Goal: Task Accomplishment & Management: Complete application form

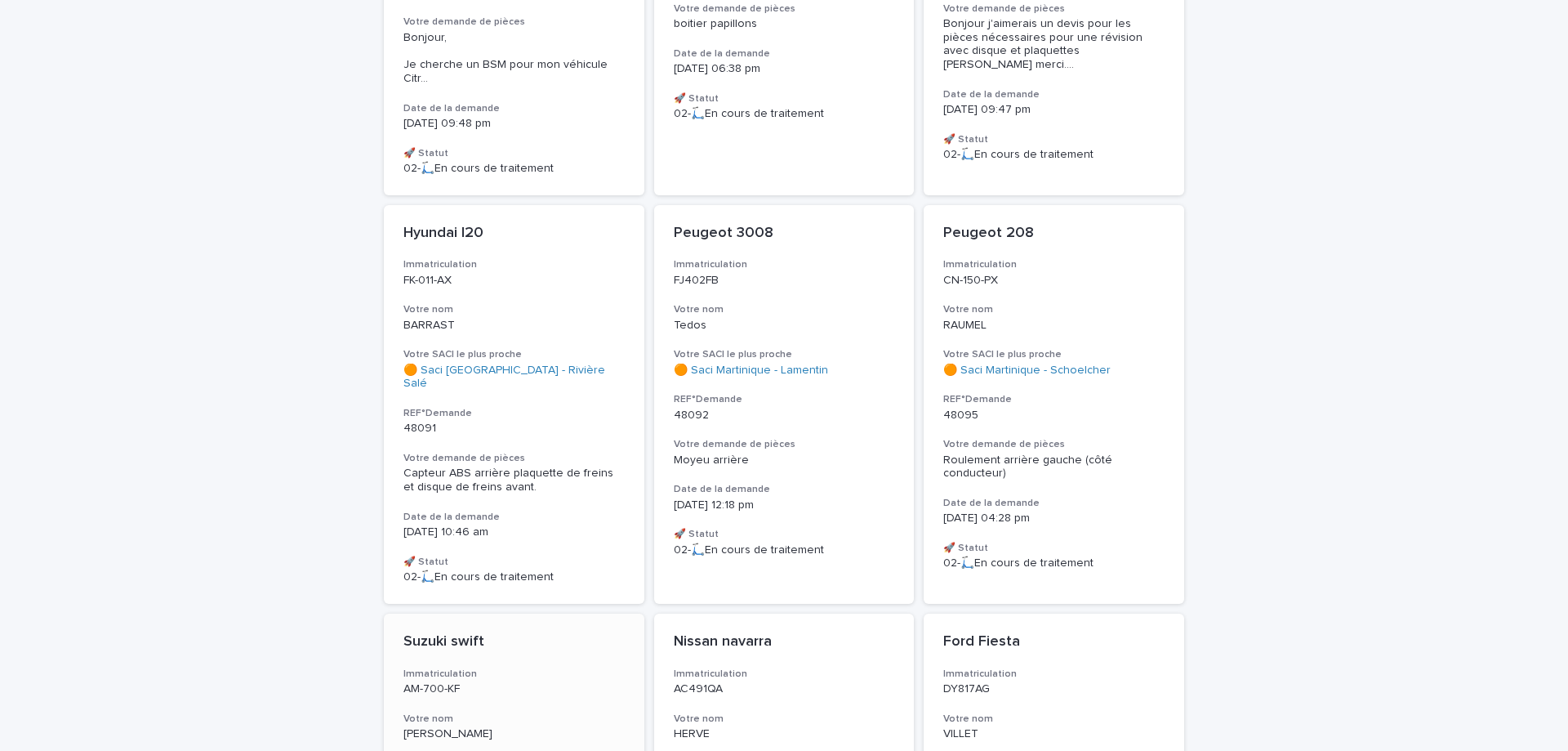
scroll to position [783, 0]
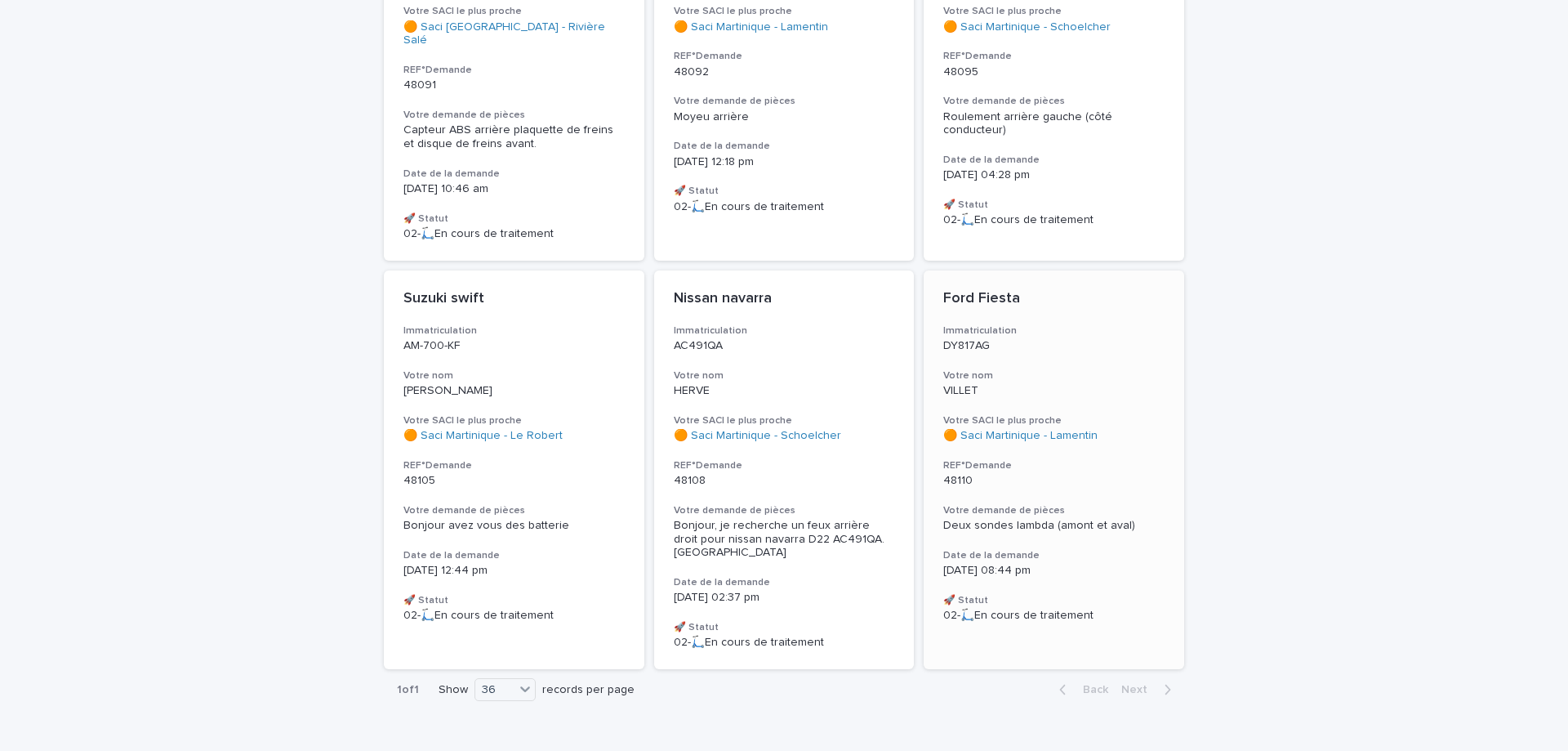
click at [995, 414] on div "Votre SACI le plus proche 🟠 Saci [GEOGRAPHIC_DATA] - Lamentin" at bounding box center [1054, 428] width 221 height 29
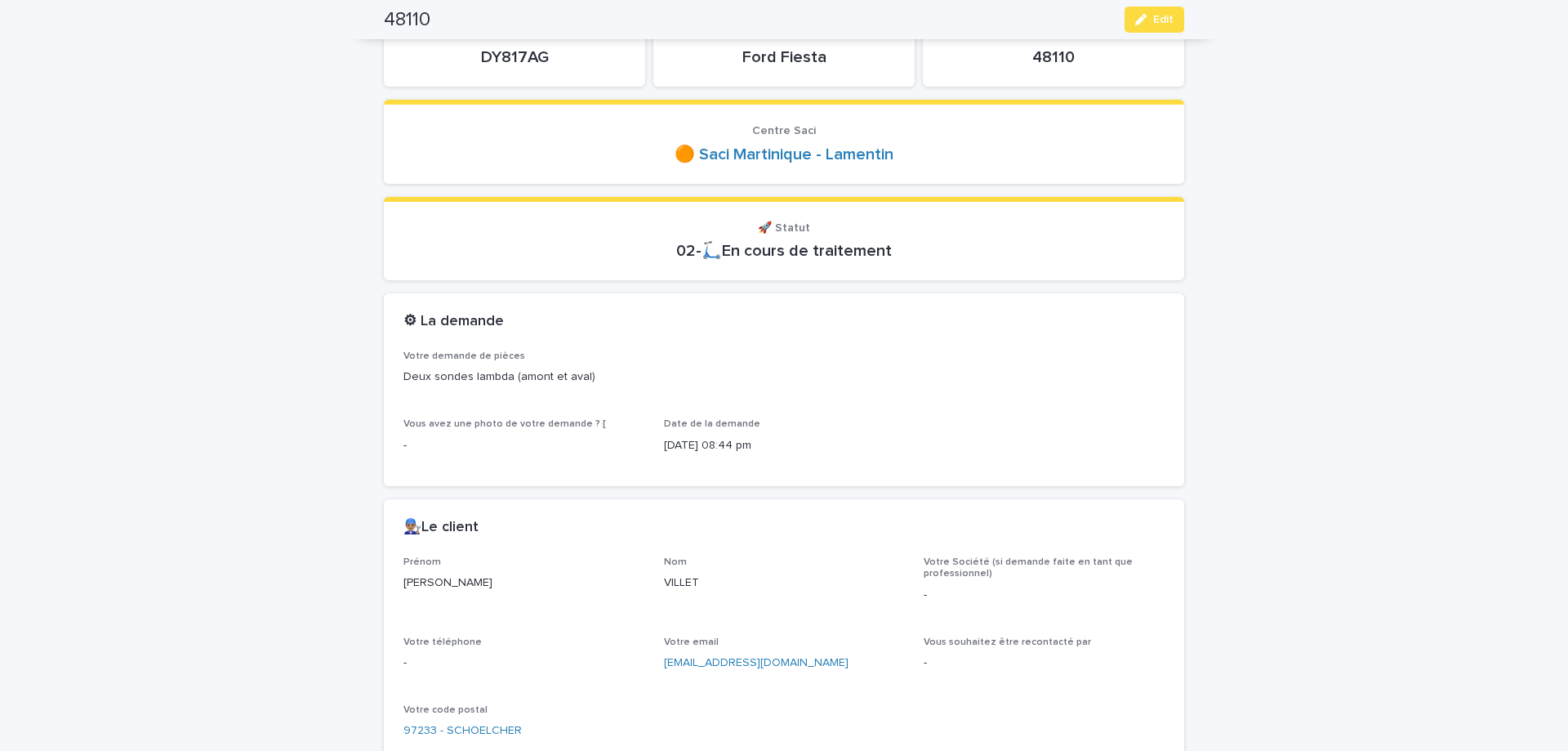
scroll to position [68, 0]
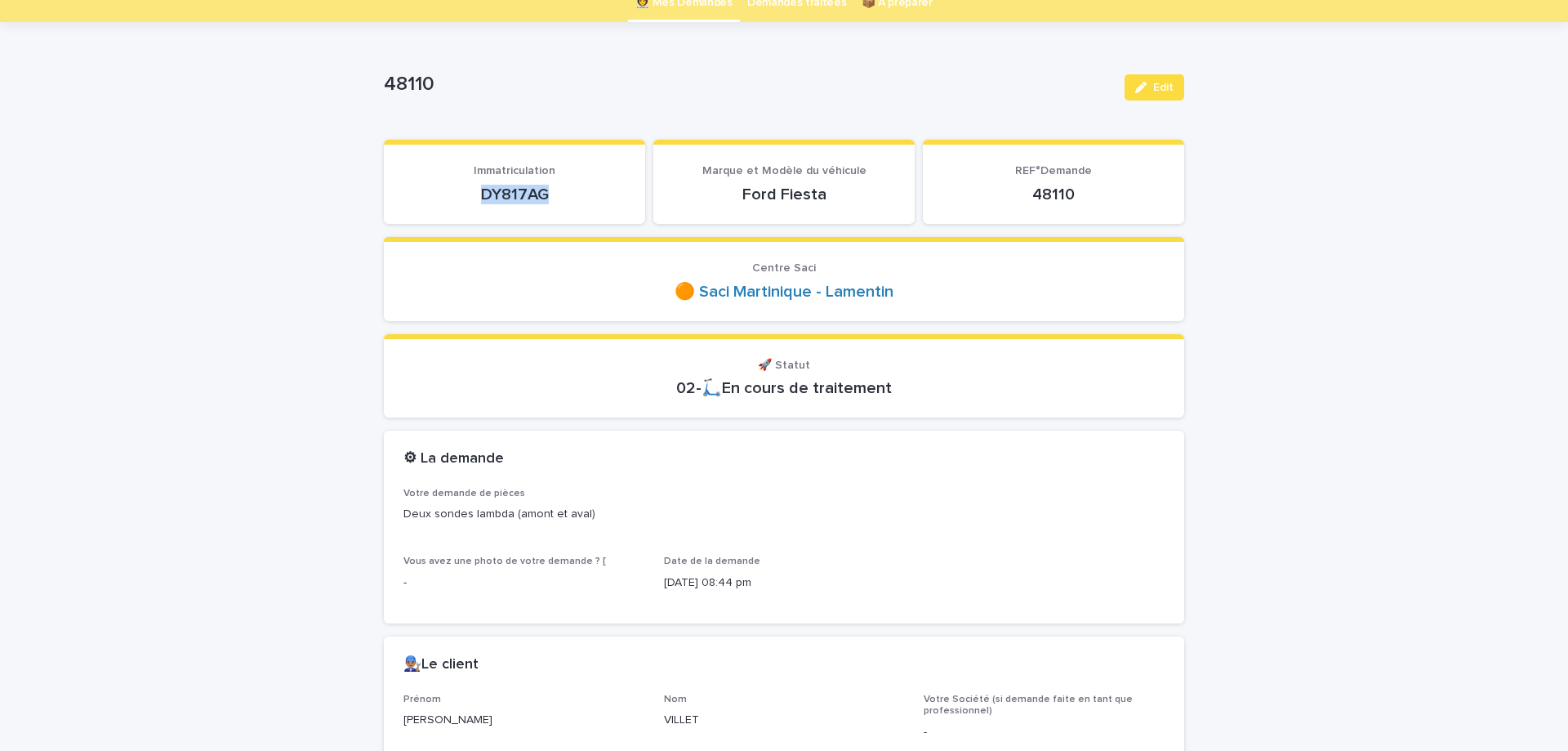
drag, startPoint x: 477, startPoint y: 196, endPoint x: 555, endPoint y: 196, distance: 78.0
click at [555, 196] on p "DY817AG" at bounding box center [514, 194] width 222 height 20
copy p "DY817AG"
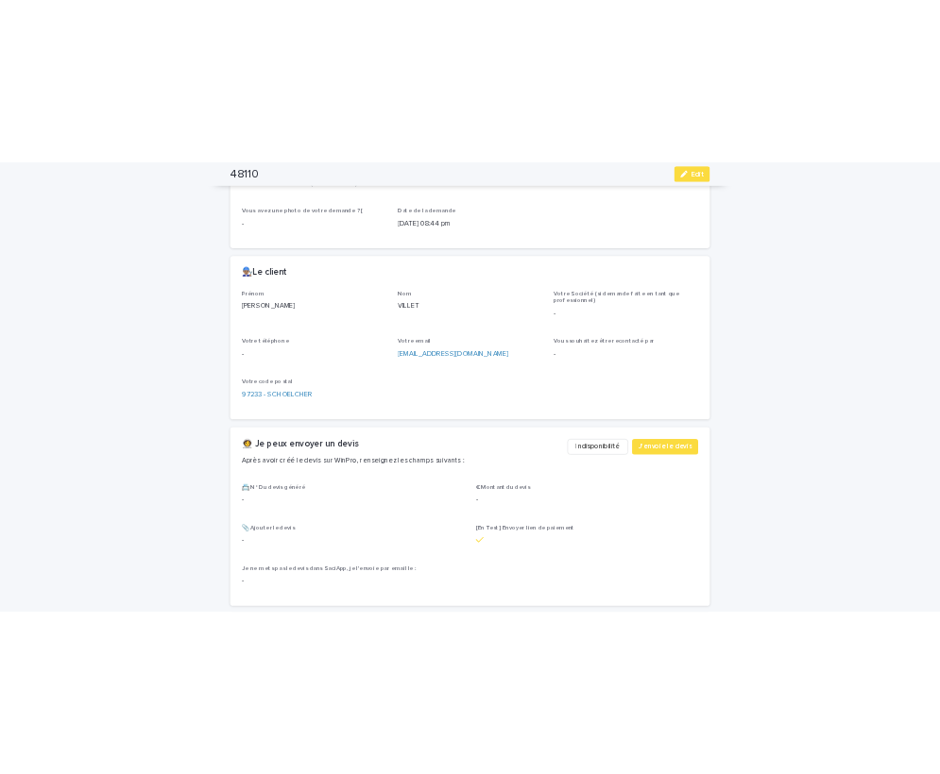
scroll to position [476, 0]
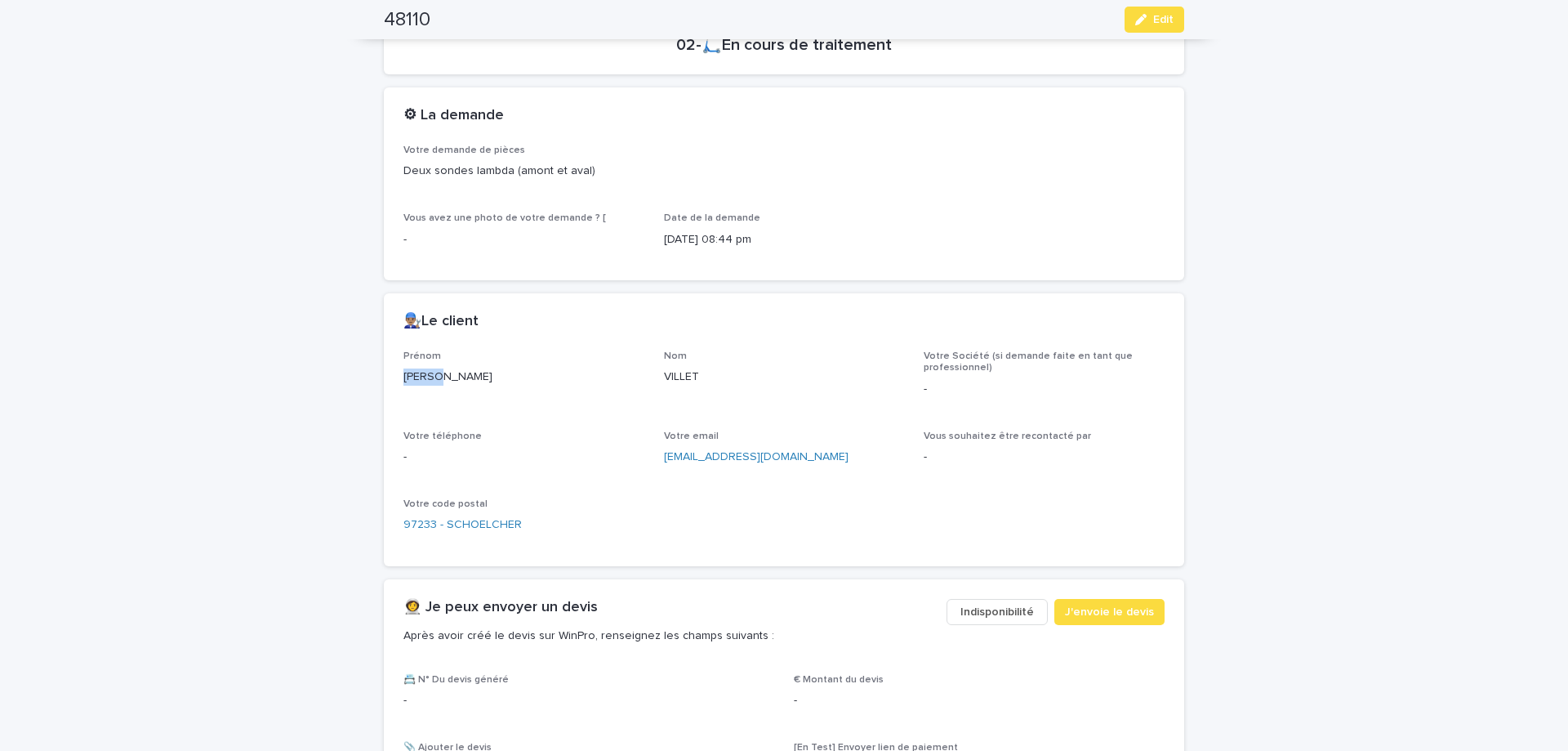
drag, startPoint x: 403, startPoint y: 378, endPoint x: 436, endPoint y: 377, distance: 33.0
click at [436, 377] on p "[PERSON_NAME]" at bounding box center [523, 377] width 241 height 17
copy p "[PERSON_NAME]"
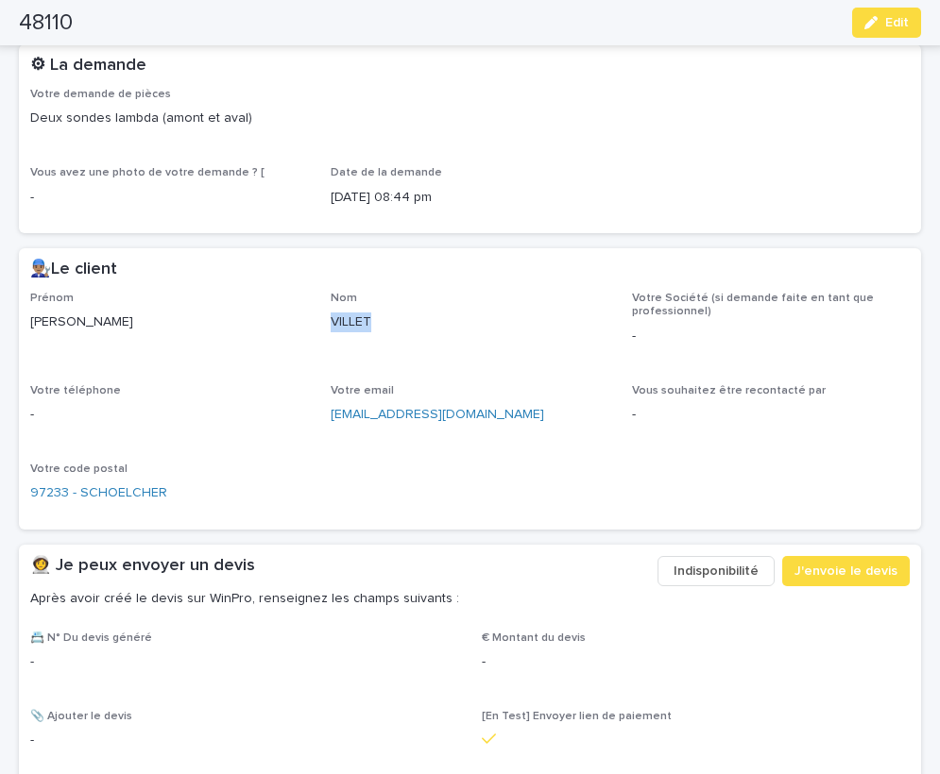
drag, startPoint x: 331, startPoint y: 318, endPoint x: 373, endPoint y: 318, distance: 41.6
click at [373, 318] on p "VILLET" at bounding box center [470, 323] width 278 height 20
copy p "VILLET"
drag, startPoint x: 331, startPoint y: 416, endPoint x: 472, endPoint y: 416, distance: 141.6
click at [472, 416] on div "Prénom [PERSON_NAME] VILLET Votre Société (si demande faite en tant que profess…" at bounding box center [469, 405] width 879 height 227
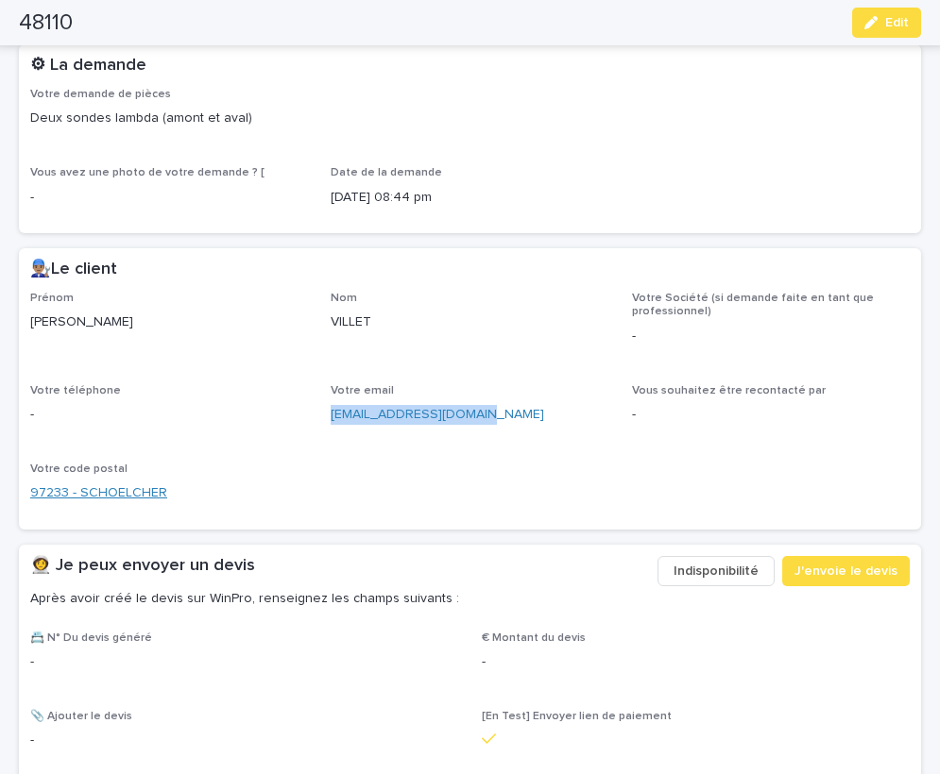
click at [59, 491] on link "97233 - SCHOELCHER" at bounding box center [98, 493] width 137 height 20
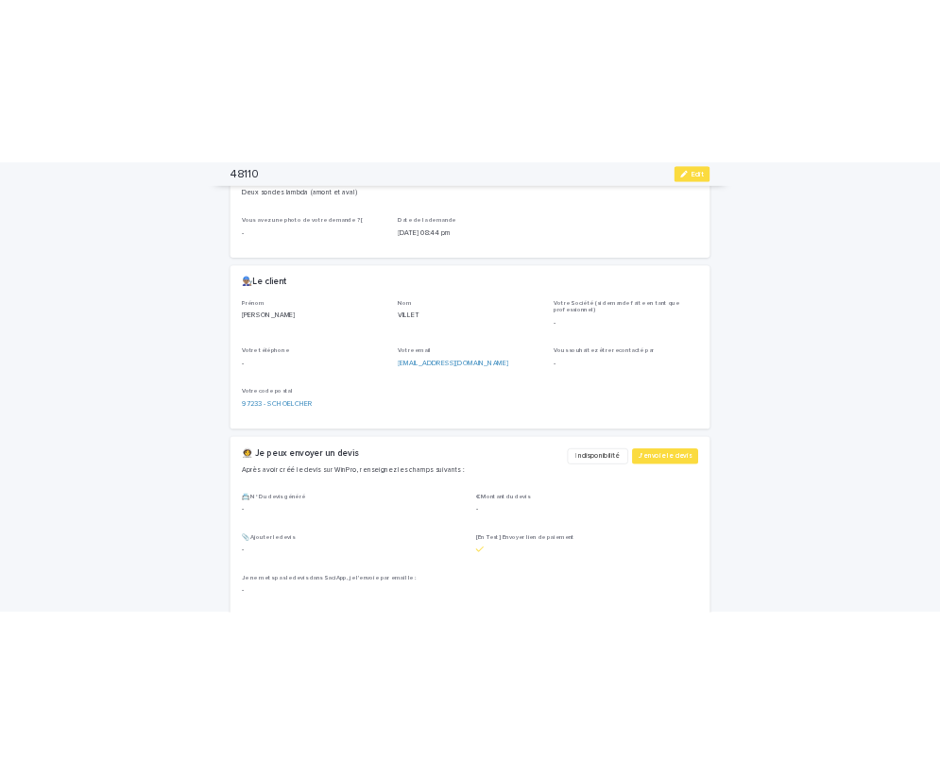
scroll to position [457, 0]
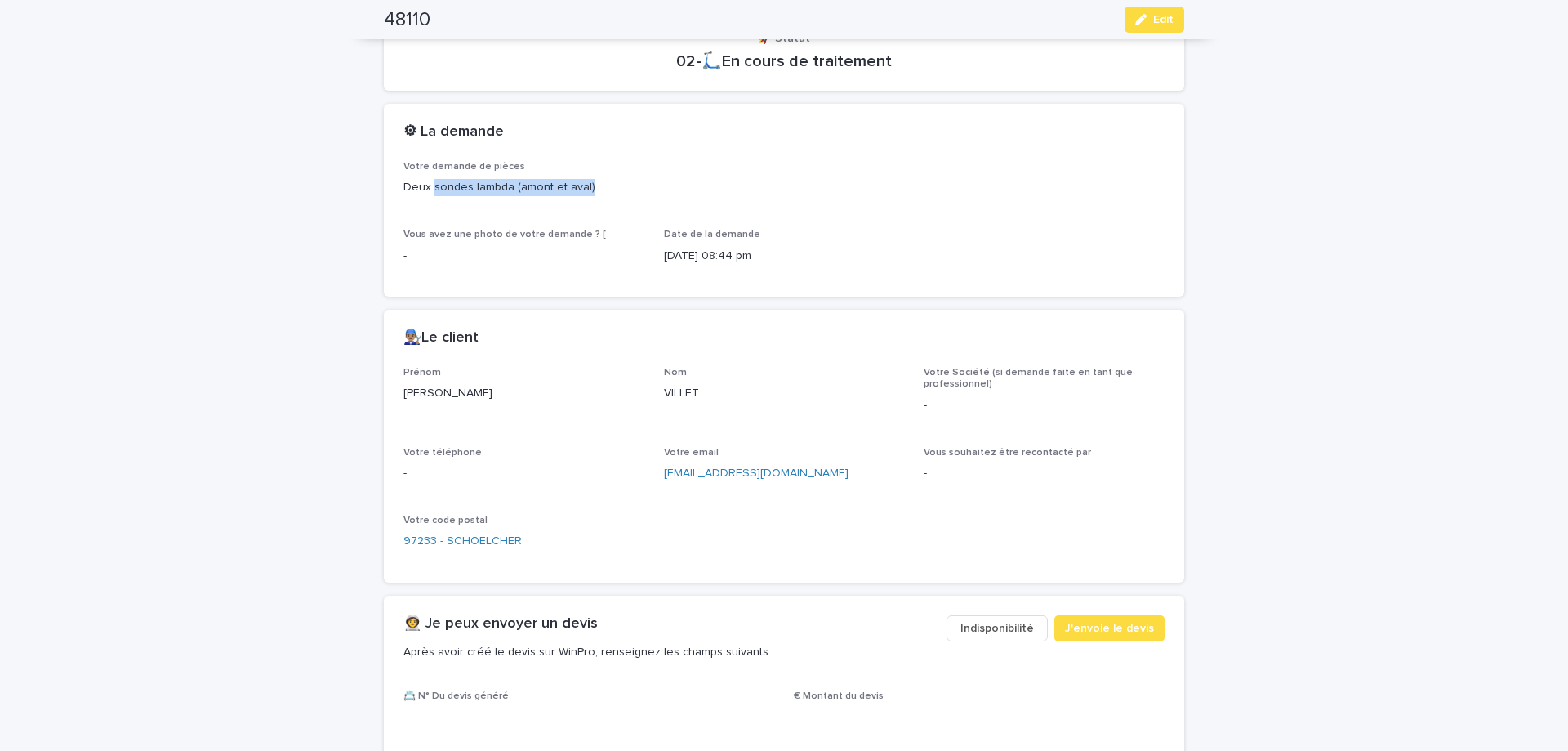
drag, startPoint x: 432, startPoint y: 187, endPoint x: 592, endPoint y: 186, distance: 160.0
click at [592, 186] on p "Deux sondes lambda (amont et aval)" at bounding box center [784, 188] width 761 height 17
copy p "sondes lambda (amont et aval)"
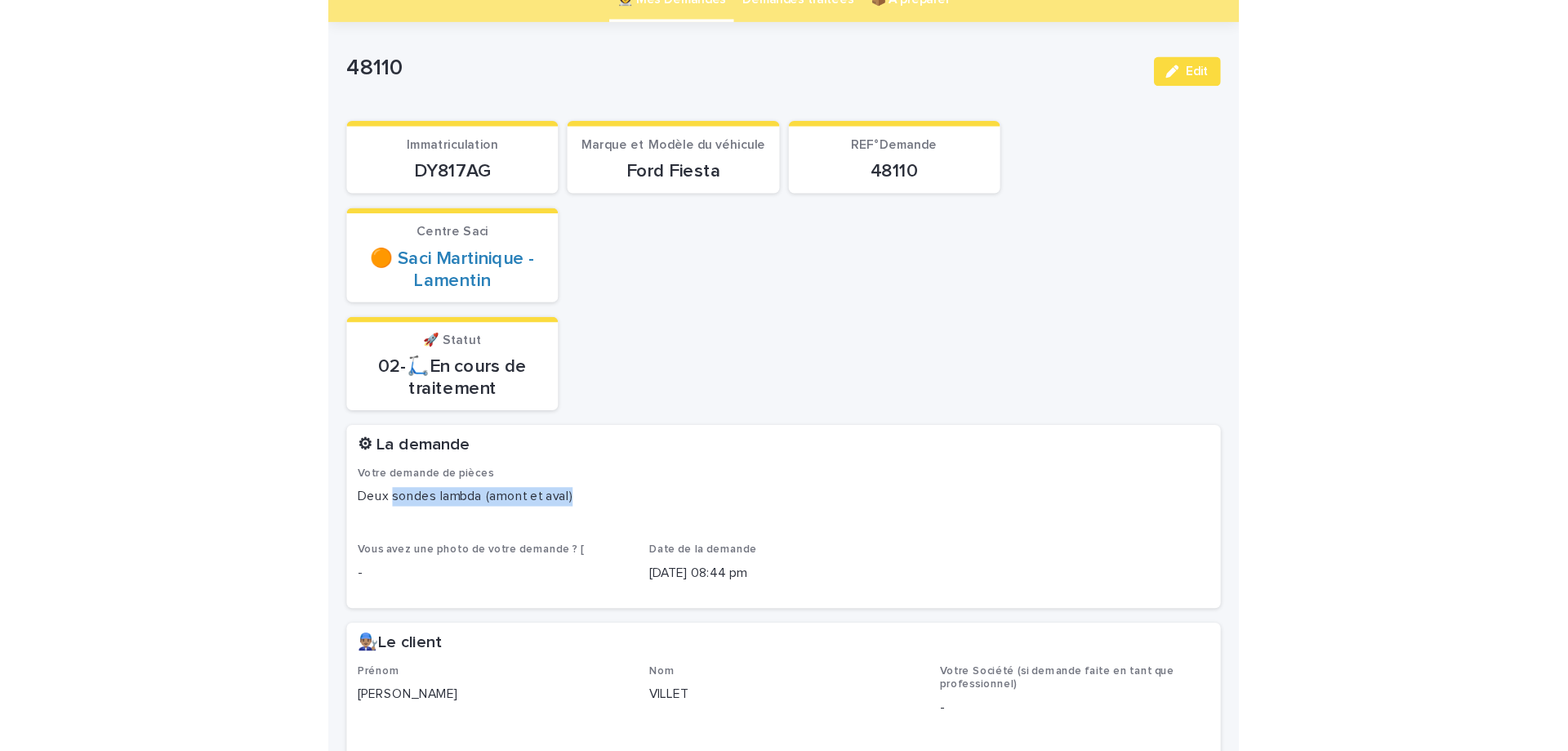
scroll to position [52, 0]
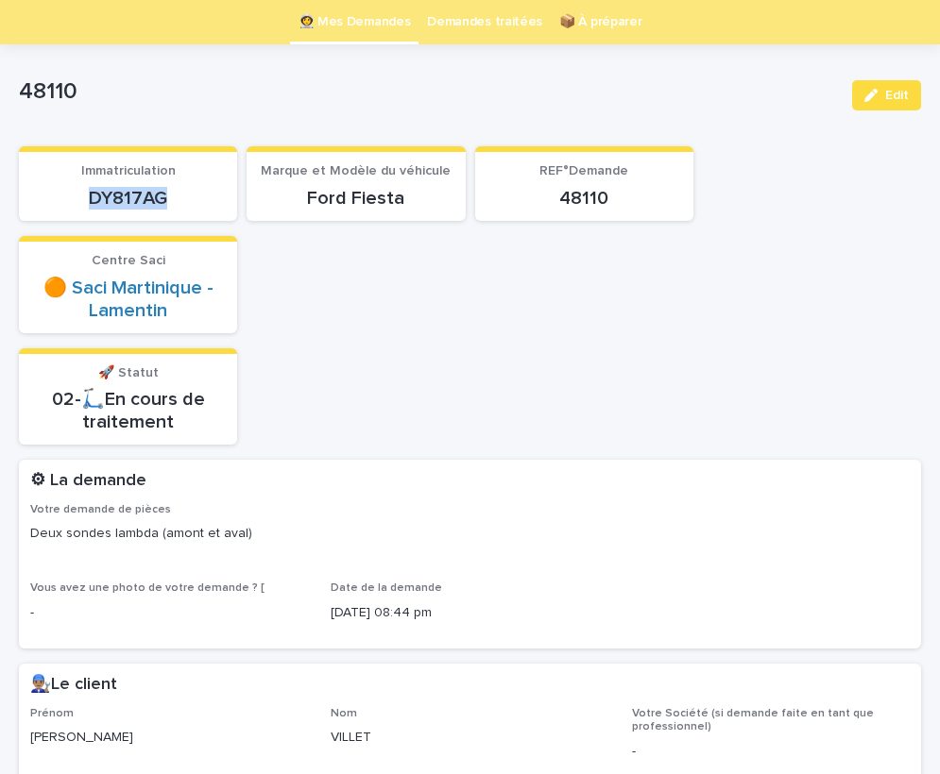
drag, startPoint x: 91, startPoint y: 195, endPoint x: 193, endPoint y: 195, distance: 102.0
click at [193, 195] on p "DY817AG" at bounding box center [127, 198] width 195 height 23
copy p "DY817AG"
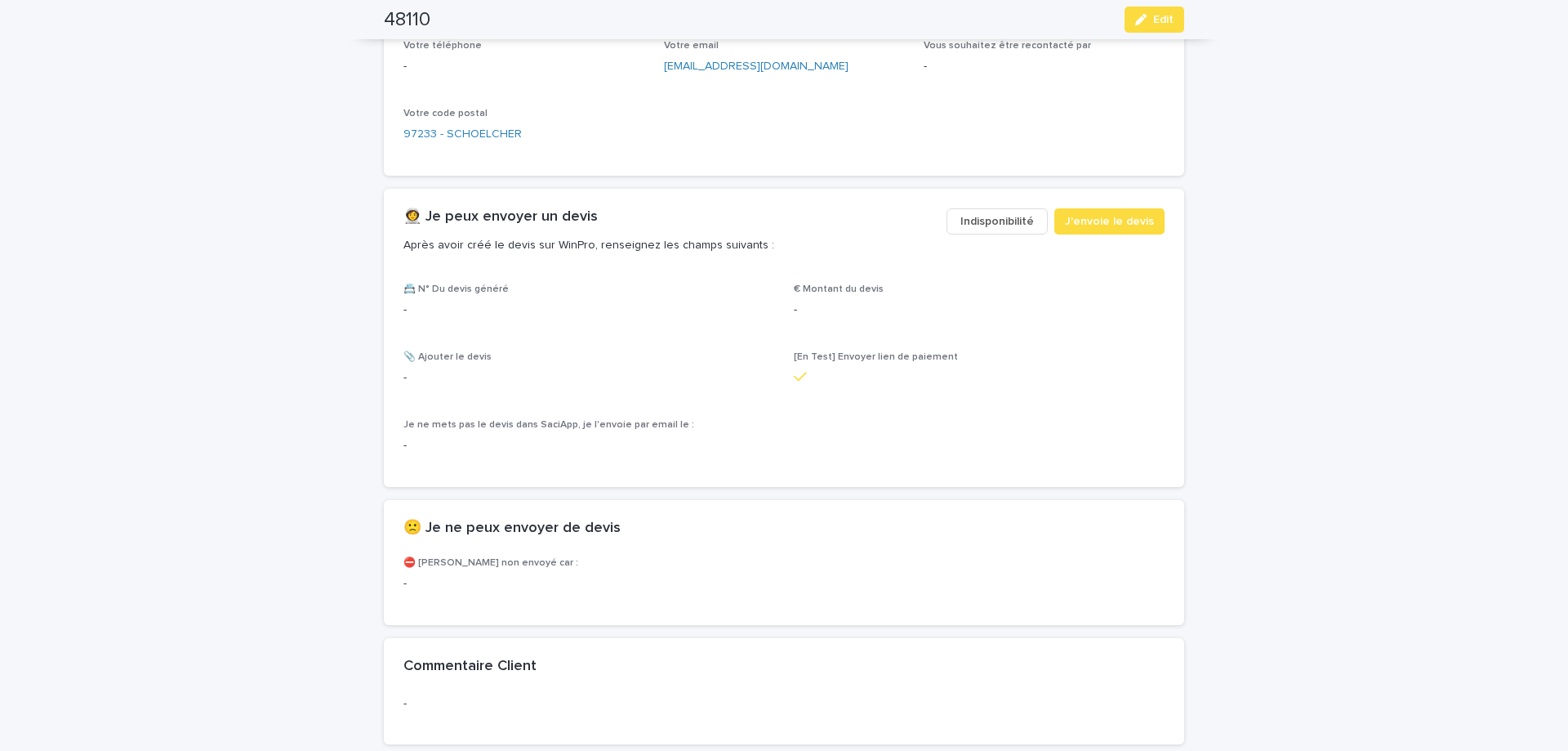
scroll to position [807, 0]
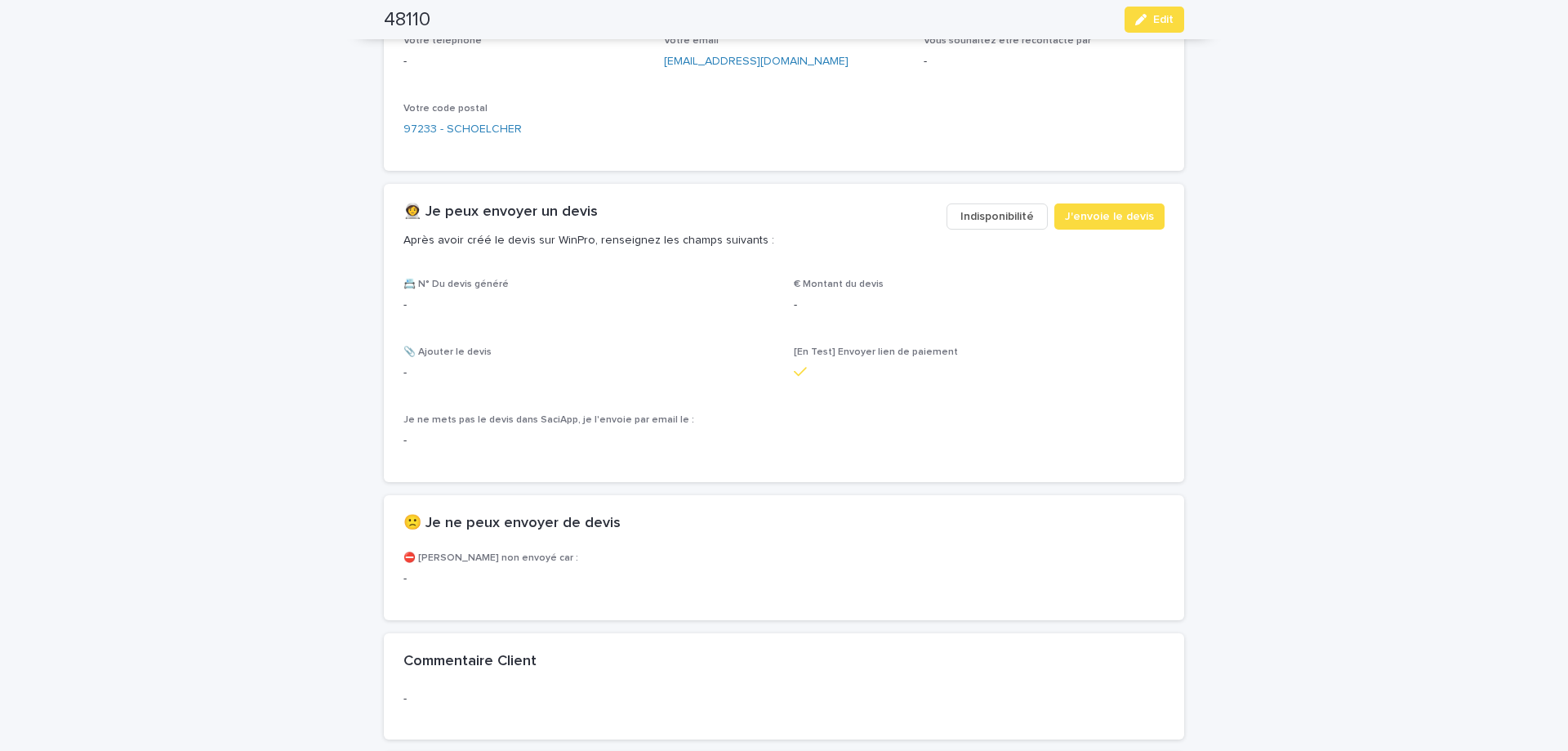
click at [432, 315] on div "📇 N° Du devis généré -" at bounding box center [588, 303] width 371 height 48
click at [431, 305] on p "-" at bounding box center [588, 305] width 371 height 17
click at [417, 304] on p "-" at bounding box center [588, 305] width 371 height 17
click at [473, 288] on div "📇 N° Du devis généré -" at bounding box center [588, 303] width 371 height 48
click at [471, 286] on span "📇 N° Du devis généré" at bounding box center [456, 284] width 106 height 10
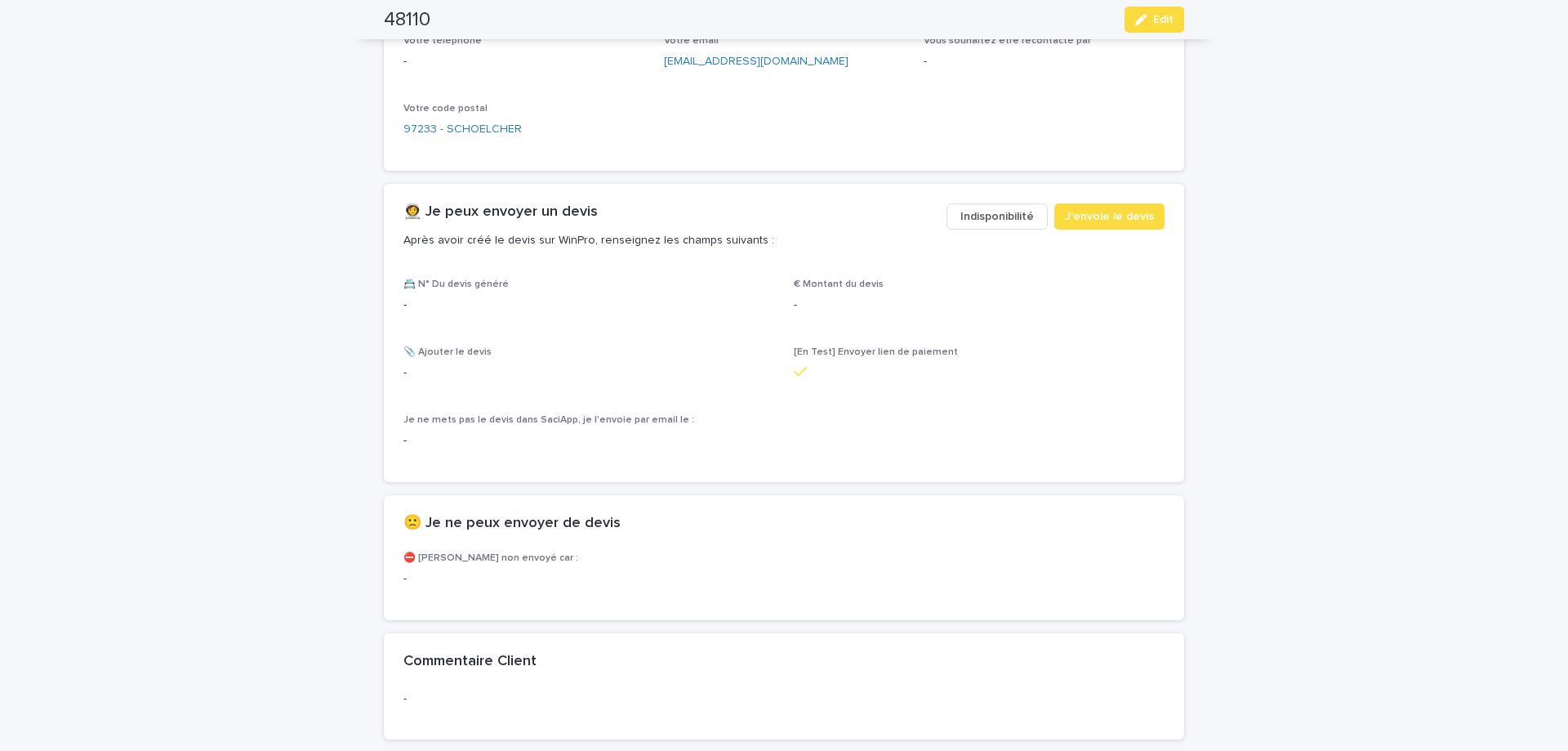
click at [470, 286] on span "📇 N° Du devis généré" at bounding box center [456, 284] width 106 height 10
click at [1091, 222] on span "J'envoie le devis" at bounding box center [1109, 216] width 89 height 16
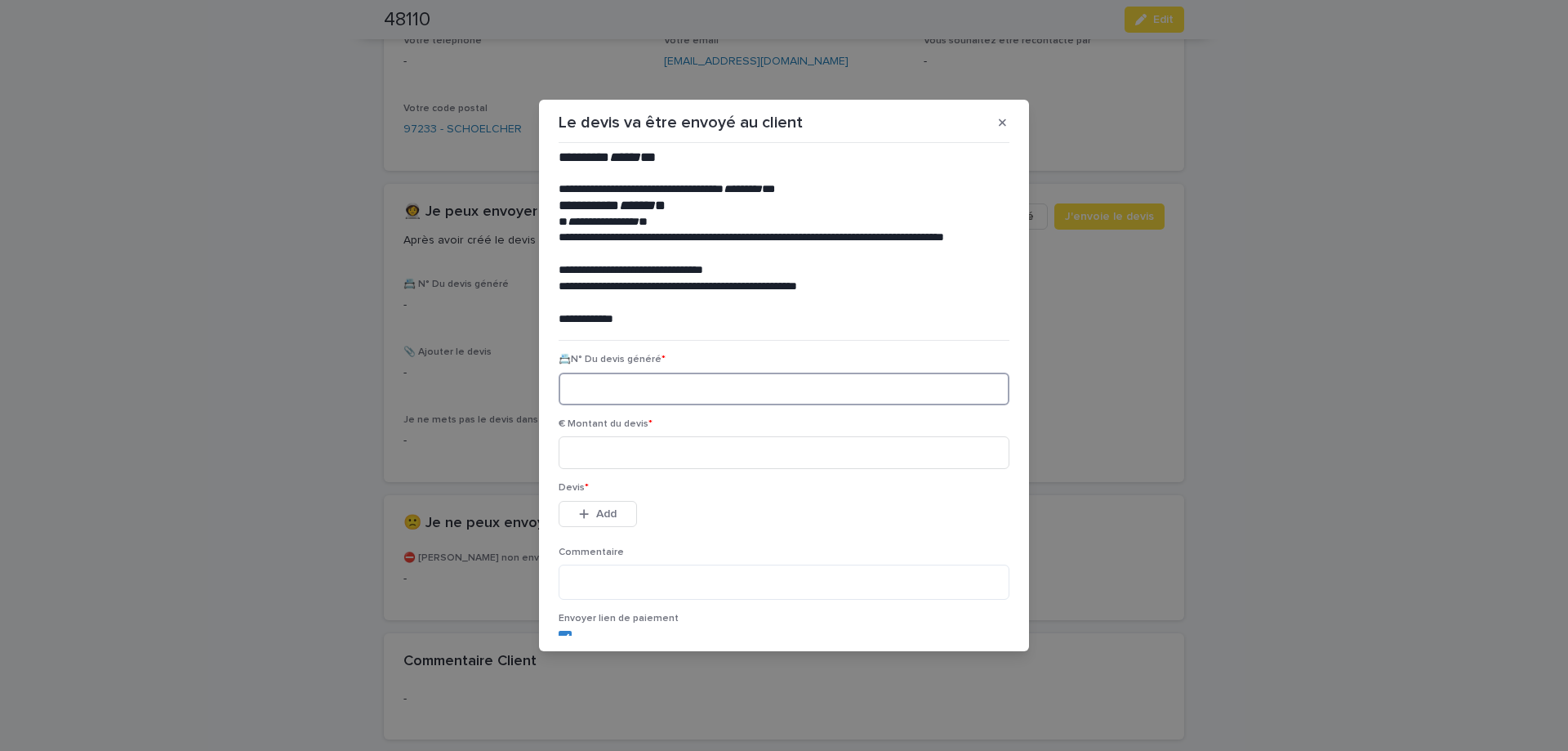
click at [601, 388] on input at bounding box center [784, 389] width 451 height 33
paste input "********"
type input "********"
click at [619, 453] on input at bounding box center [784, 453] width 451 height 33
type input "******"
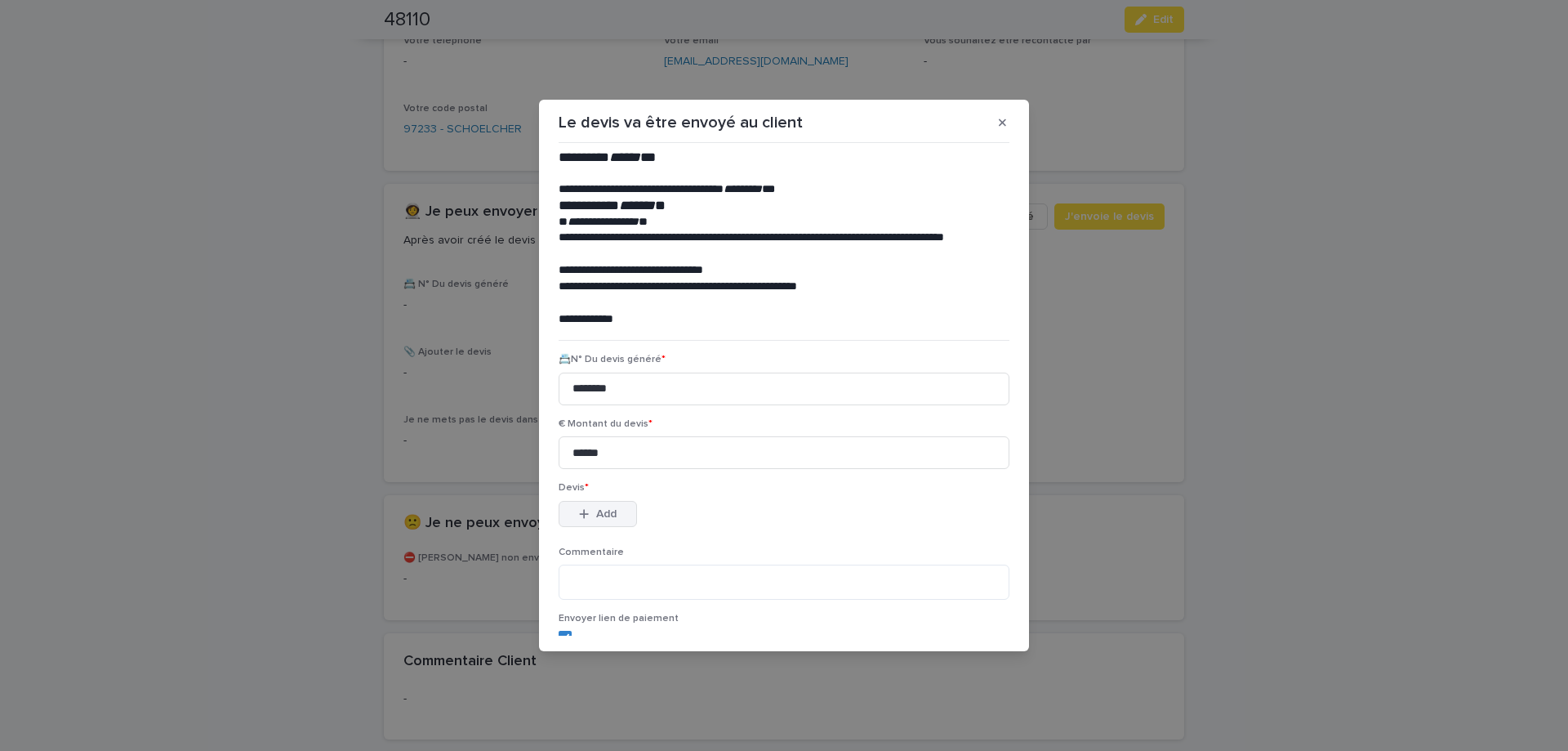
click at [600, 515] on span "Add" at bounding box center [606, 513] width 21 height 11
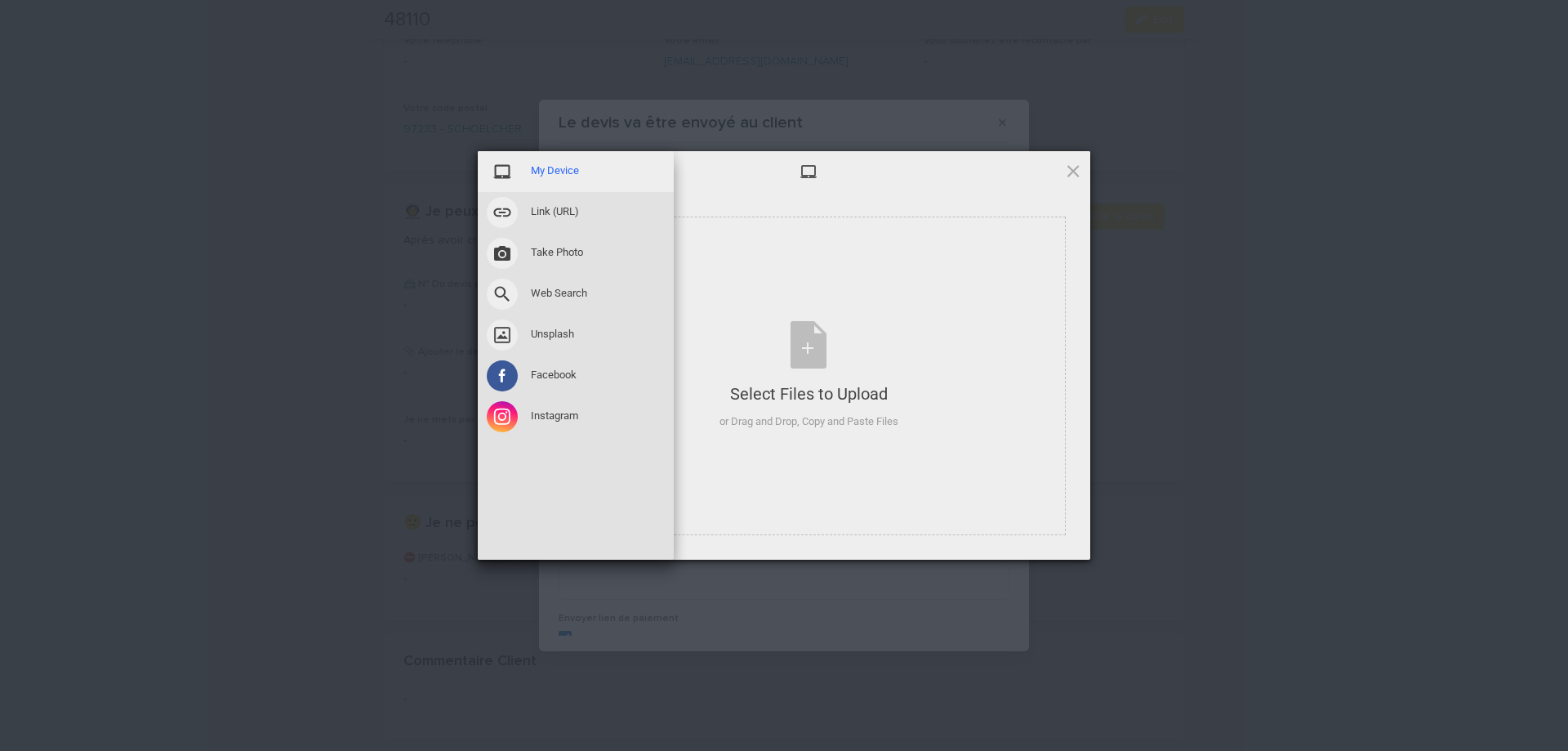
click at [506, 175] on span at bounding box center [502, 171] width 31 height 31
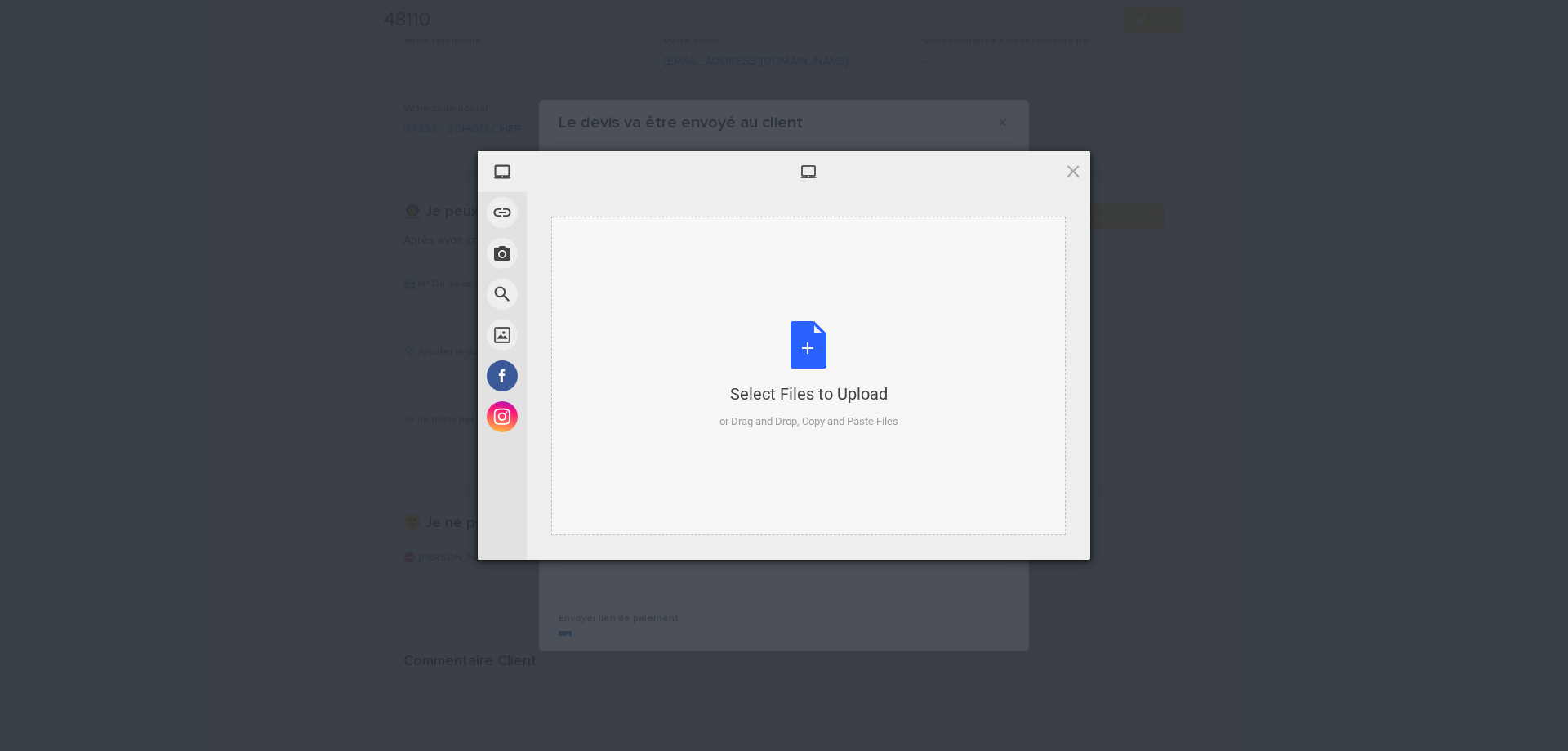
click at [815, 338] on div "Select Files to Upload or Drag and Drop, Copy and Paste Files" at bounding box center [809, 376] width 179 height 109
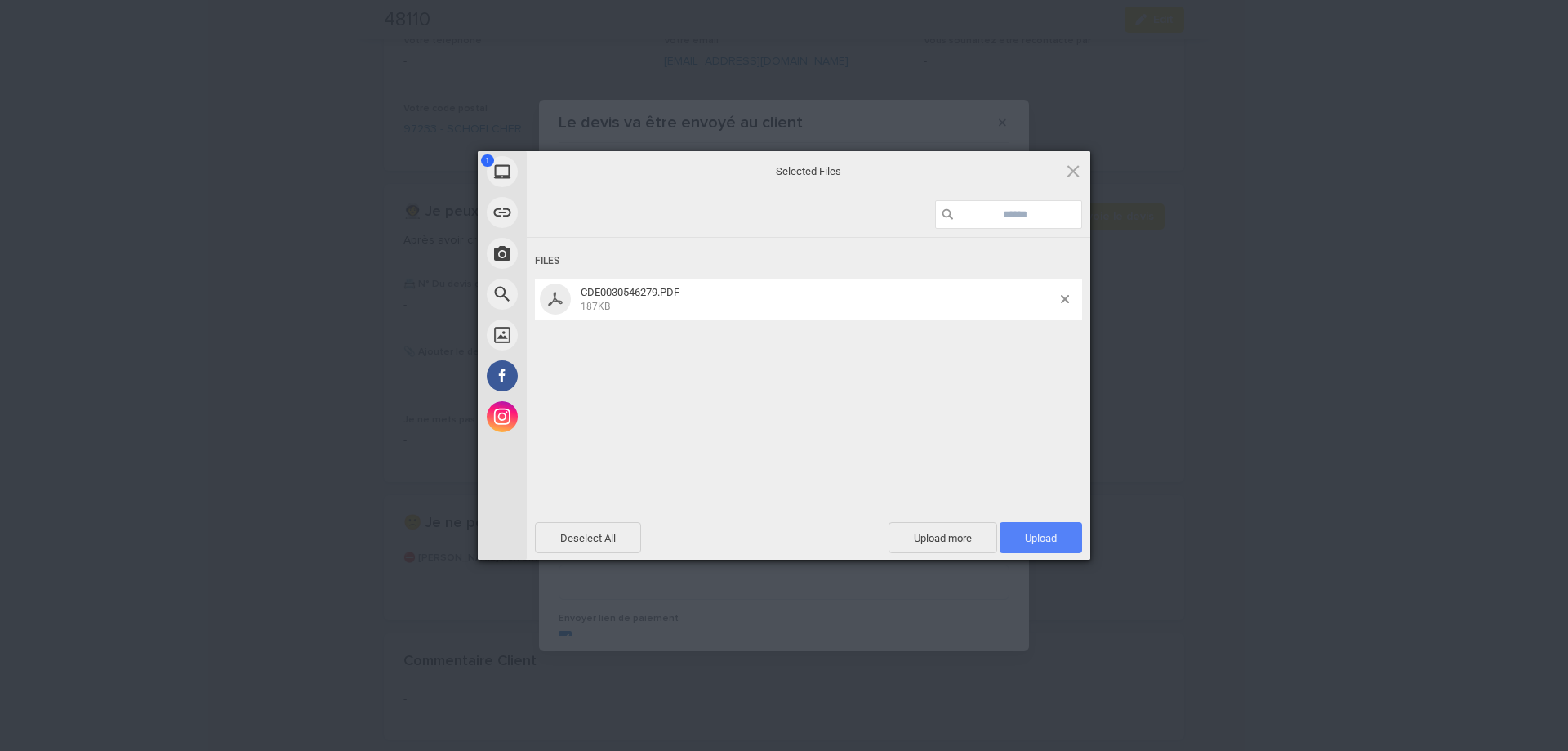
click at [1045, 542] on span "Upload 1" at bounding box center [1040, 538] width 32 height 12
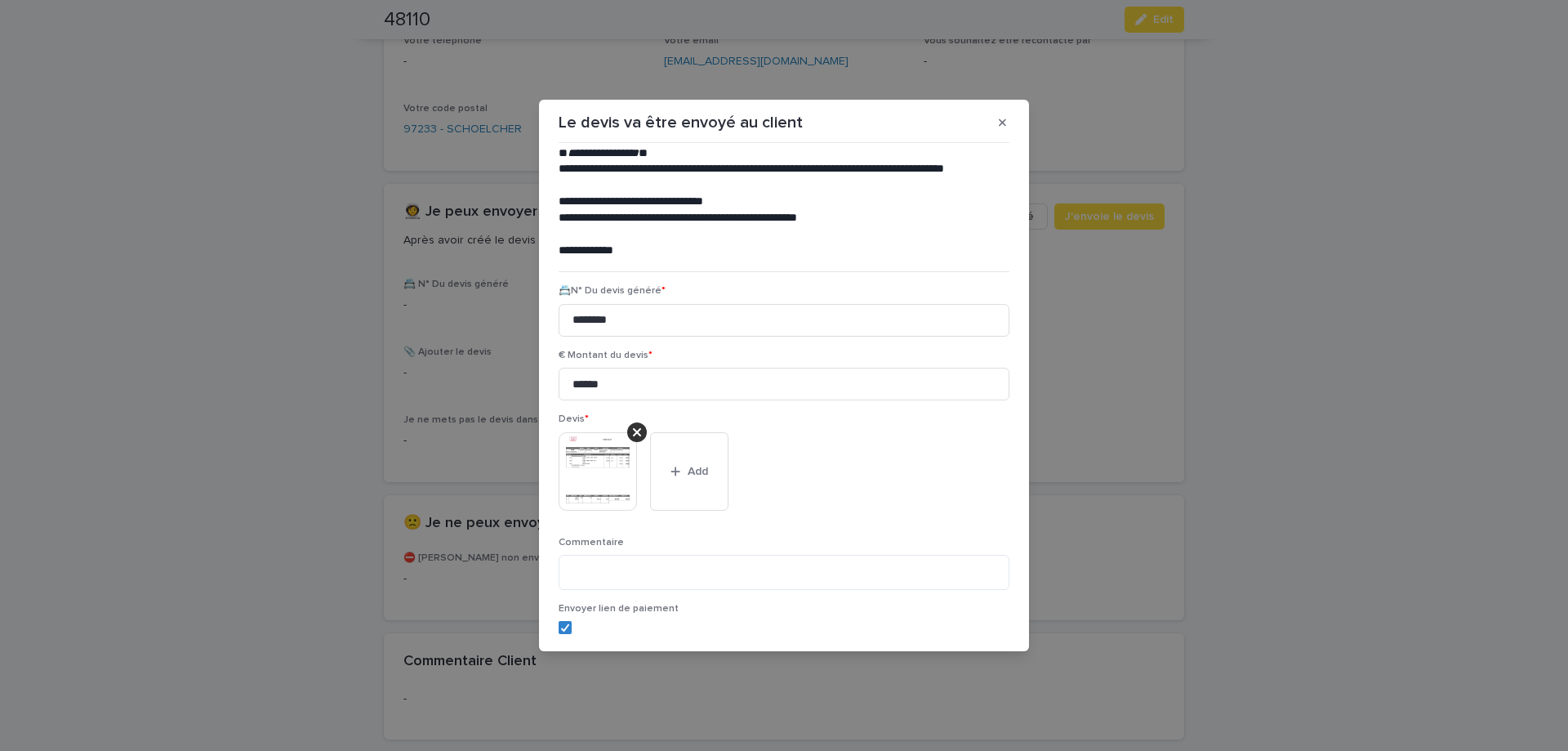
scroll to position [134, 0]
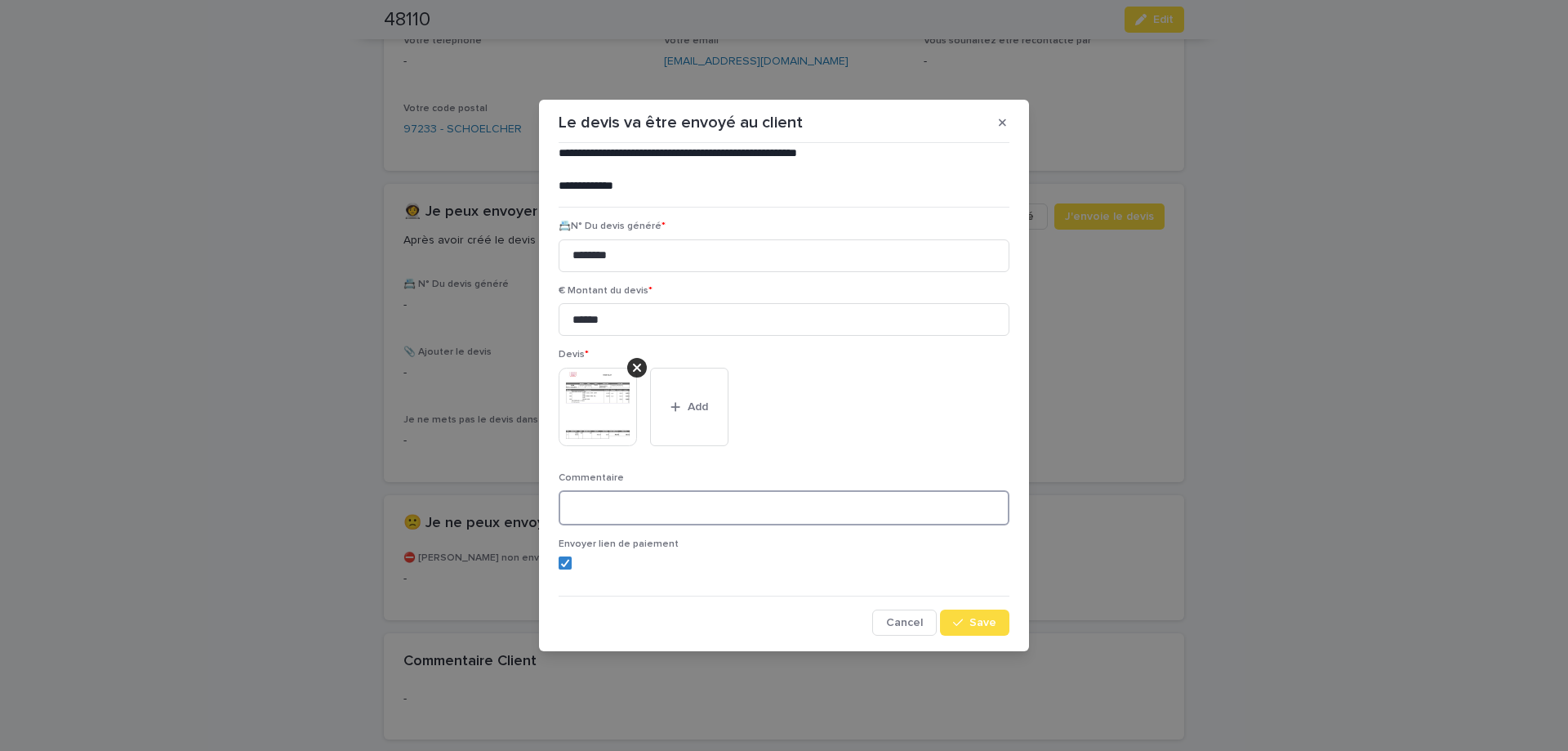
click at [650, 508] on textarea at bounding box center [784, 508] width 451 height 35
type textarea "**********"
click at [962, 624] on icon "button" at bounding box center [957, 622] width 10 height 11
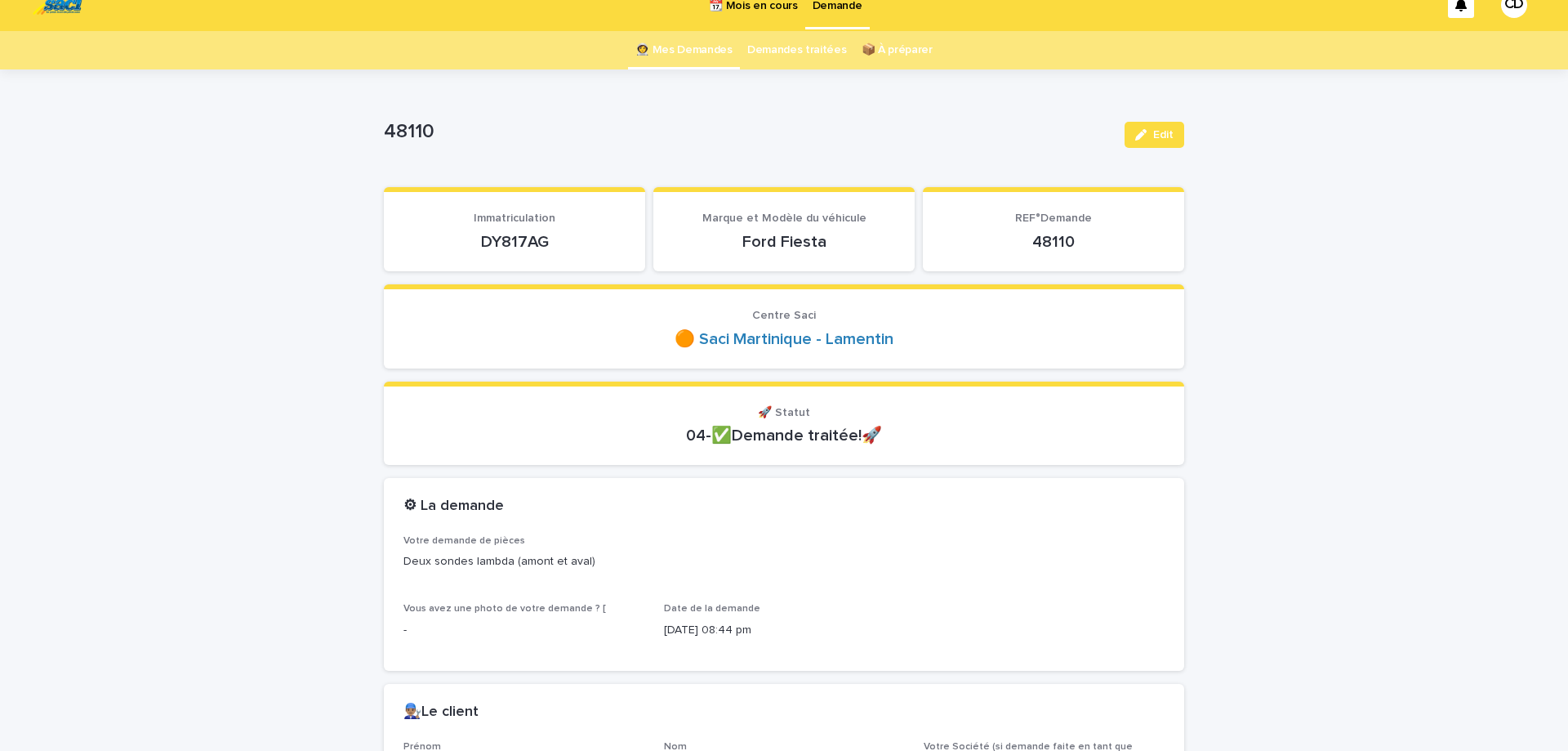
scroll to position [0, 0]
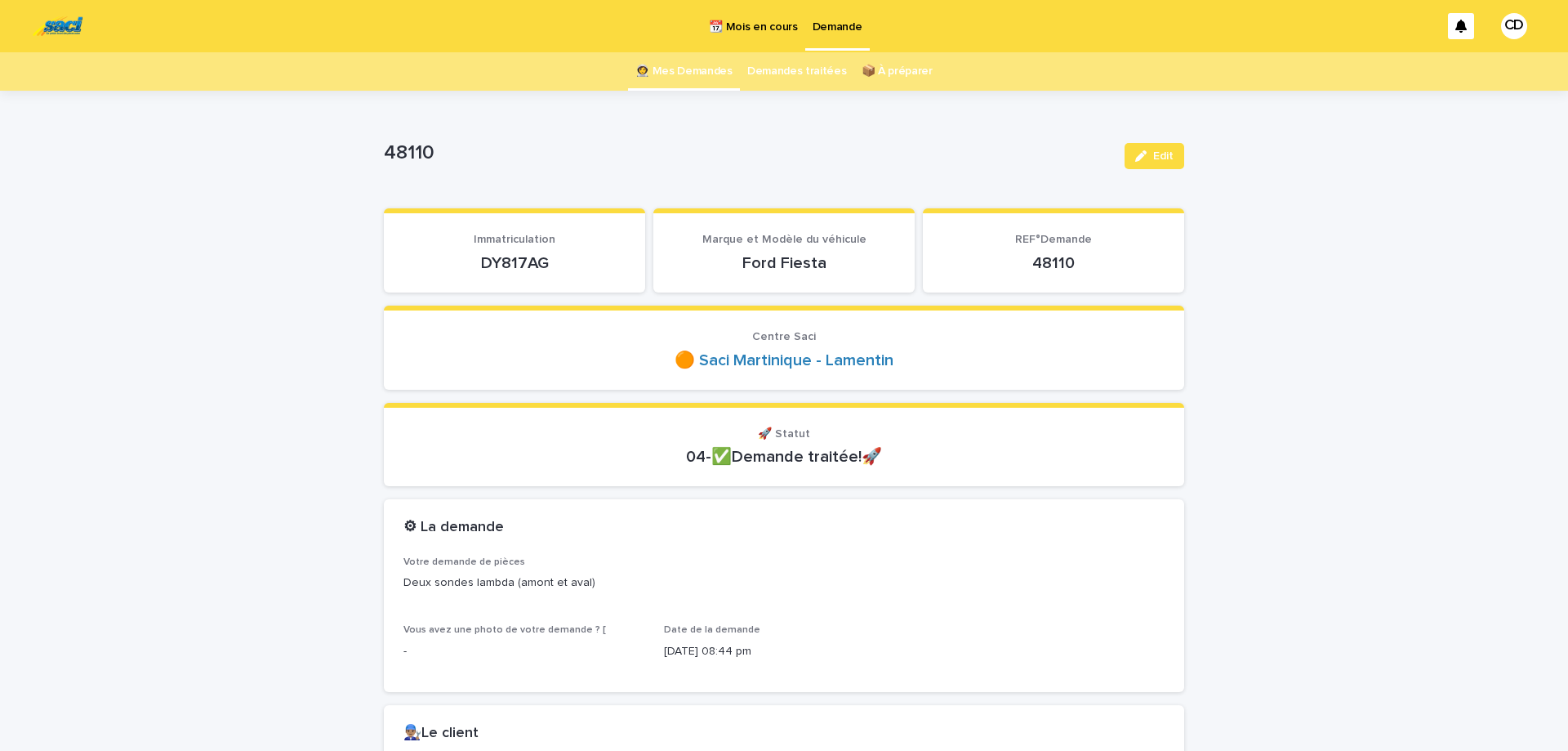
click at [707, 77] on link "👩‍🚀 Mes Demandes" at bounding box center [684, 71] width 97 height 38
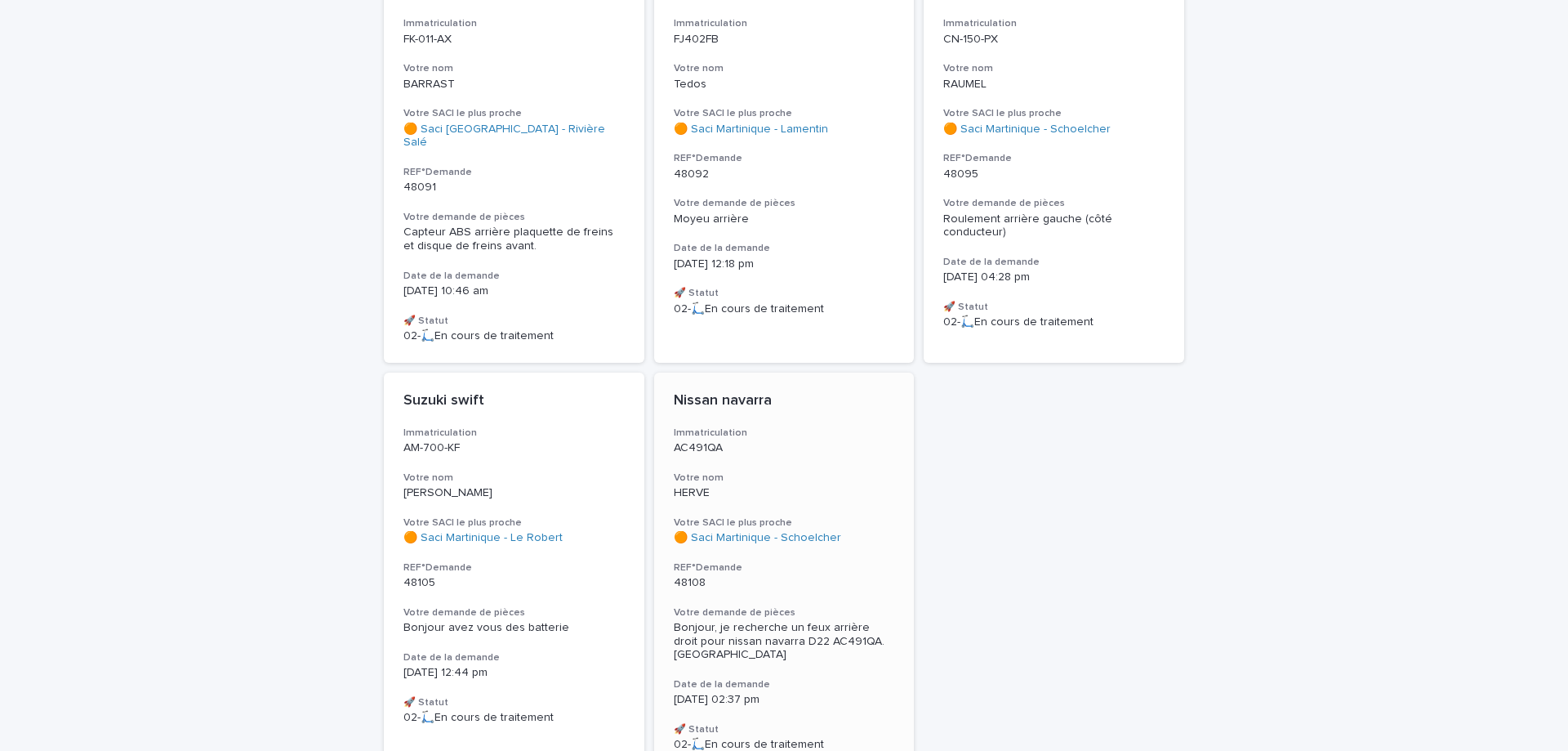
scroll to position [686, 0]
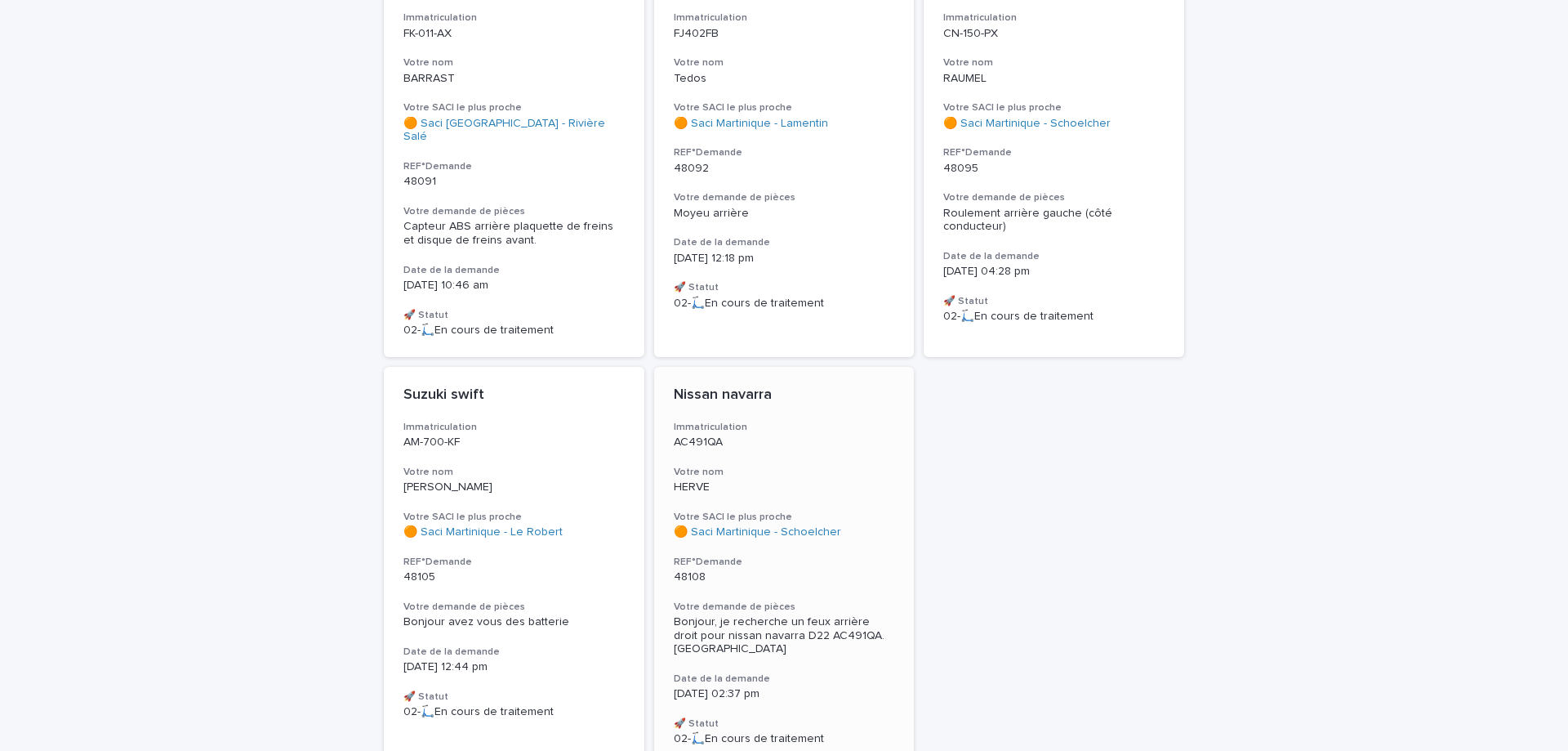
click at [770, 457] on div "Nissan navarra Immatriculation AC491QA Votre nom HERVE Votre SACI le plus proch…" at bounding box center [784, 566] width 260 height 399
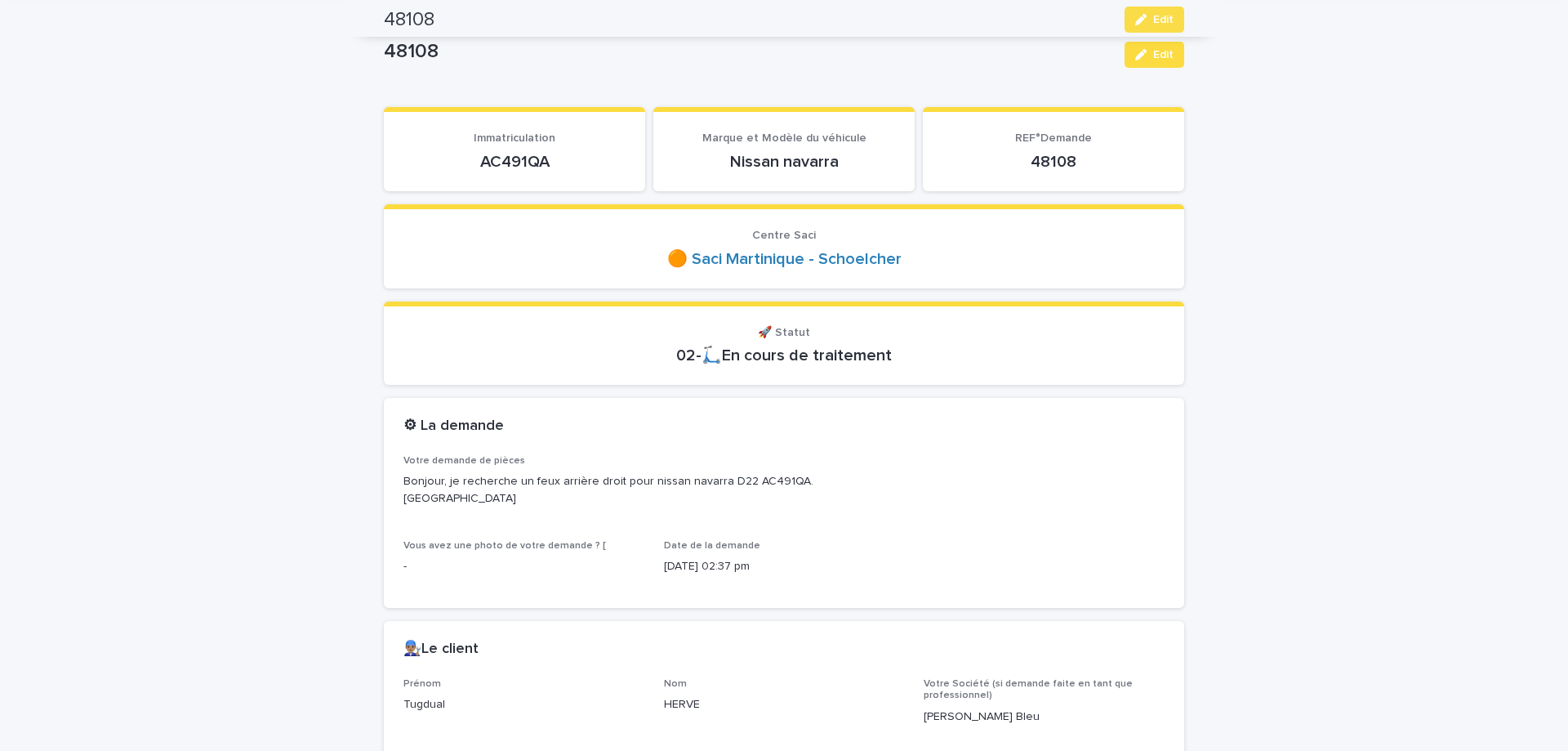
scroll to position [68, 0]
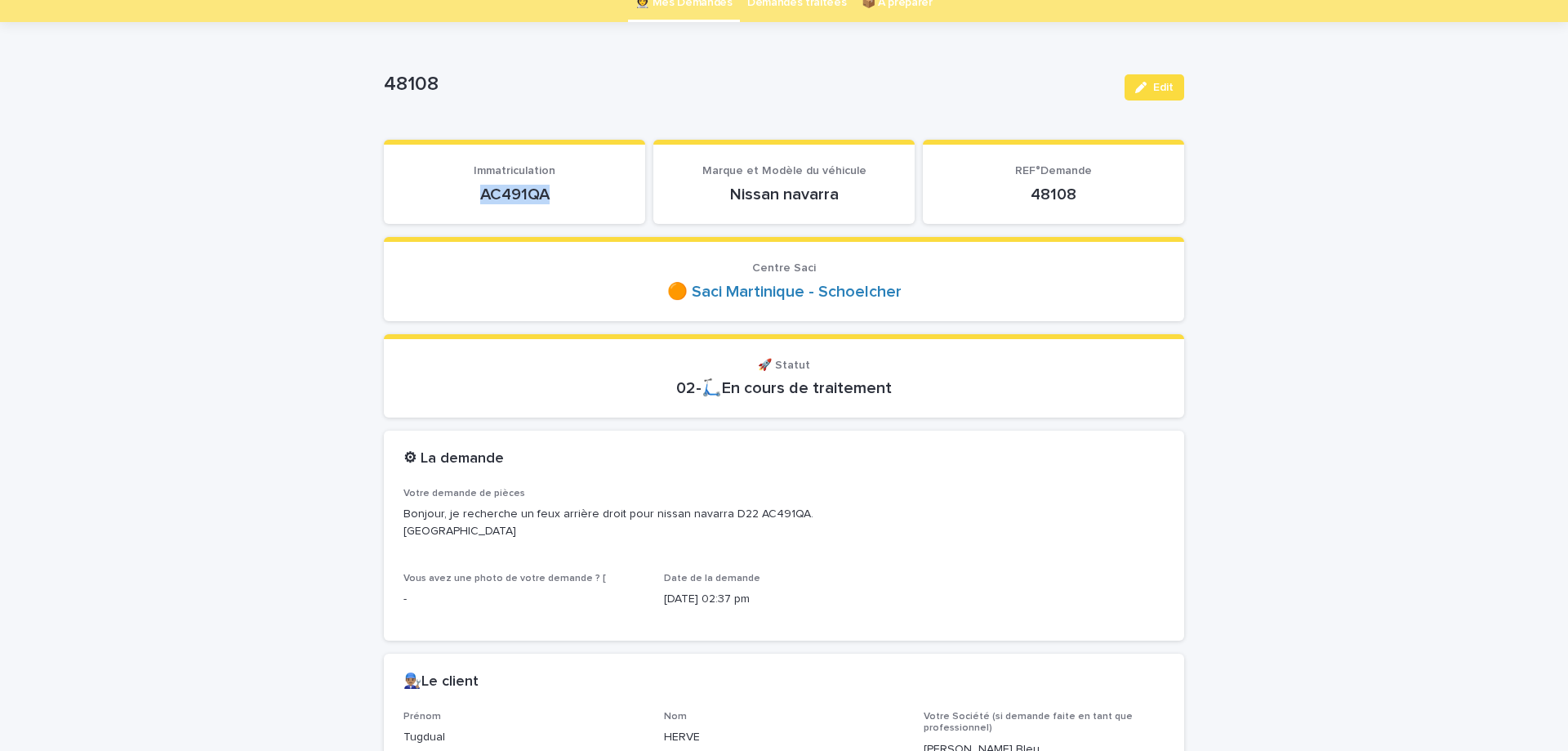
drag, startPoint x: 482, startPoint y: 191, endPoint x: 559, endPoint y: 192, distance: 77.0
click at [559, 192] on p "AC491QA" at bounding box center [514, 194] width 222 height 20
copy p "AC491QA"
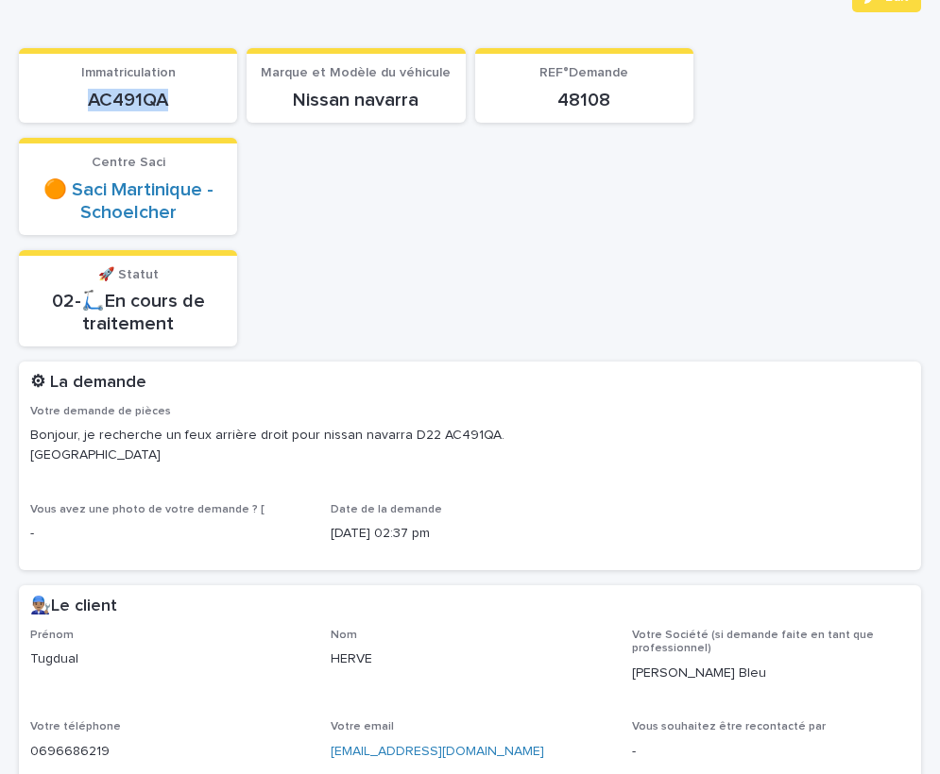
scroll to position [0, 0]
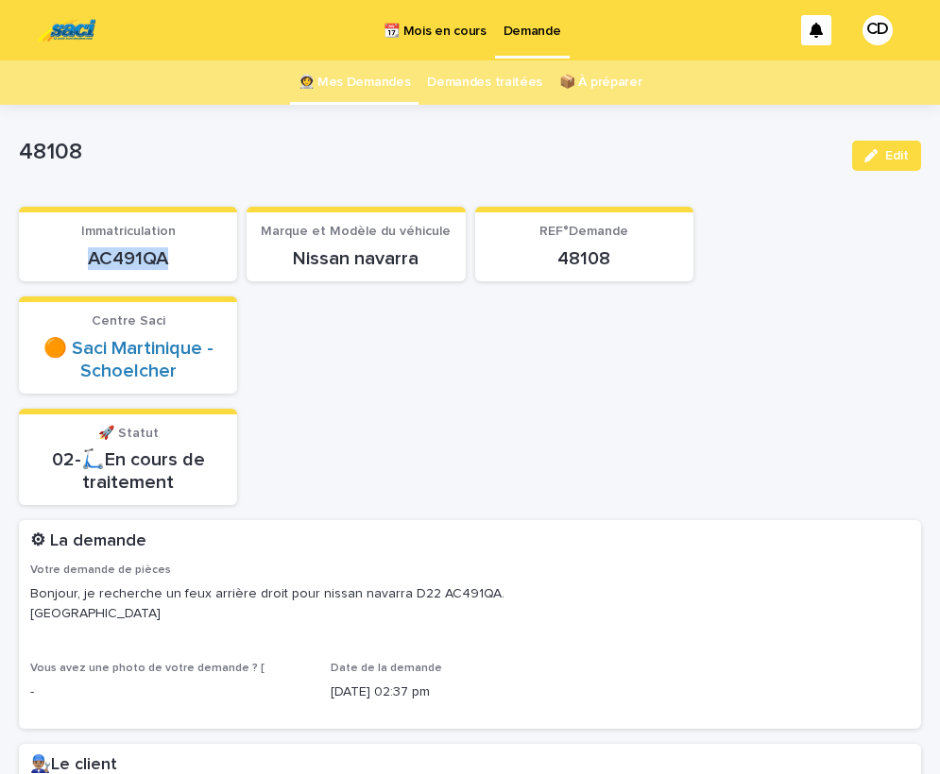
copy p "AC491QA"
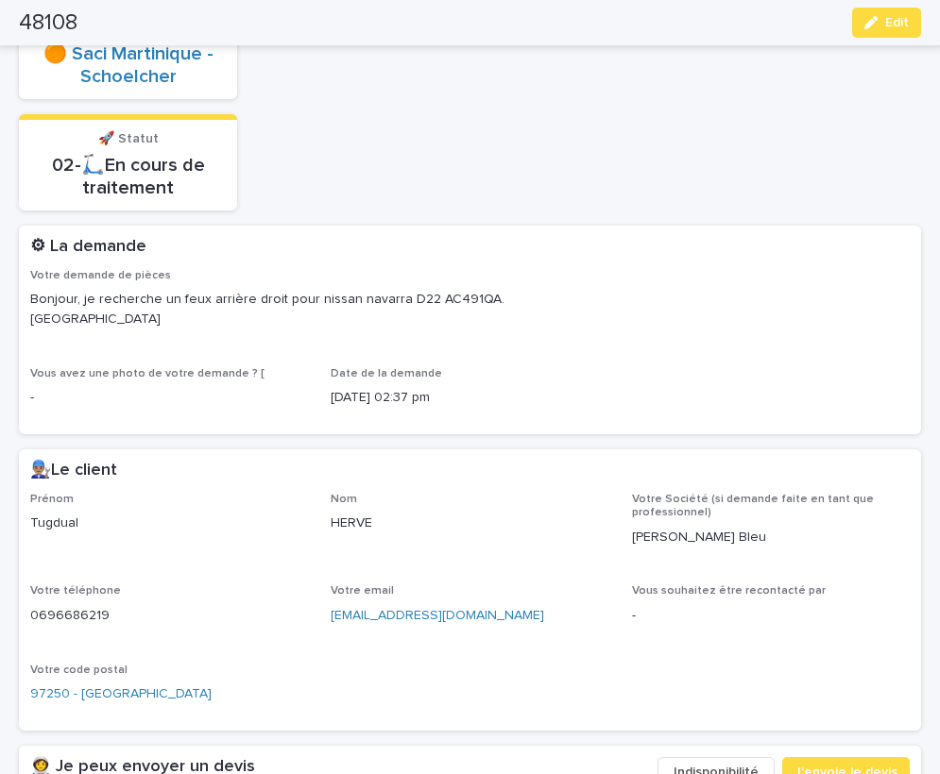
scroll to position [317, 0]
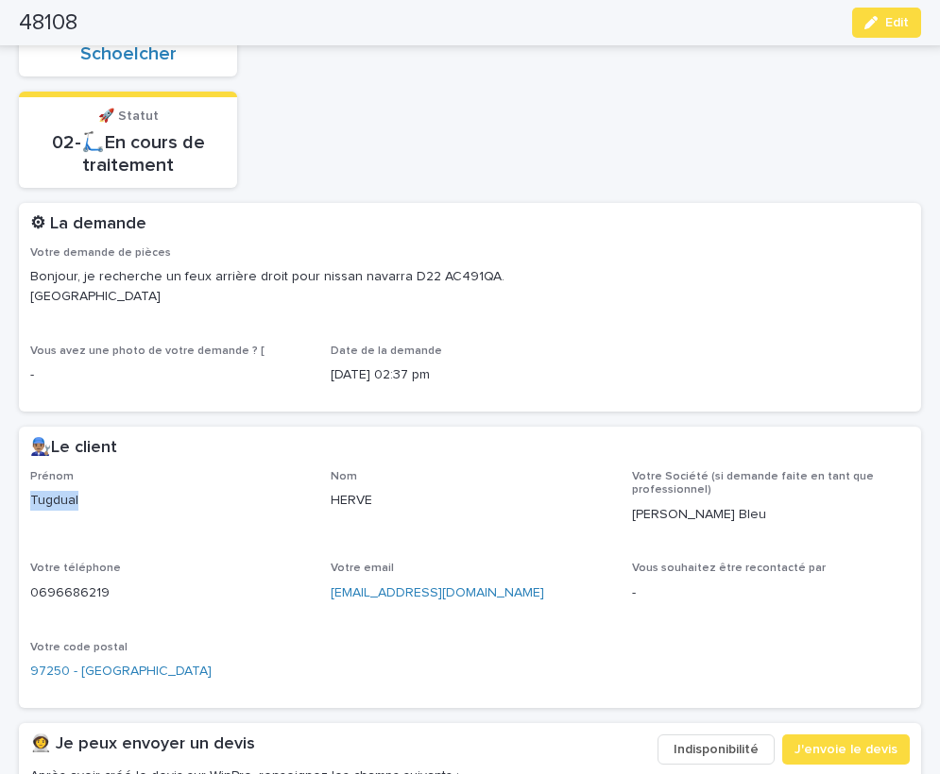
drag, startPoint x: 30, startPoint y: 500, endPoint x: 79, endPoint y: 500, distance: 49.1
click at [79, 500] on p "Tugdual" at bounding box center [169, 501] width 278 height 20
copy p "Tugdual"
drag, startPoint x: 335, startPoint y: 500, endPoint x: 377, endPoint y: 500, distance: 41.6
click at [377, 500] on div "Prénom Tugdual Nom HERVE Votre Société (si demande faite en tant que profession…" at bounding box center [469, 583] width 879 height 227
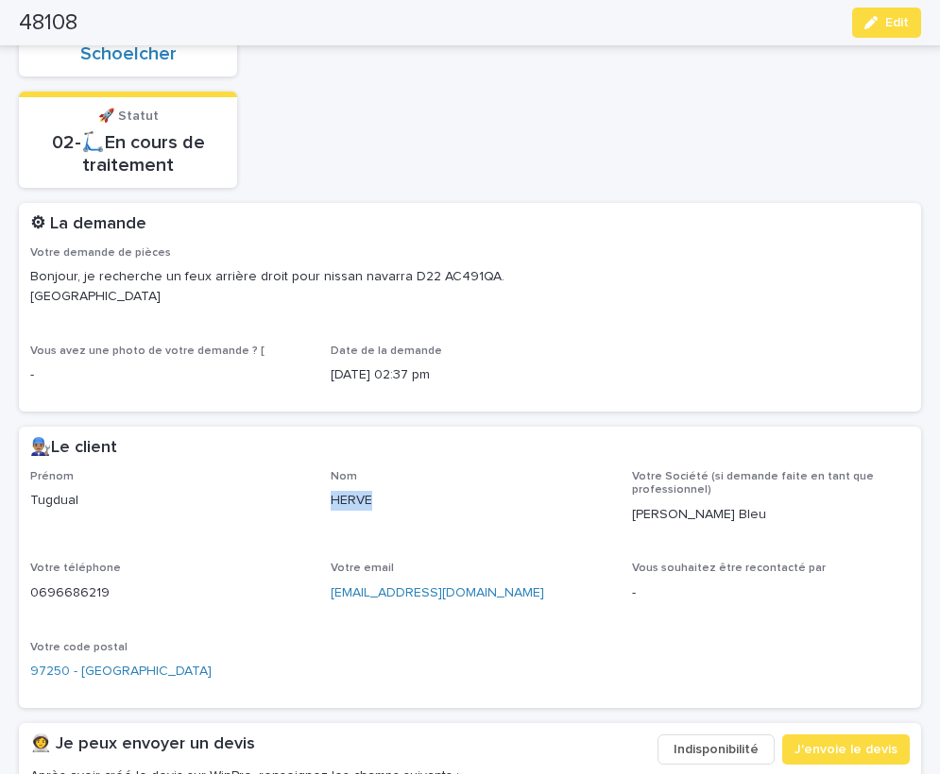
copy p "HERVE"
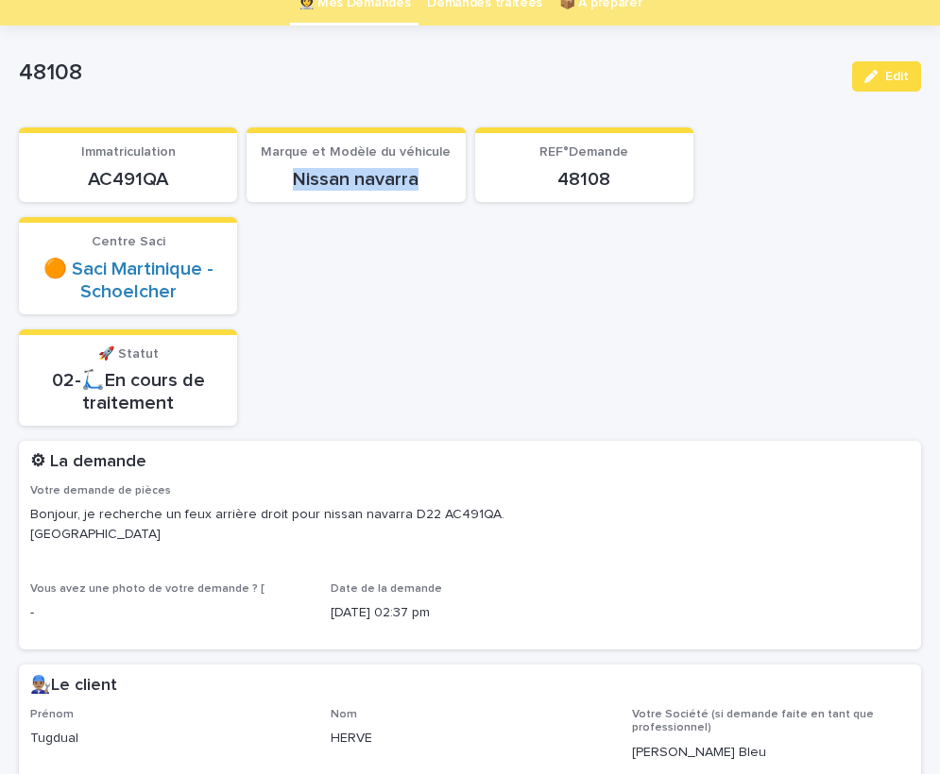
drag, startPoint x: 295, startPoint y: 176, endPoint x: 434, endPoint y: 173, distance: 139.8
click at [434, 173] on p "Nissan navarra" at bounding box center [355, 179] width 195 height 23
copy p "Nissan navarra"
click at [596, 756] on div "Nom HERVE" at bounding box center [470, 736] width 278 height 56
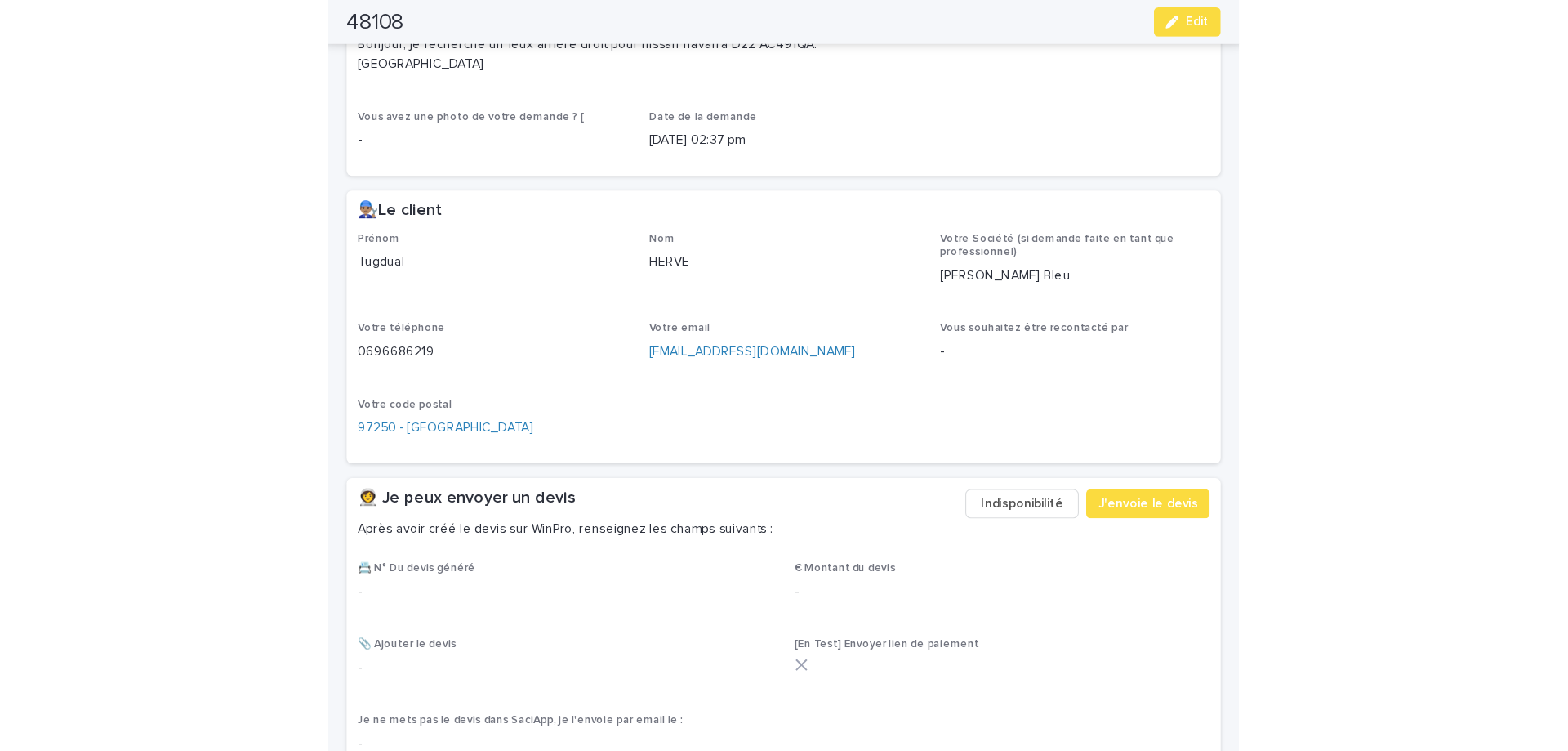
scroll to position [480, 0]
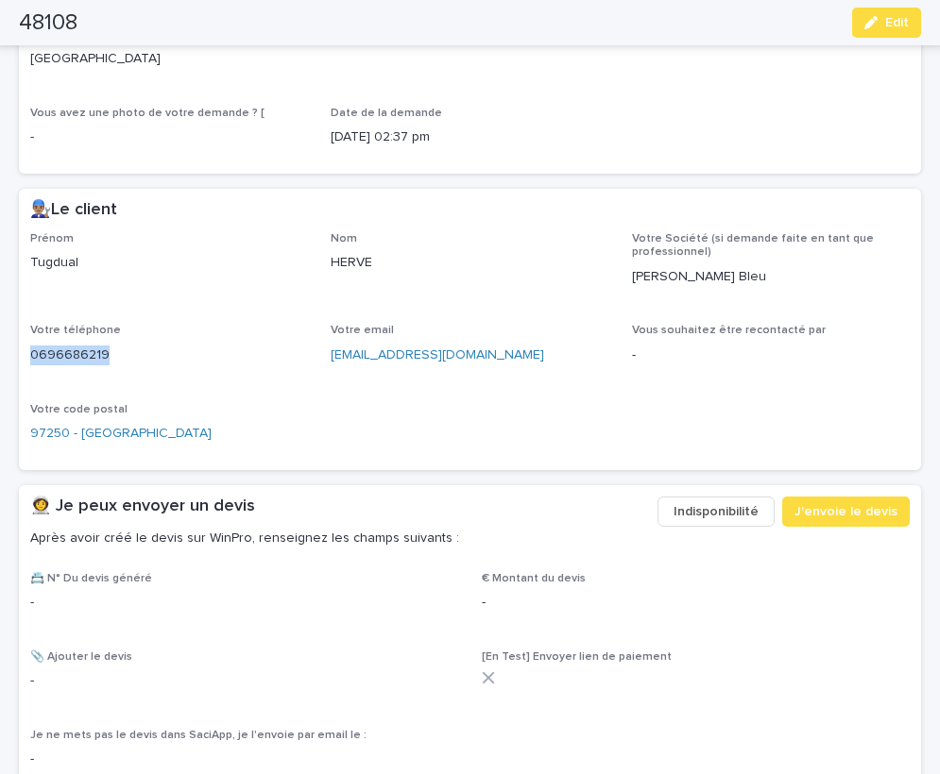
drag, startPoint x: 56, startPoint y: 353, endPoint x: 127, endPoint y: 354, distance: 70.8
click at [127, 354] on p "0696686219" at bounding box center [169, 356] width 278 height 20
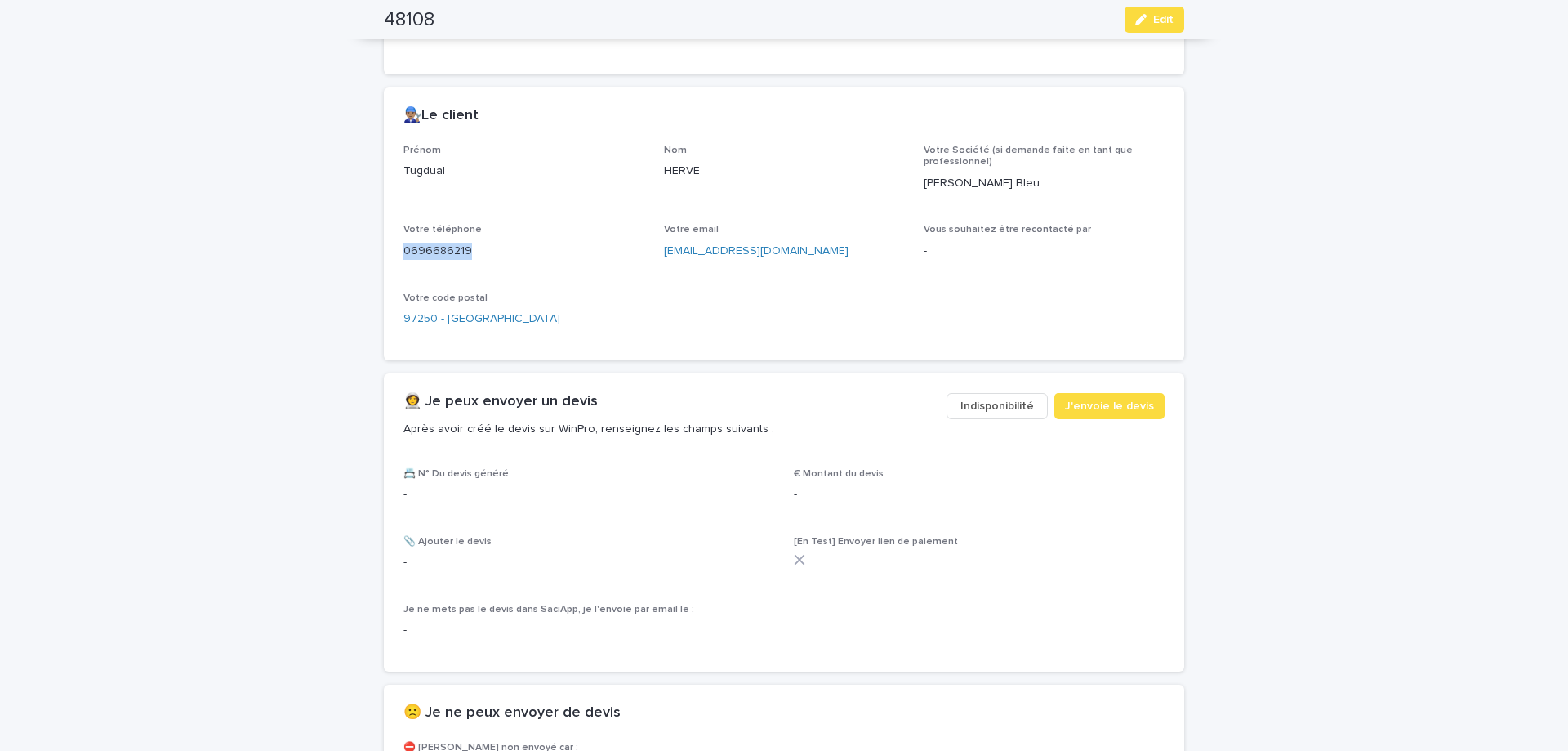
scroll to position [686, 0]
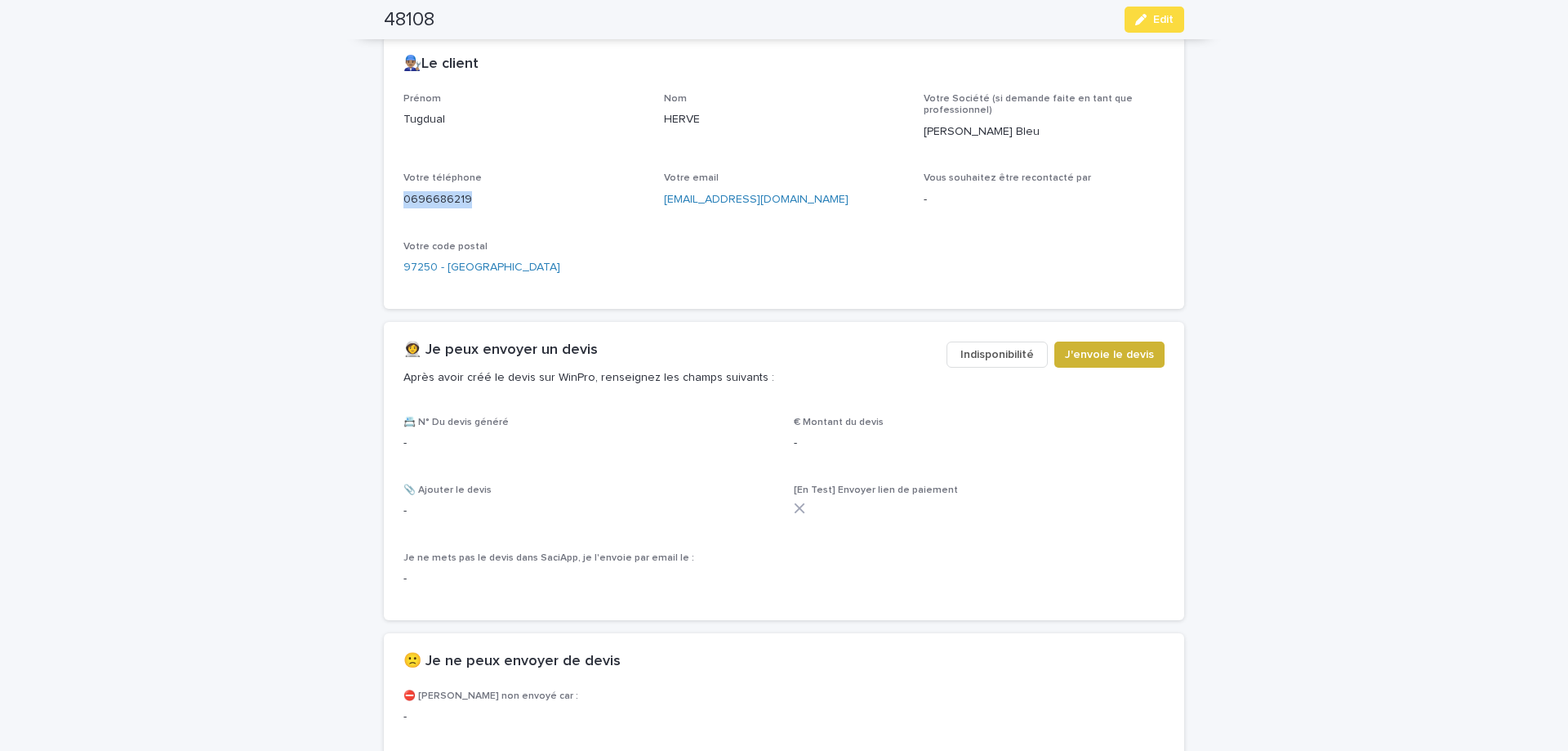
click at [1104, 358] on span "J'envoie le devis" at bounding box center [1109, 354] width 89 height 16
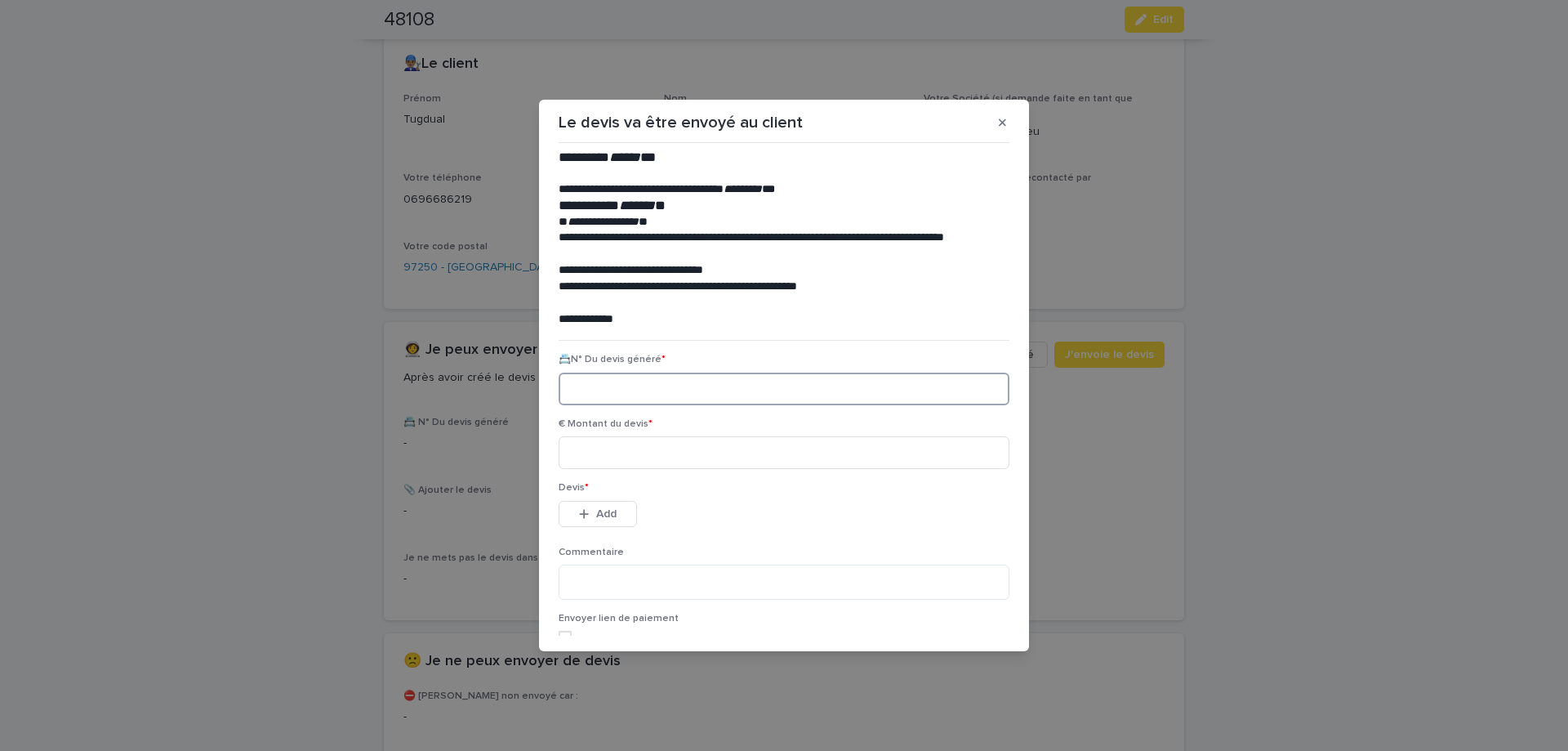
click at [605, 394] on input at bounding box center [784, 389] width 451 height 33
paste input "********"
drag, startPoint x: 656, startPoint y: 378, endPoint x: 559, endPoint y: 396, distance: 98.7
click at [559, 396] on input "********" at bounding box center [784, 389] width 451 height 33
paste input
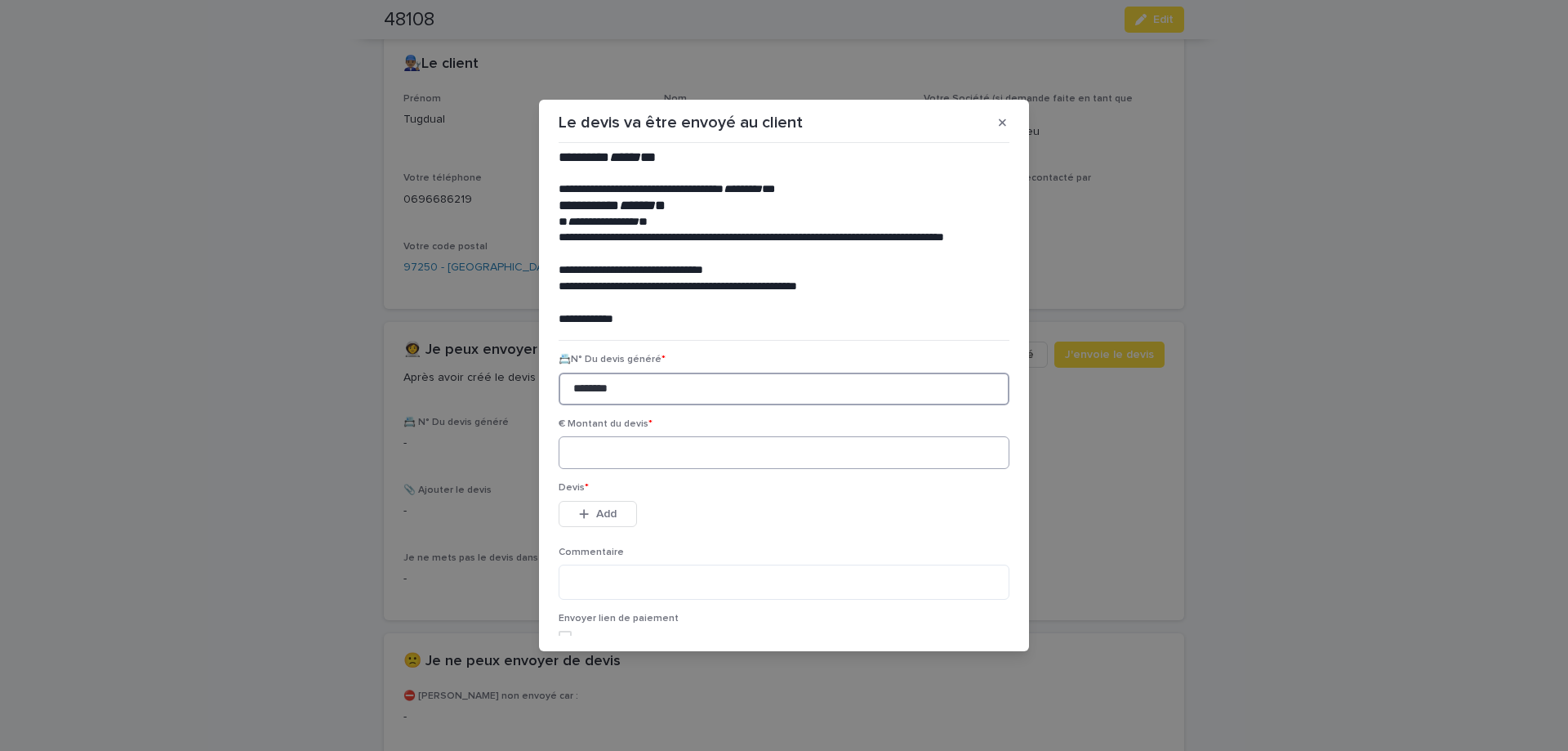
type input "********"
click at [653, 463] on input at bounding box center [784, 453] width 451 height 33
type input "******"
click at [605, 521] on button "Add" at bounding box center [598, 514] width 79 height 26
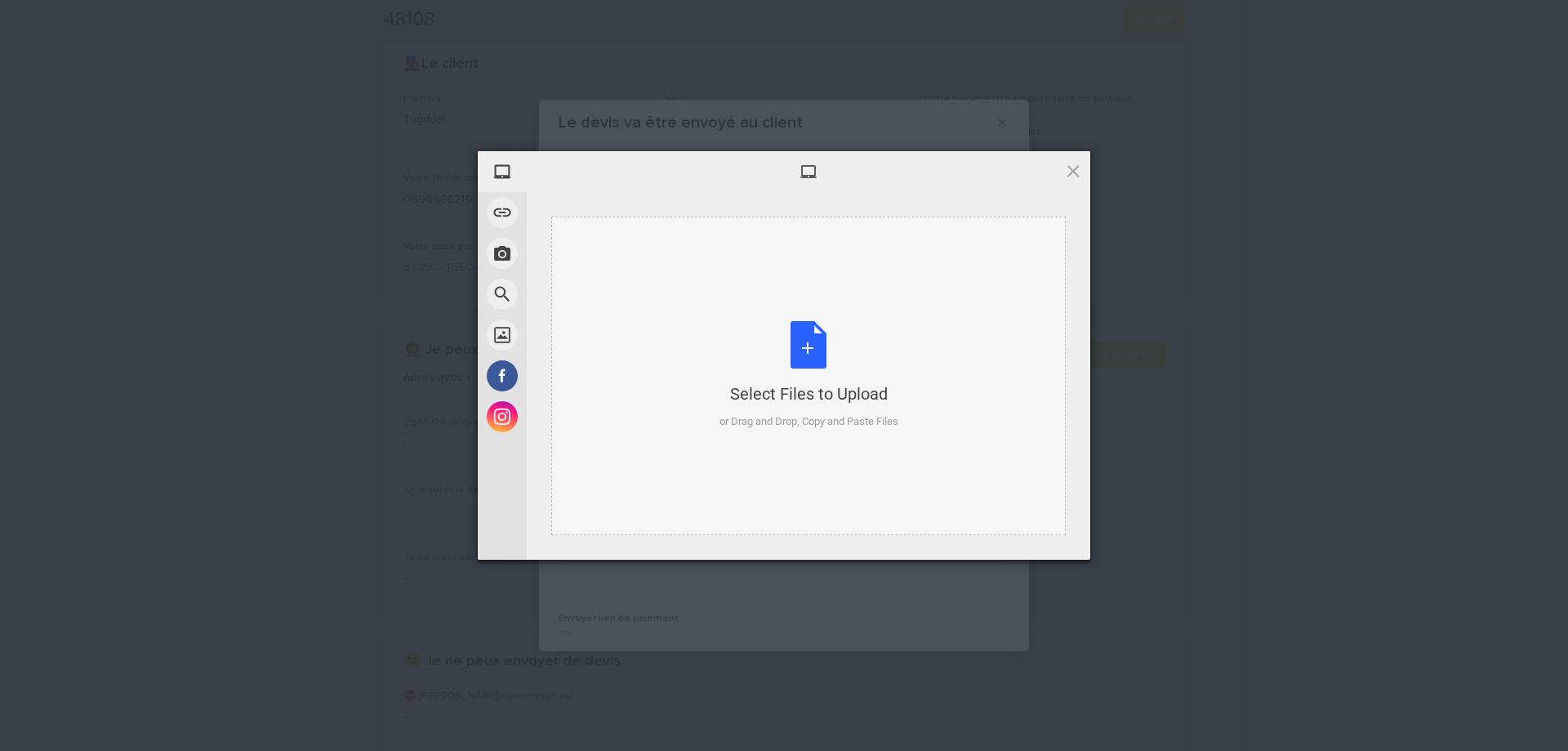
click at [804, 347] on div "Select Files to Upload or Drag and Drop, Copy and Paste Files" at bounding box center [809, 376] width 179 height 109
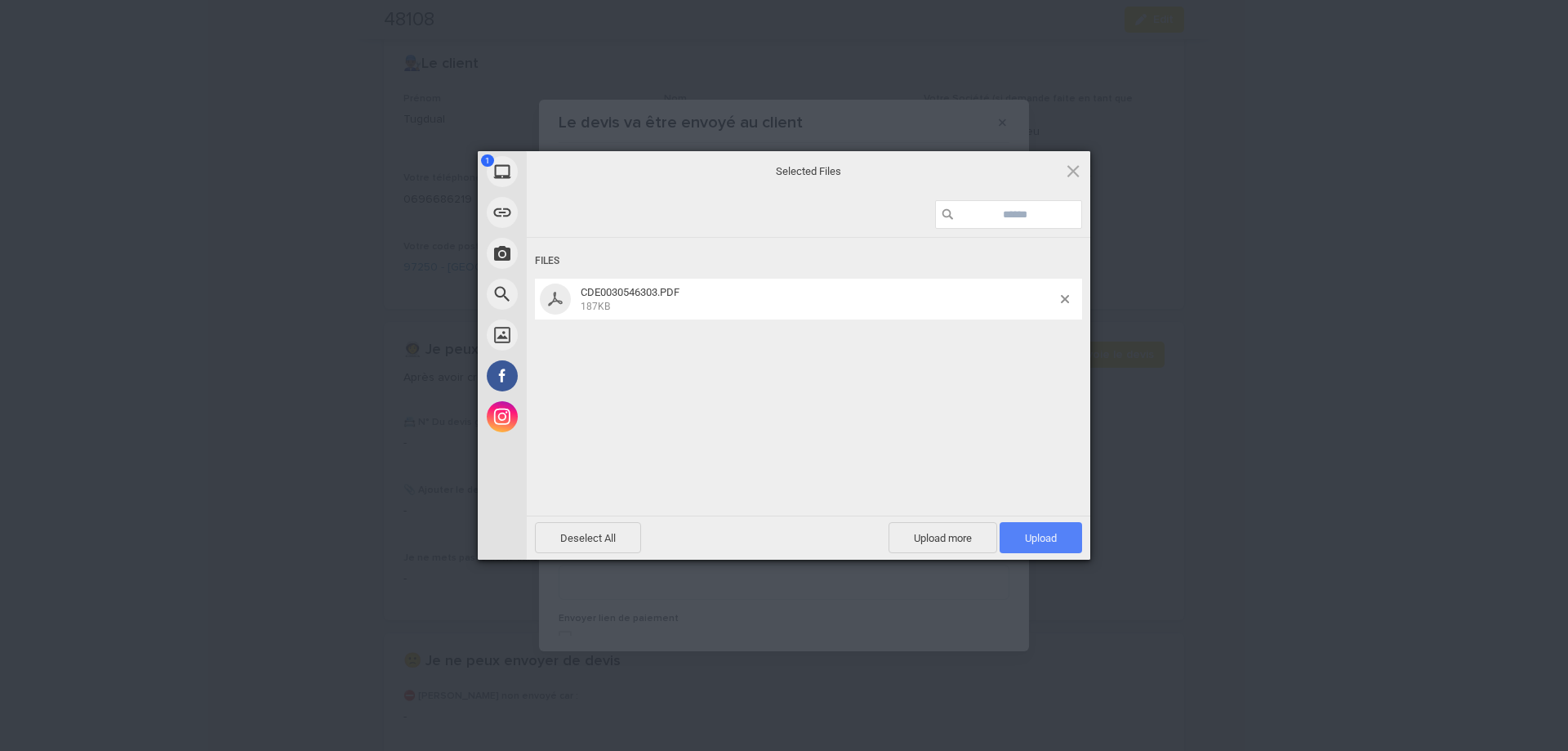
click at [1027, 541] on span "Upload 1" at bounding box center [1040, 538] width 32 height 12
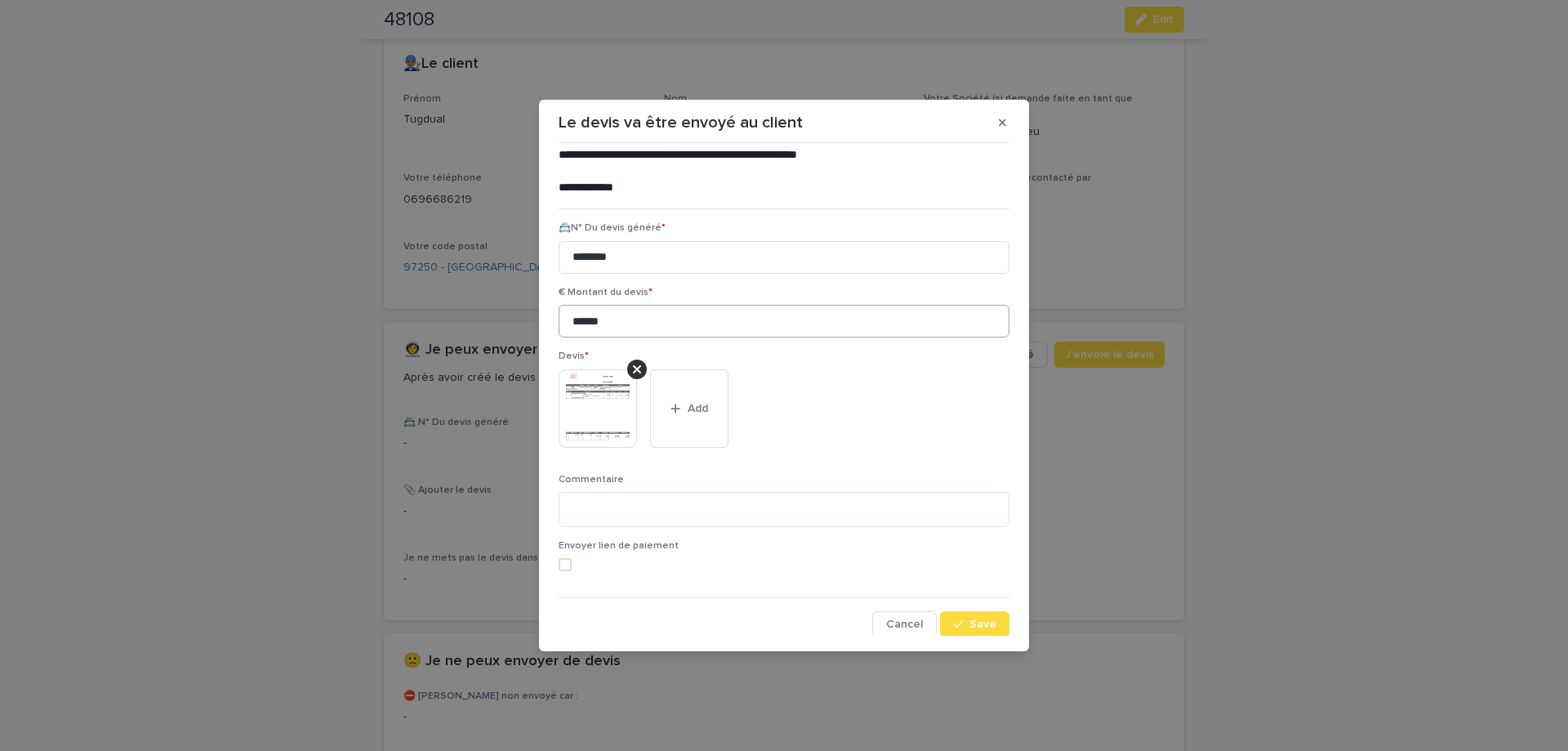
scroll to position [134, 0]
click at [602, 506] on textarea at bounding box center [784, 508] width 451 height 35
type textarea "*"
type textarea "**********"
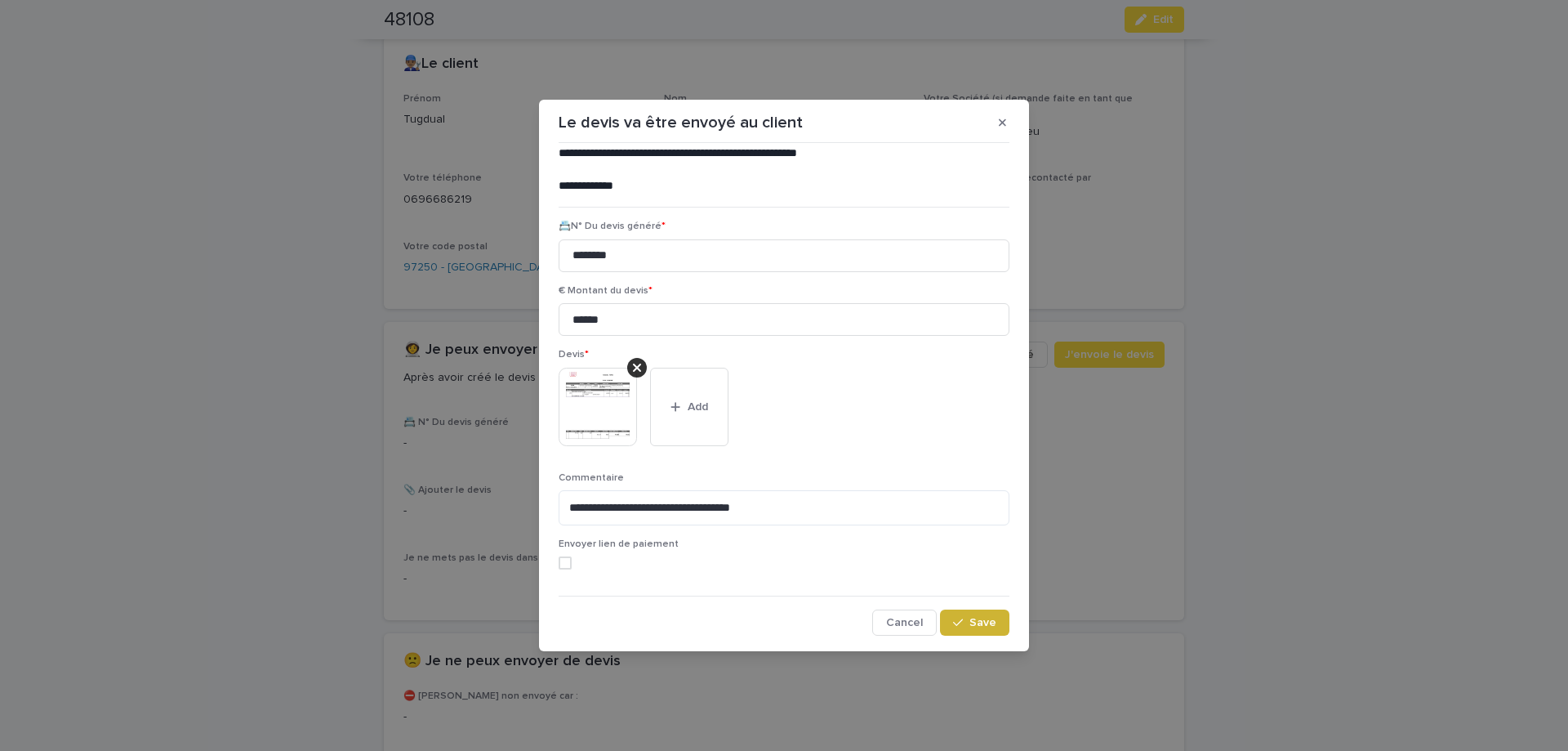
click at [986, 630] on button "Save" at bounding box center [975, 622] width 69 height 26
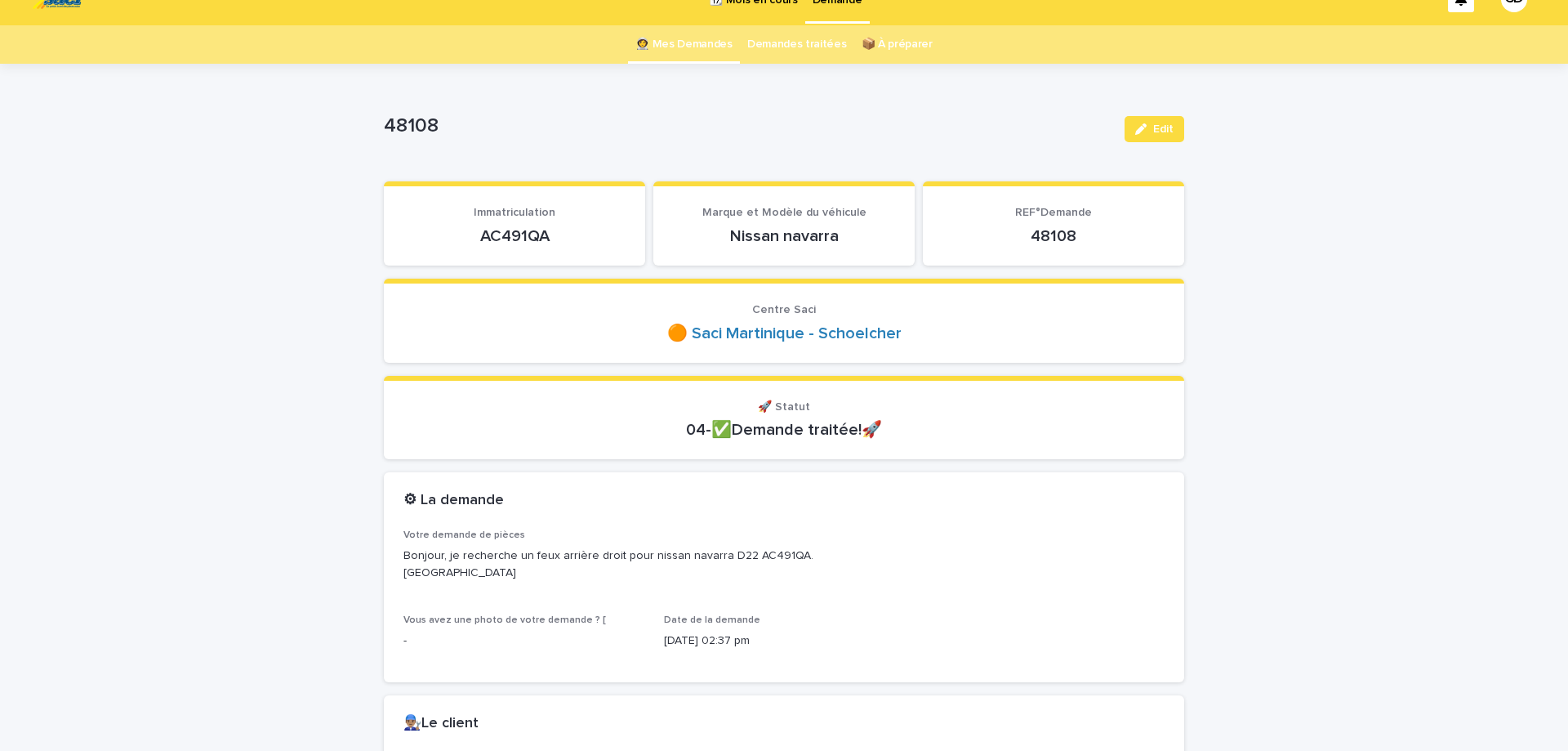
scroll to position [0, 0]
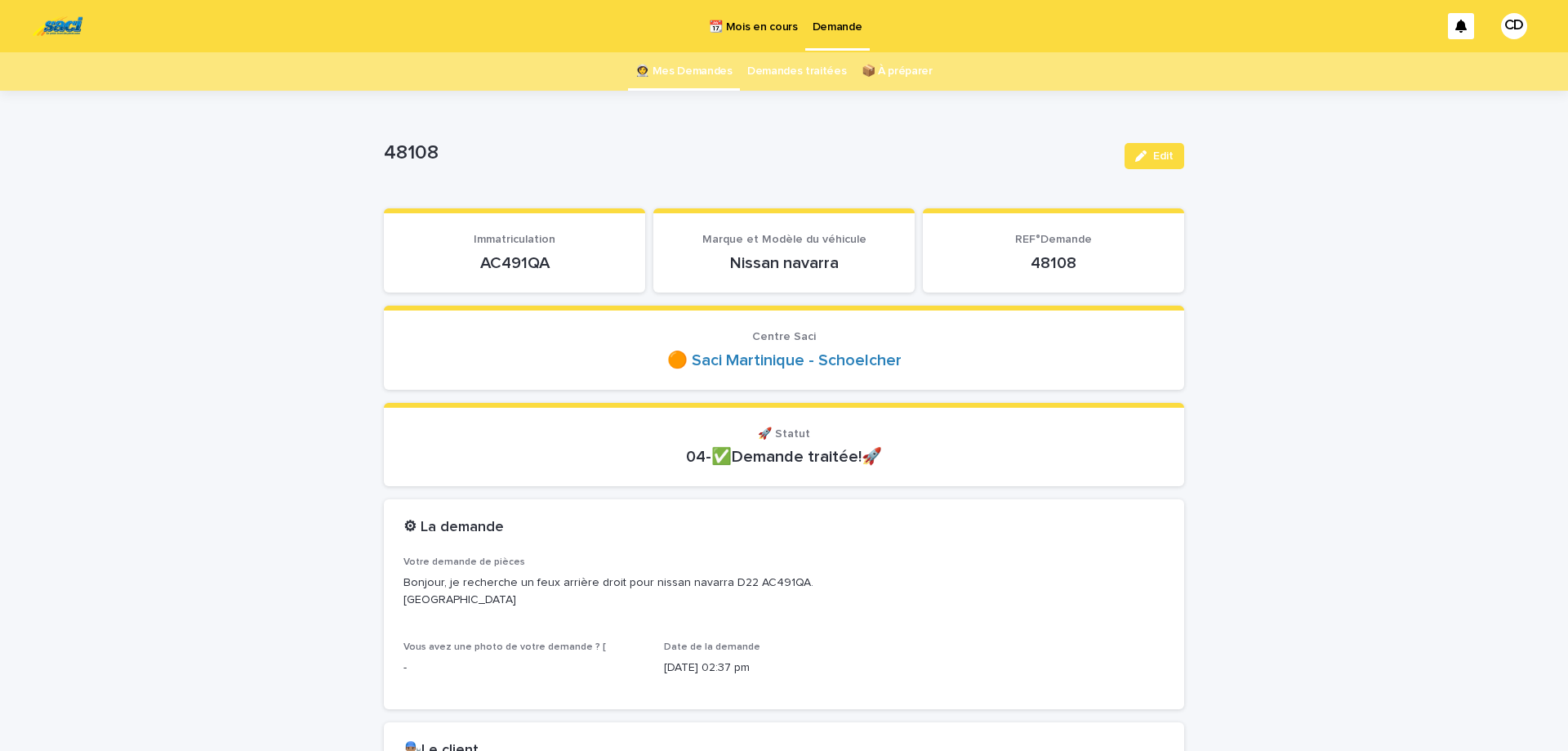
click at [699, 75] on link "👩‍🚀 Mes Demandes" at bounding box center [684, 71] width 97 height 38
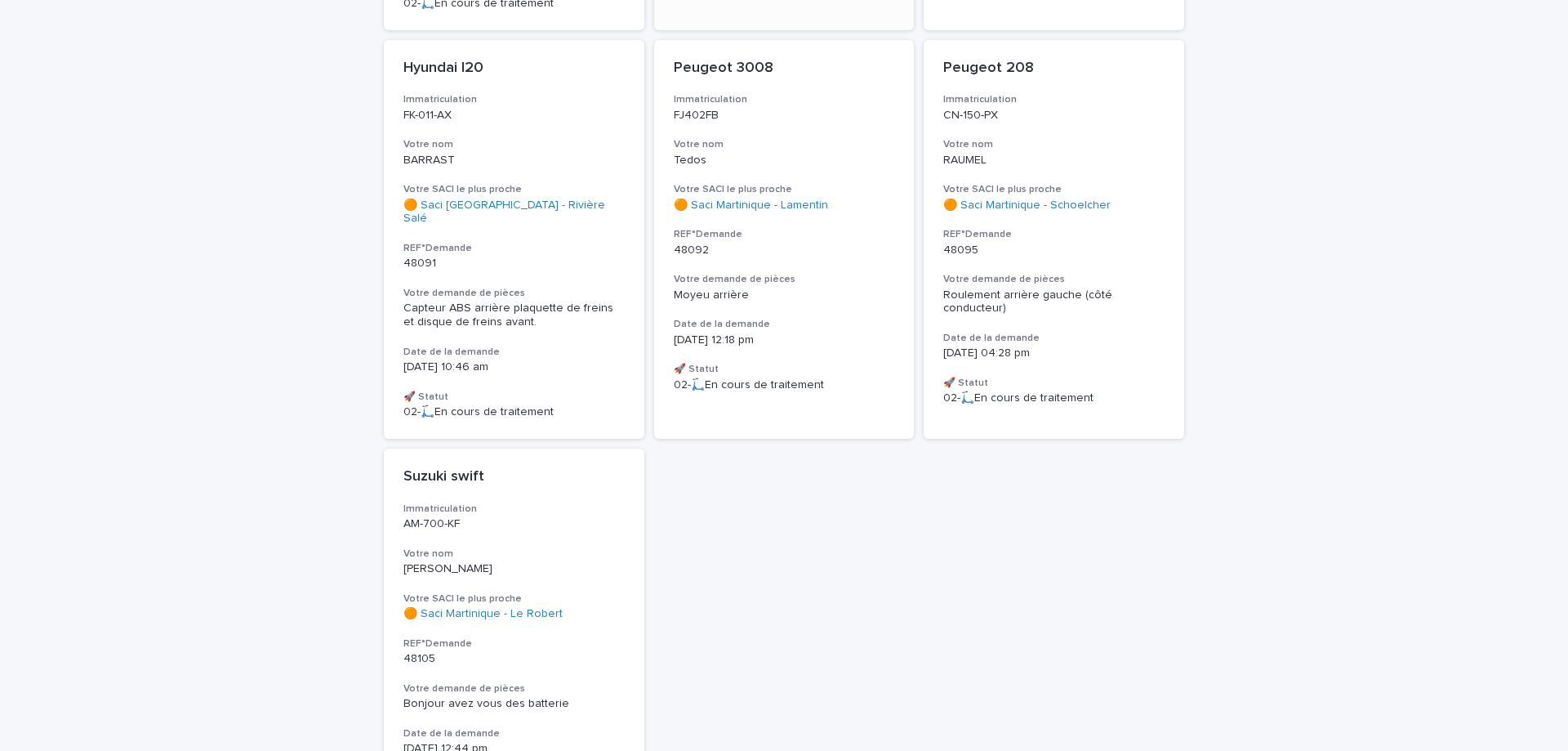
scroll to position [686, 0]
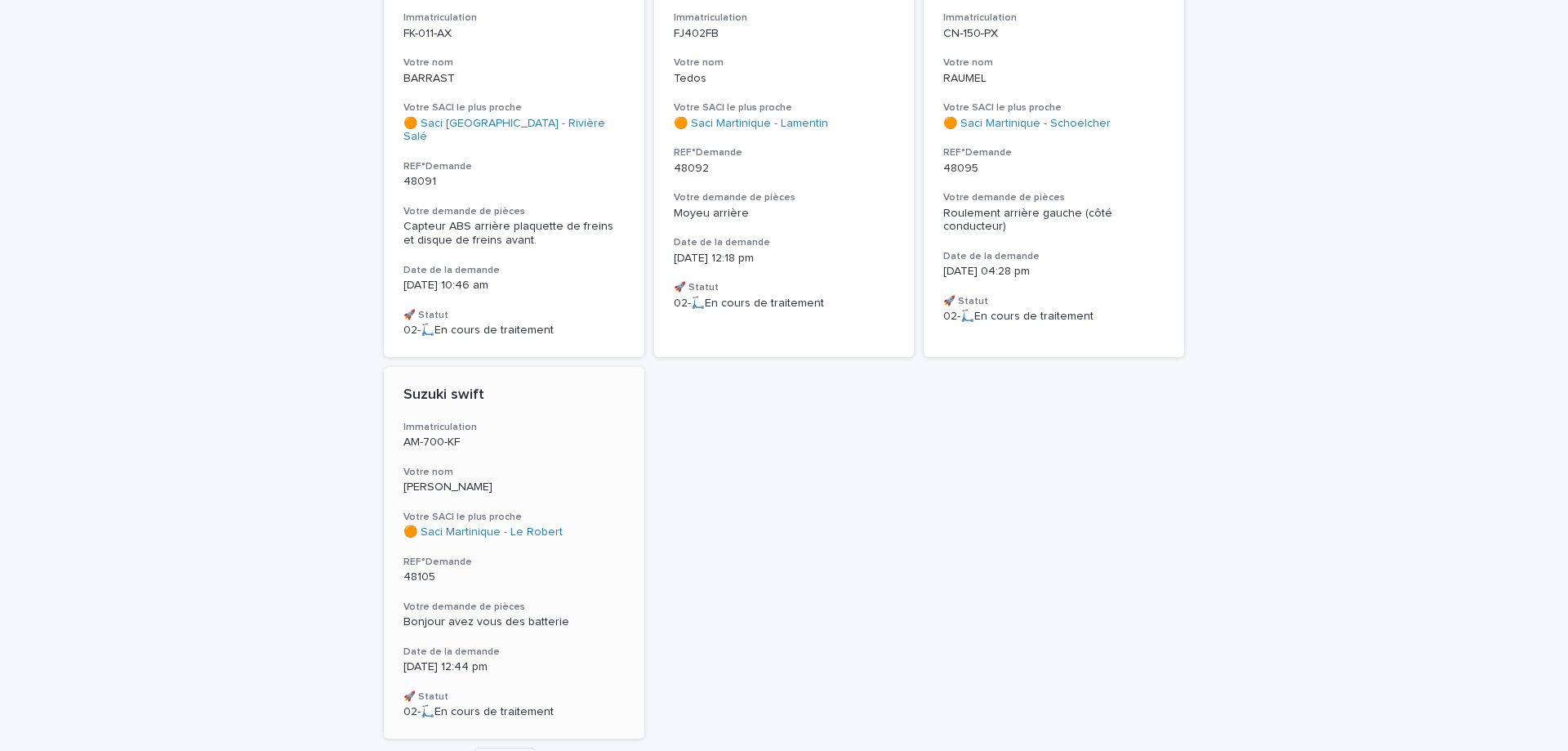
click at [515, 424] on div "Suzuki swift Immatriculation AM-700-KF Votre nom [PERSON_NAME] SACI le plus pro…" at bounding box center [514, 553] width 260 height 372
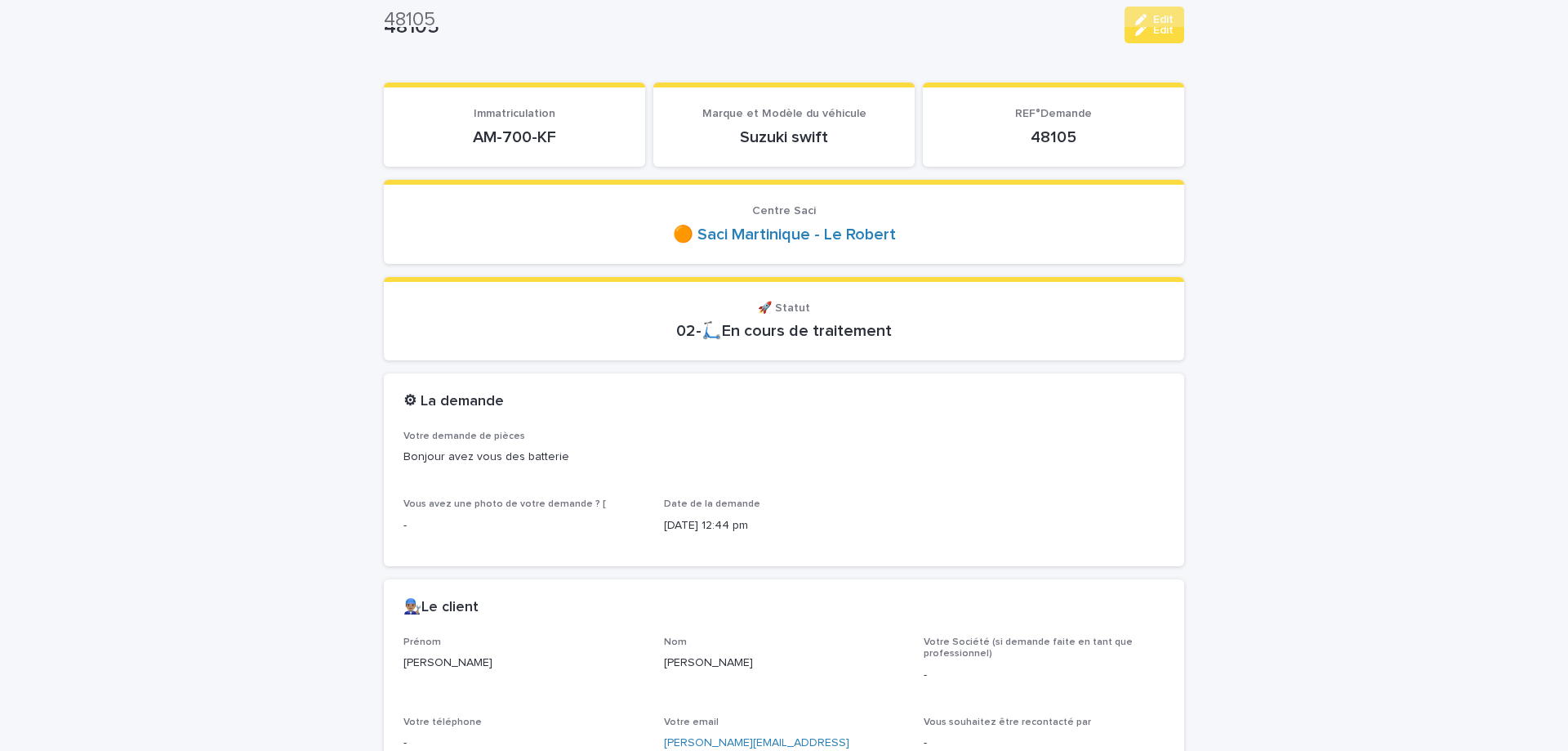
scroll to position [68, 0]
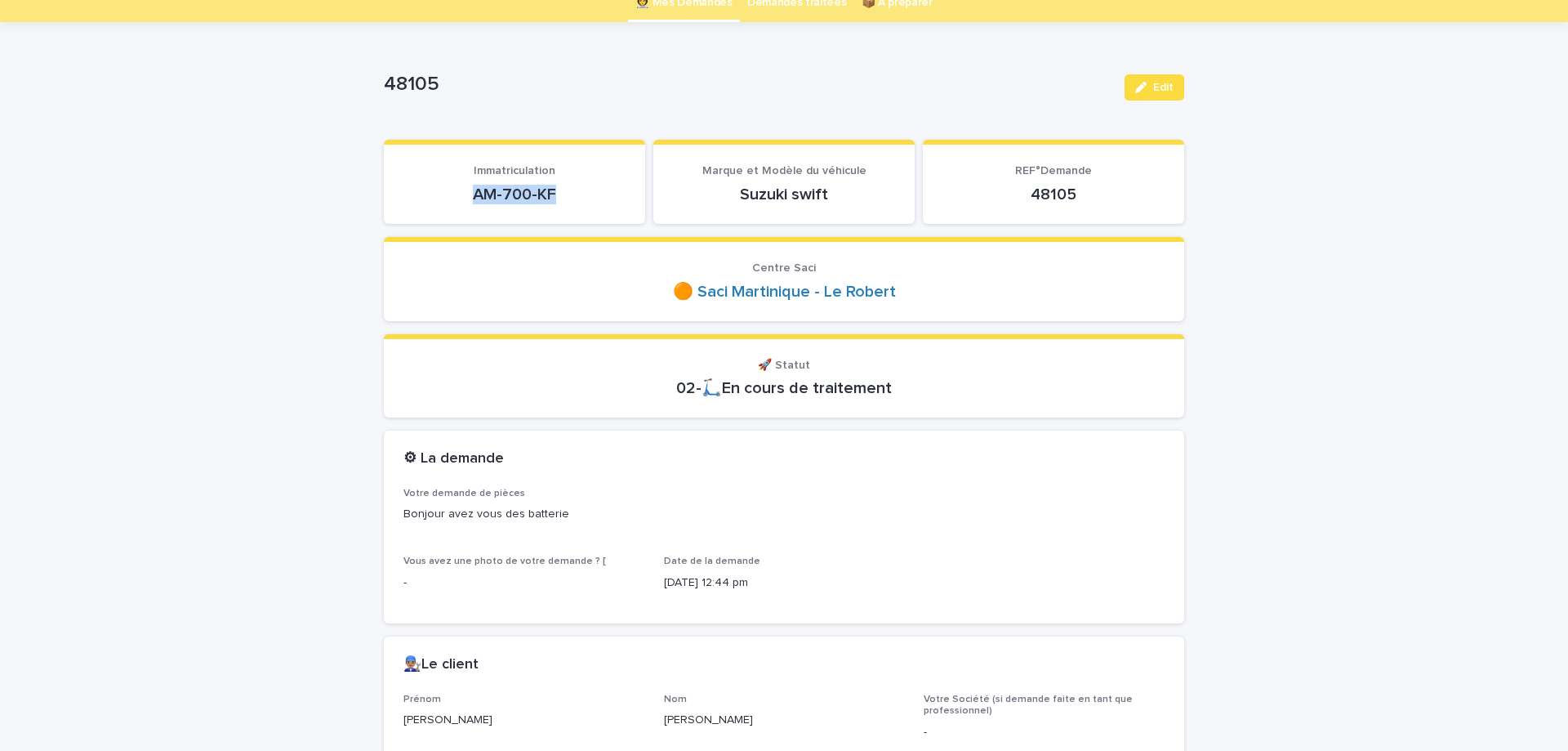
drag, startPoint x: 472, startPoint y: 189, endPoint x: 562, endPoint y: 191, distance: 90.0
click at [562, 191] on p "AM-700-KF" at bounding box center [514, 194] width 222 height 20
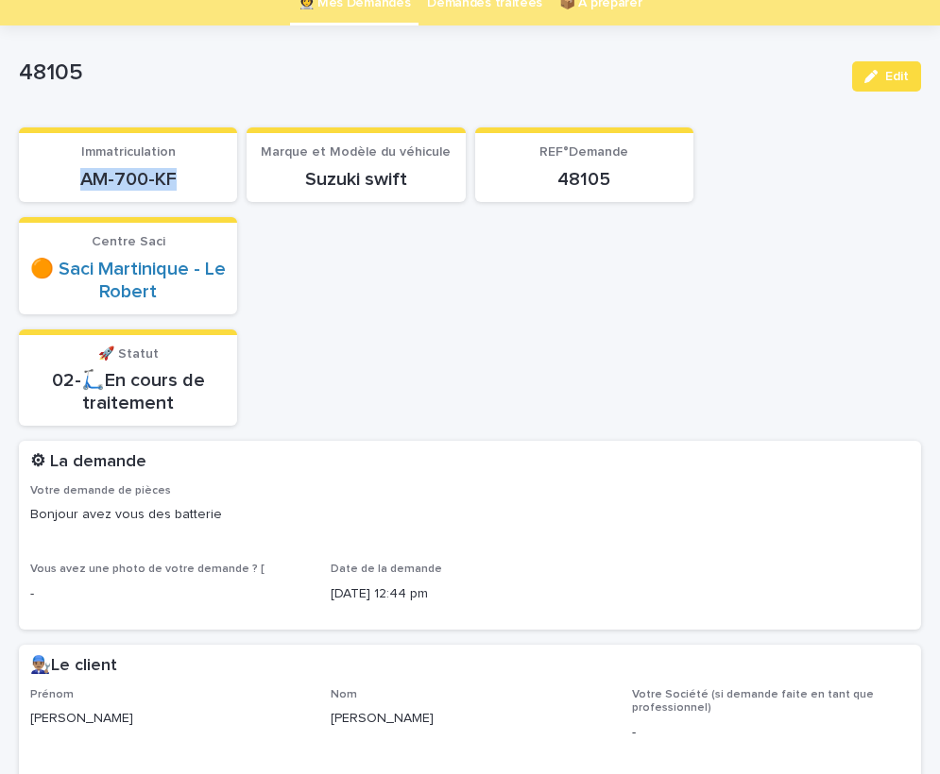
drag, startPoint x: 305, startPoint y: 178, endPoint x: 423, endPoint y: 177, distance: 118.1
click at [423, 177] on p "Suzuki swift" at bounding box center [355, 179] width 195 height 23
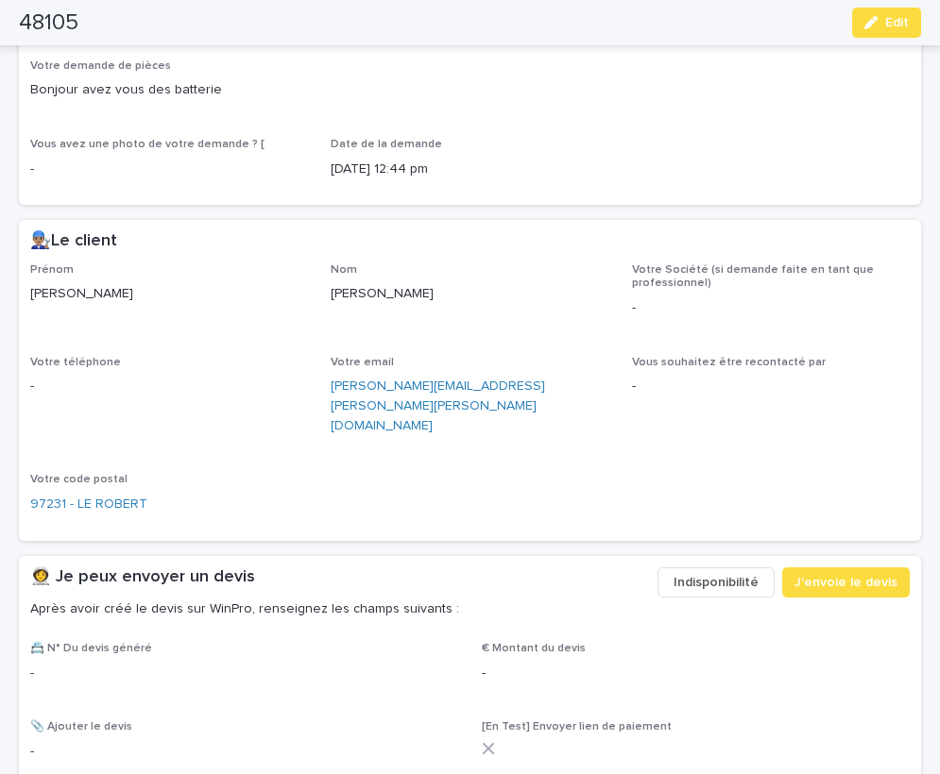
scroll to position [555, 0]
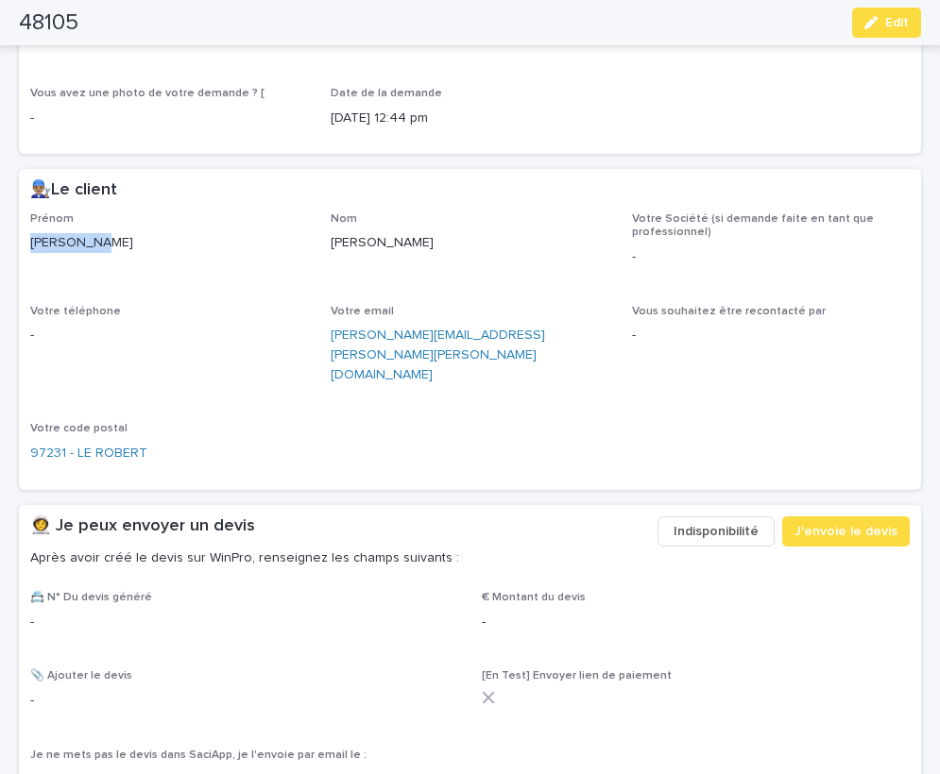
drag, startPoint x: 30, startPoint y: 243, endPoint x: 110, endPoint y: 243, distance: 80.3
click at [110, 243] on p "[PERSON_NAME]" at bounding box center [169, 243] width 278 height 20
click at [548, 149] on div "Votre demande de pièces Bonjour avez vous des batterie Vous avez une photo de v…" at bounding box center [470, 80] width 902 height 145
drag, startPoint x: 331, startPoint y: 241, endPoint x: 381, endPoint y: 238, distance: 50.1
click at [381, 238] on div "Prénom [PERSON_NAME] [PERSON_NAME] Société (si demande faite en tant que profes…" at bounding box center [469, 345] width 879 height 266
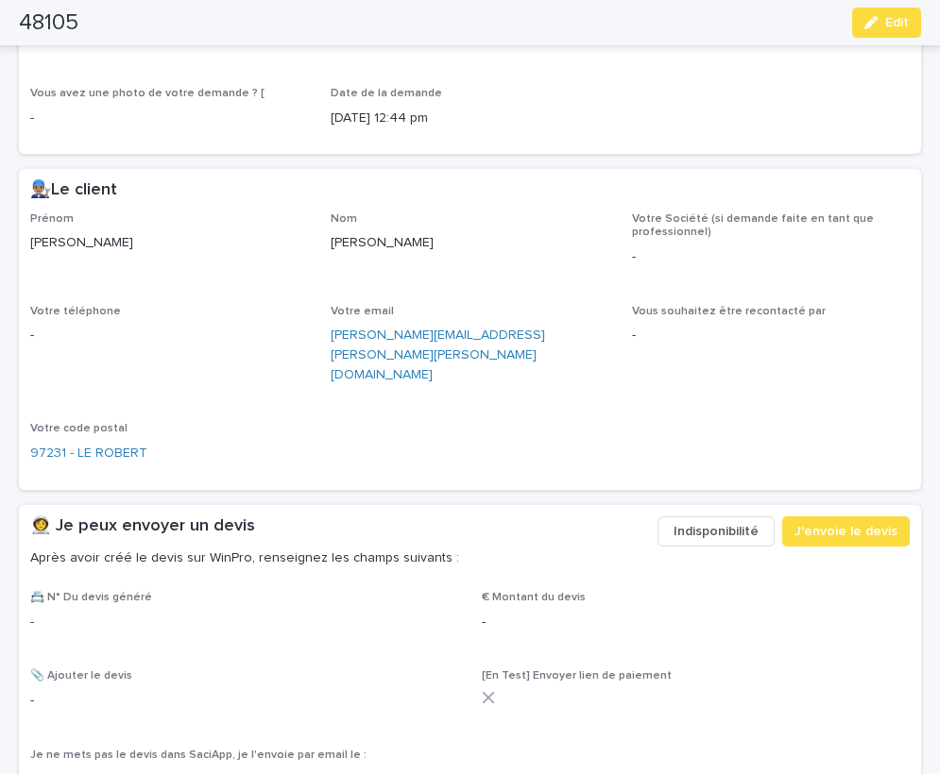
click at [661, 145] on div "Votre demande de pièces Bonjour avez vous des batterie Vous avez une photo de v…" at bounding box center [470, 80] width 902 height 145
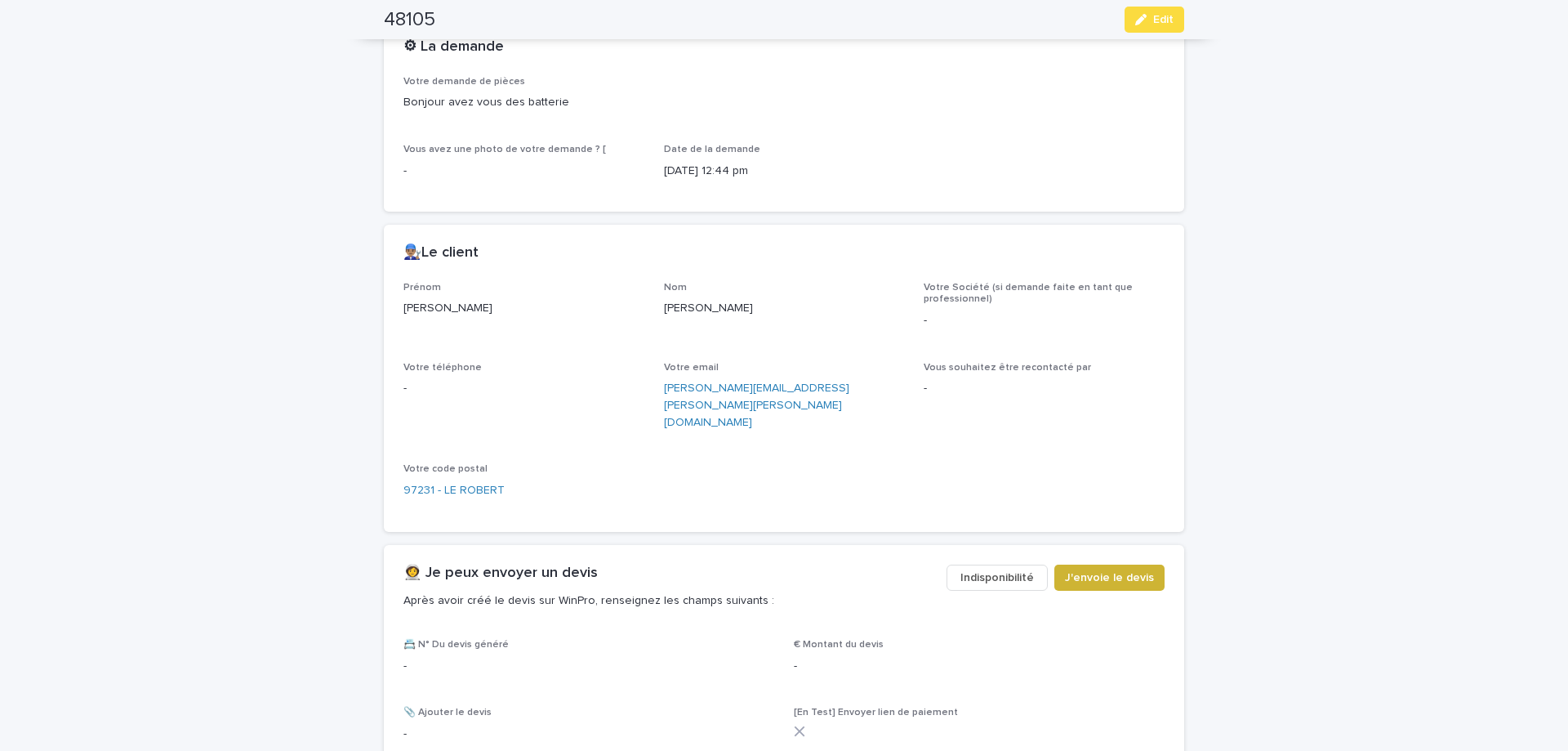
click at [1142, 569] on span "J'envoie le devis" at bounding box center [1109, 577] width 89 height 16
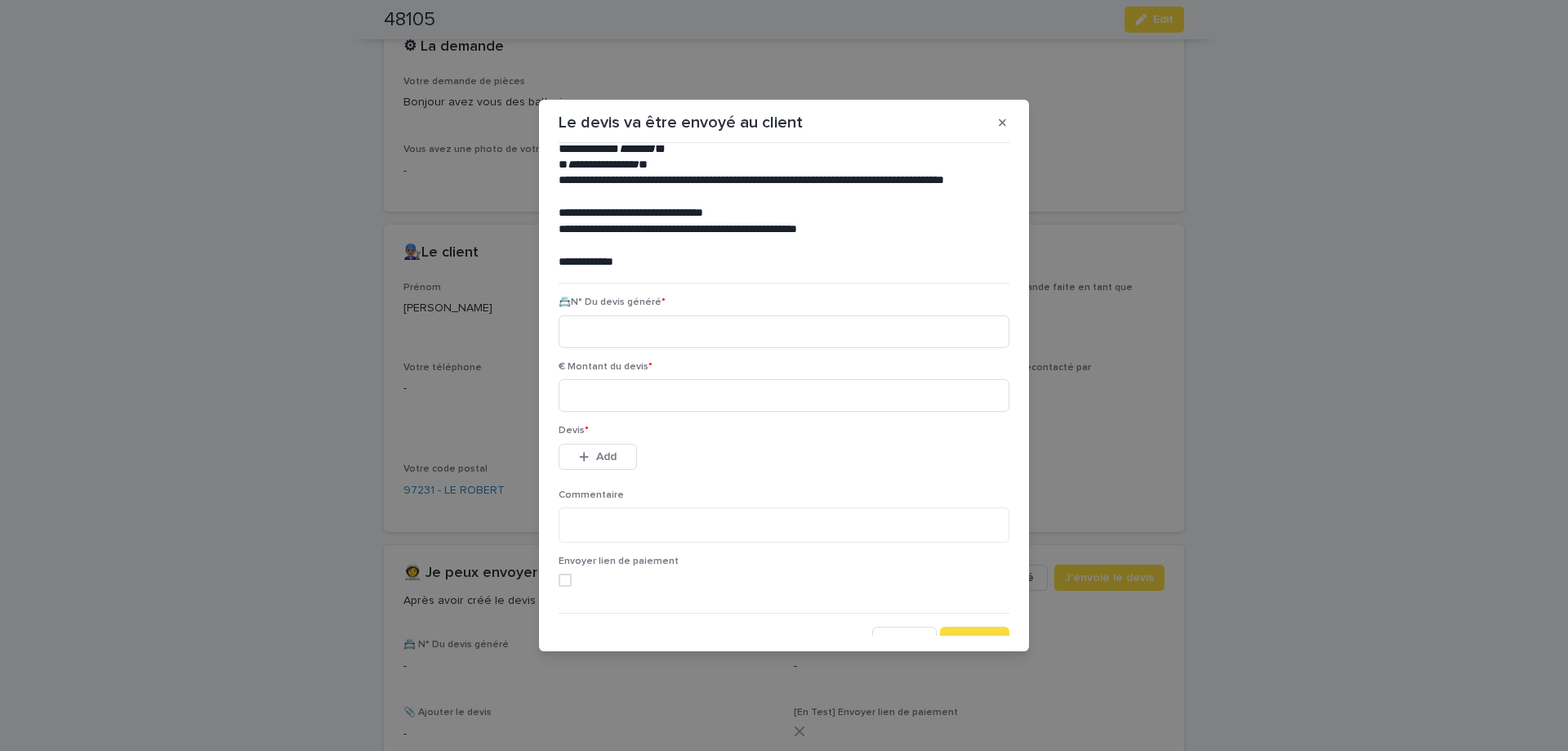
scroll to position [75, 0]
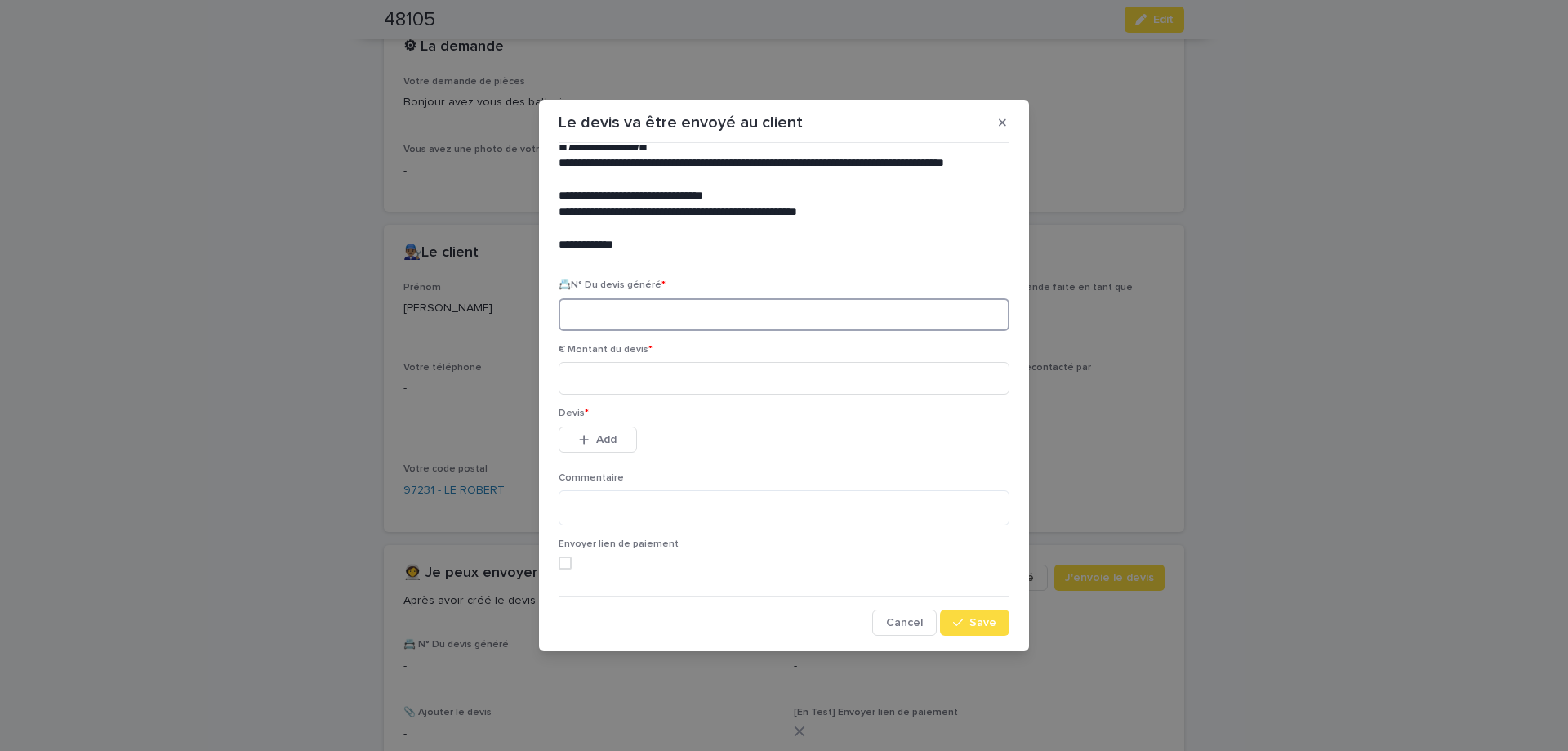
paste input "********"
type input "********"
click at [624, 377] on input at bounding box center [784, 378] width 451 height 33
type input "*****"
click at [604, 440] on span "Add" at bounding box center [606, 439] width 21 height 11
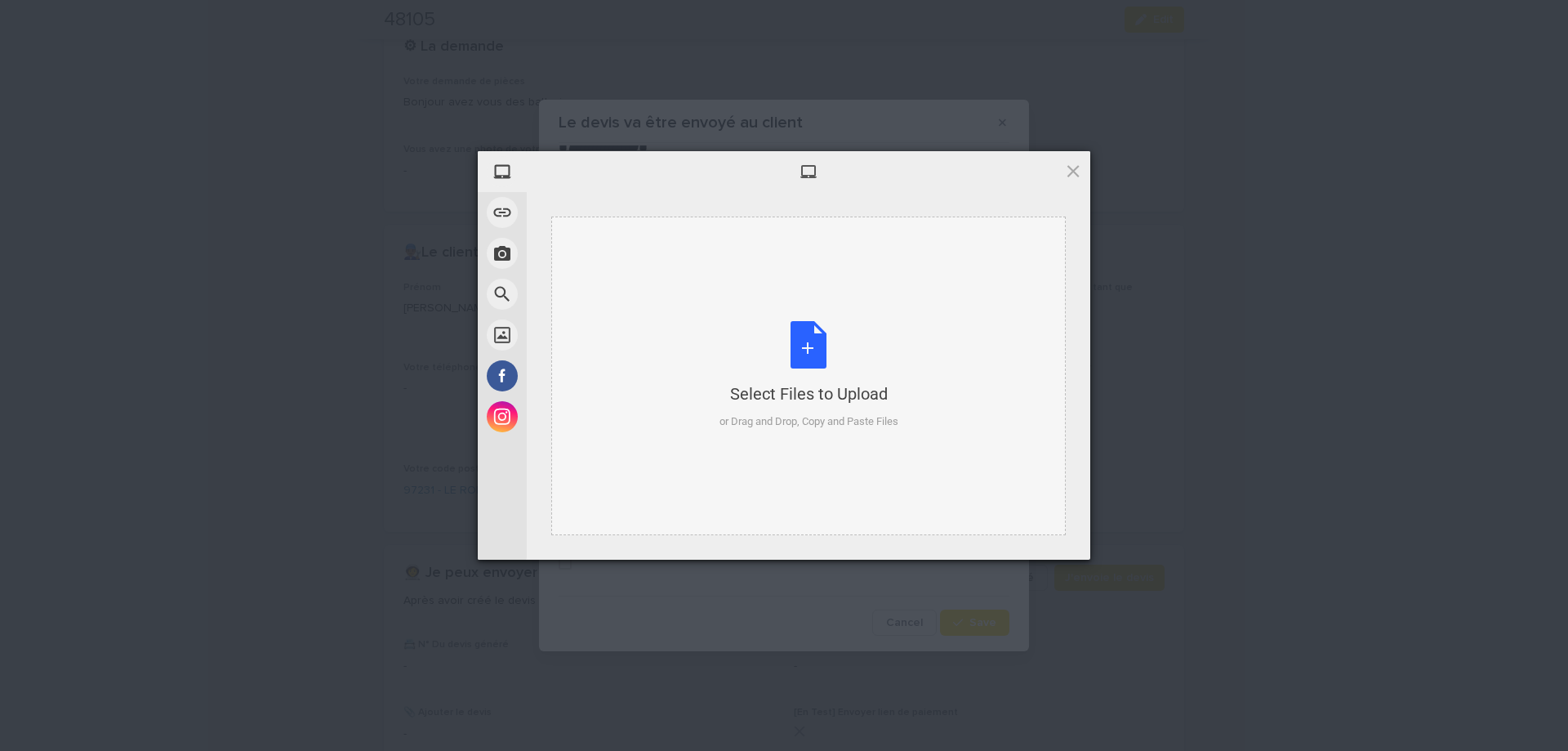
click at [842, 350] on div "Select Files to Upload or Drag and Drop, Copy and Paste Files" at bounding box center [809, 376] width 179 height 109
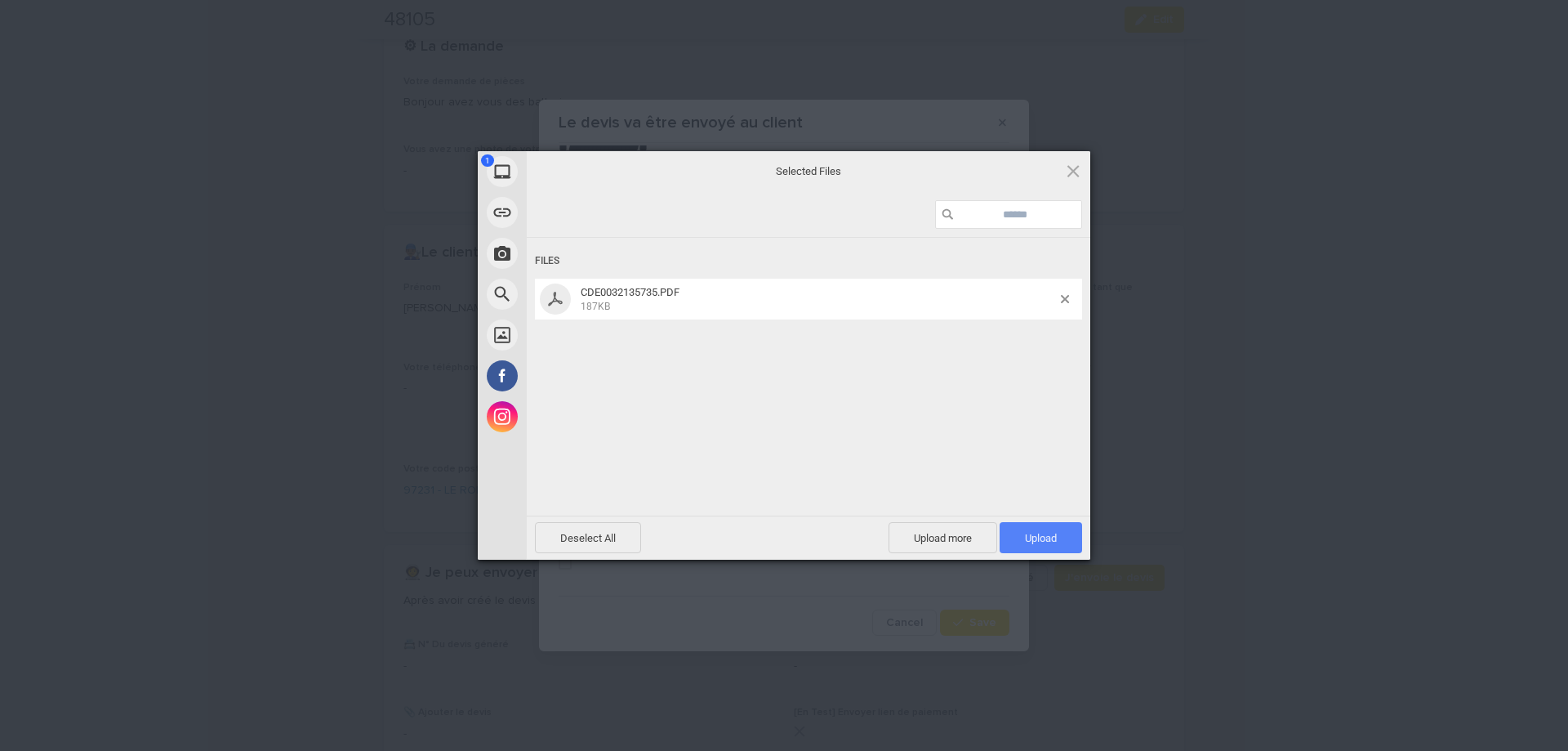
click at [1035, 542] on span "Upload 1" at bounding box center [1040, 538] width 32 height 12
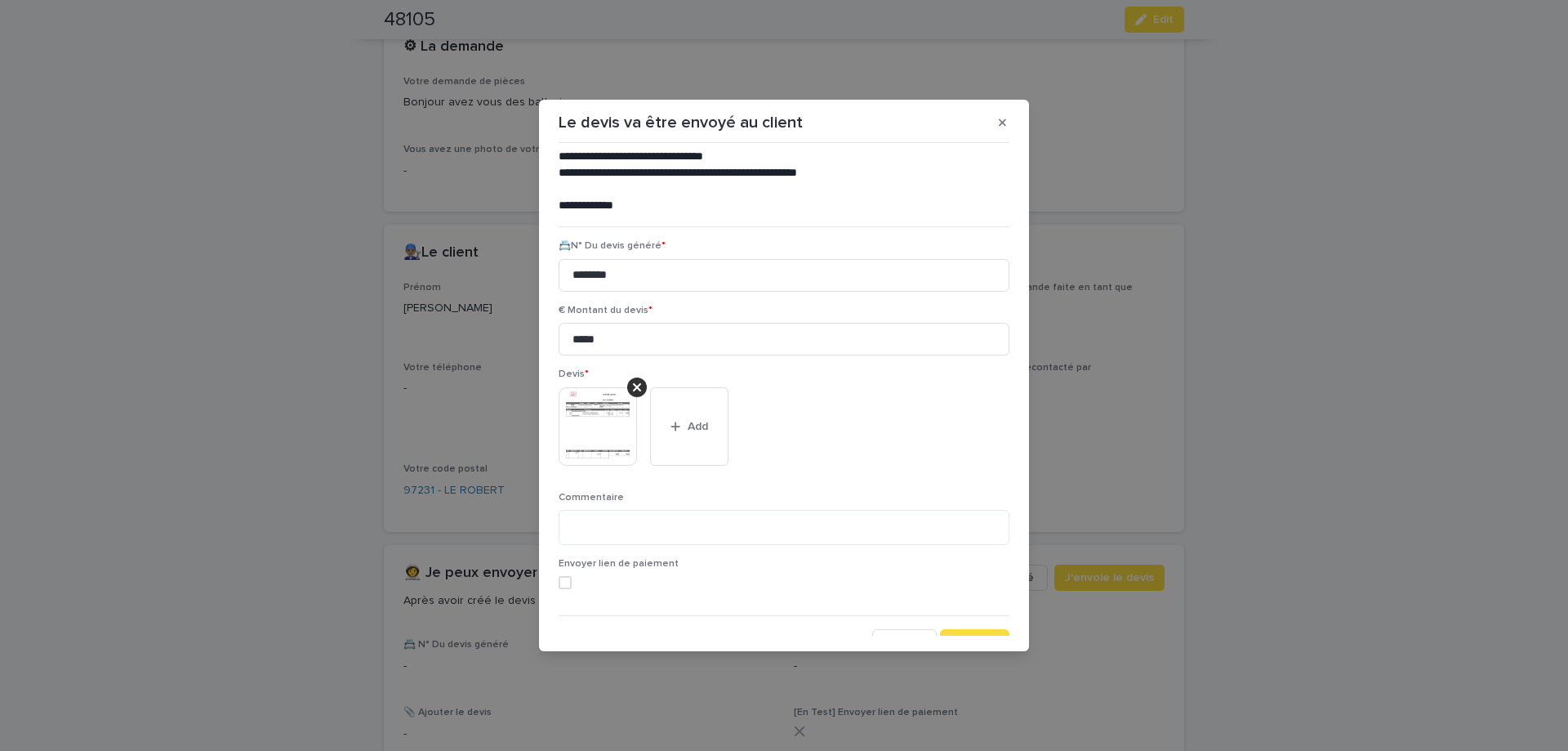
scroll to position [134, 0]
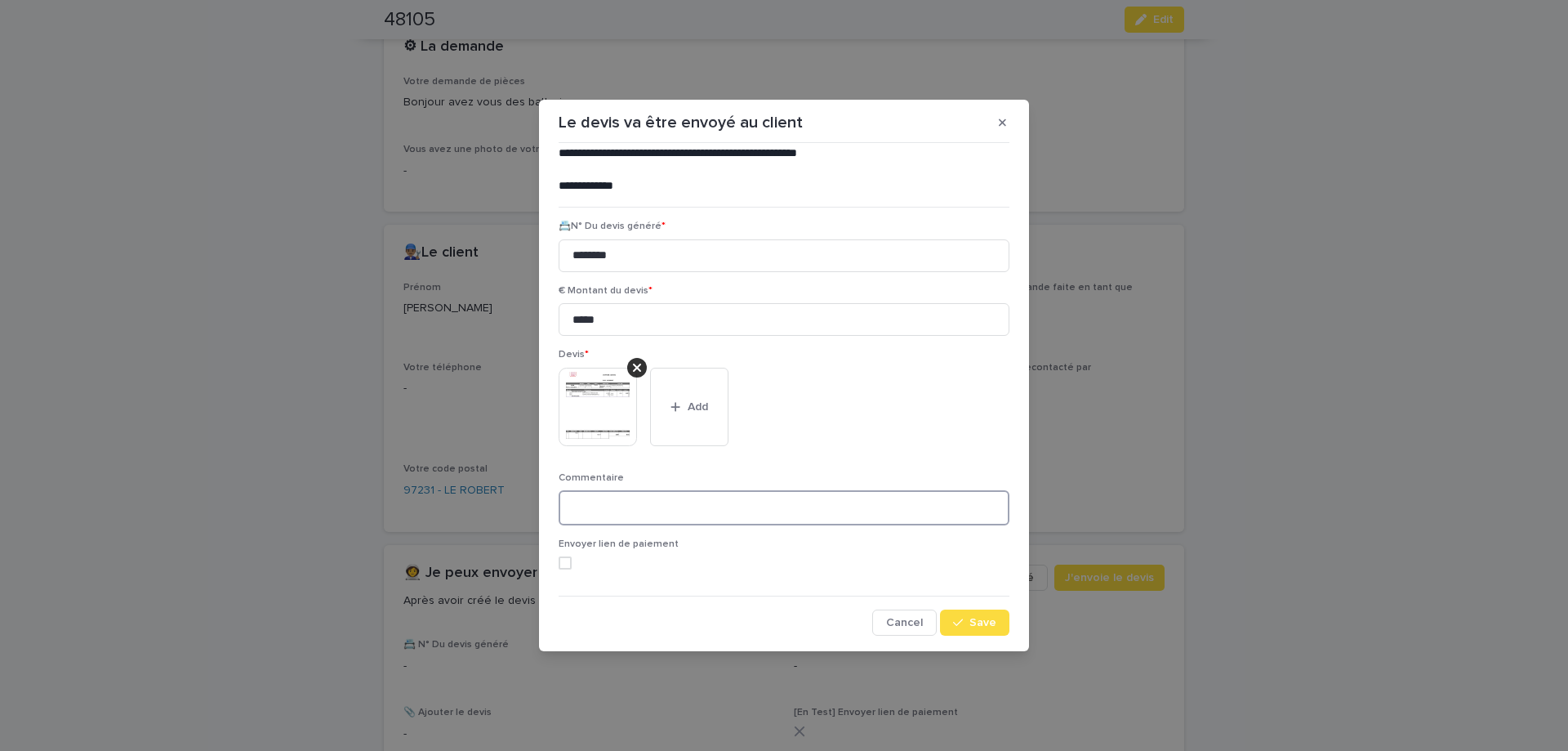
click at [630, 510] on textarea at bounding box center [784, 508] width 451 height 35
type textarea "**********"
click at [963, 620] on icon "button" at bounding box center [957, 622] width 10 height 11
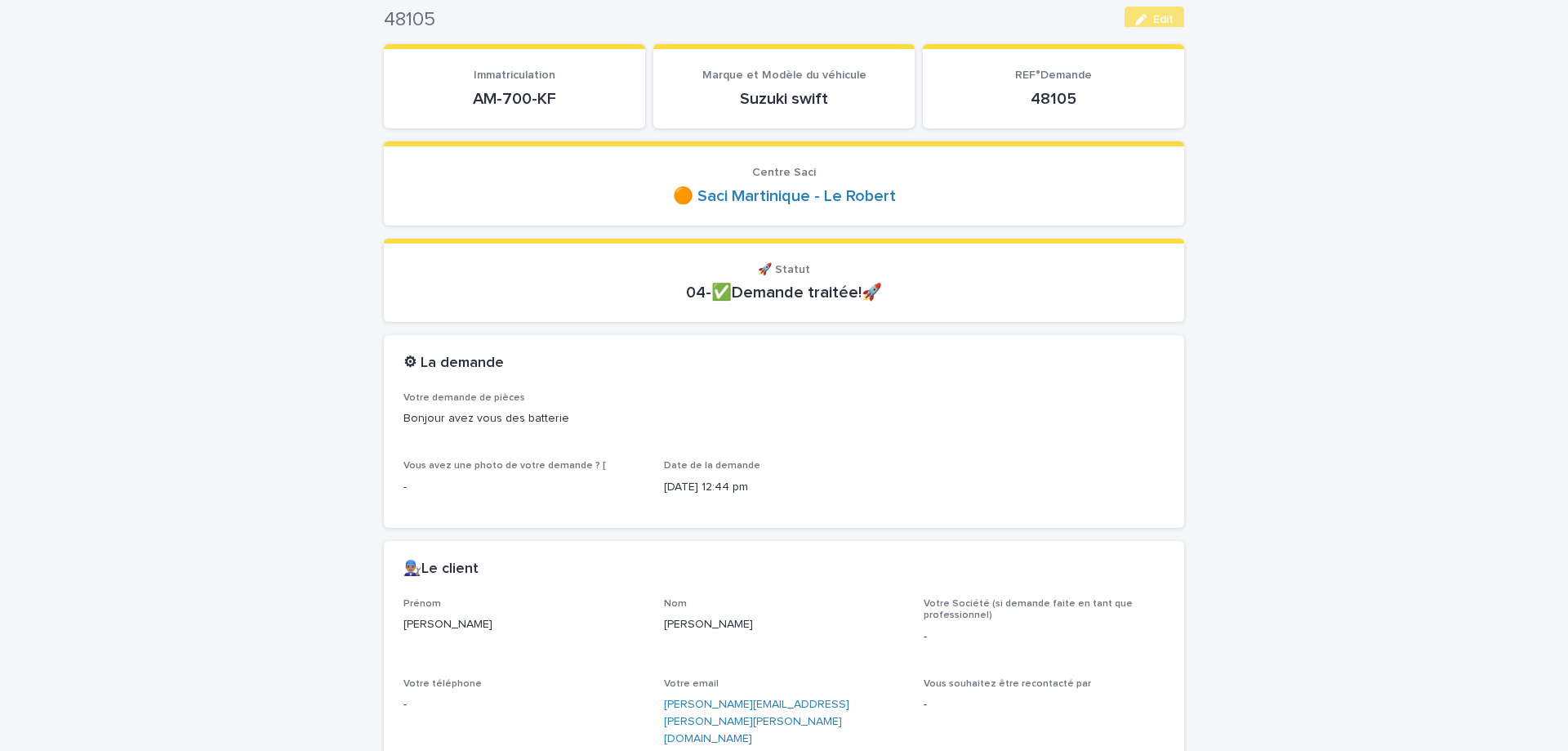
scroll to position [0, 0]
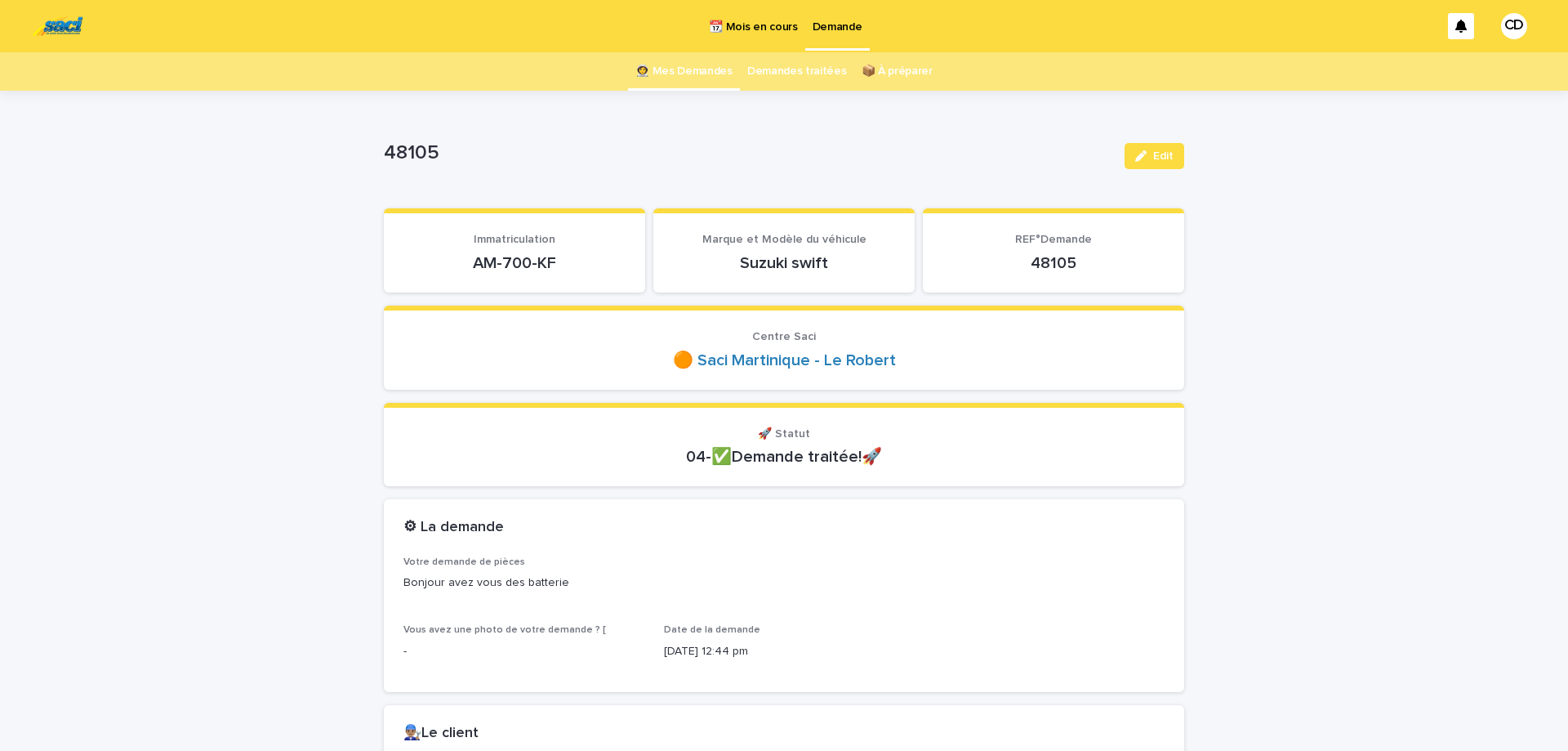
click at [698, 76] on link "👩‍🚀 Mes Demandes" at bounding box center [684, 71] width 97 height 38
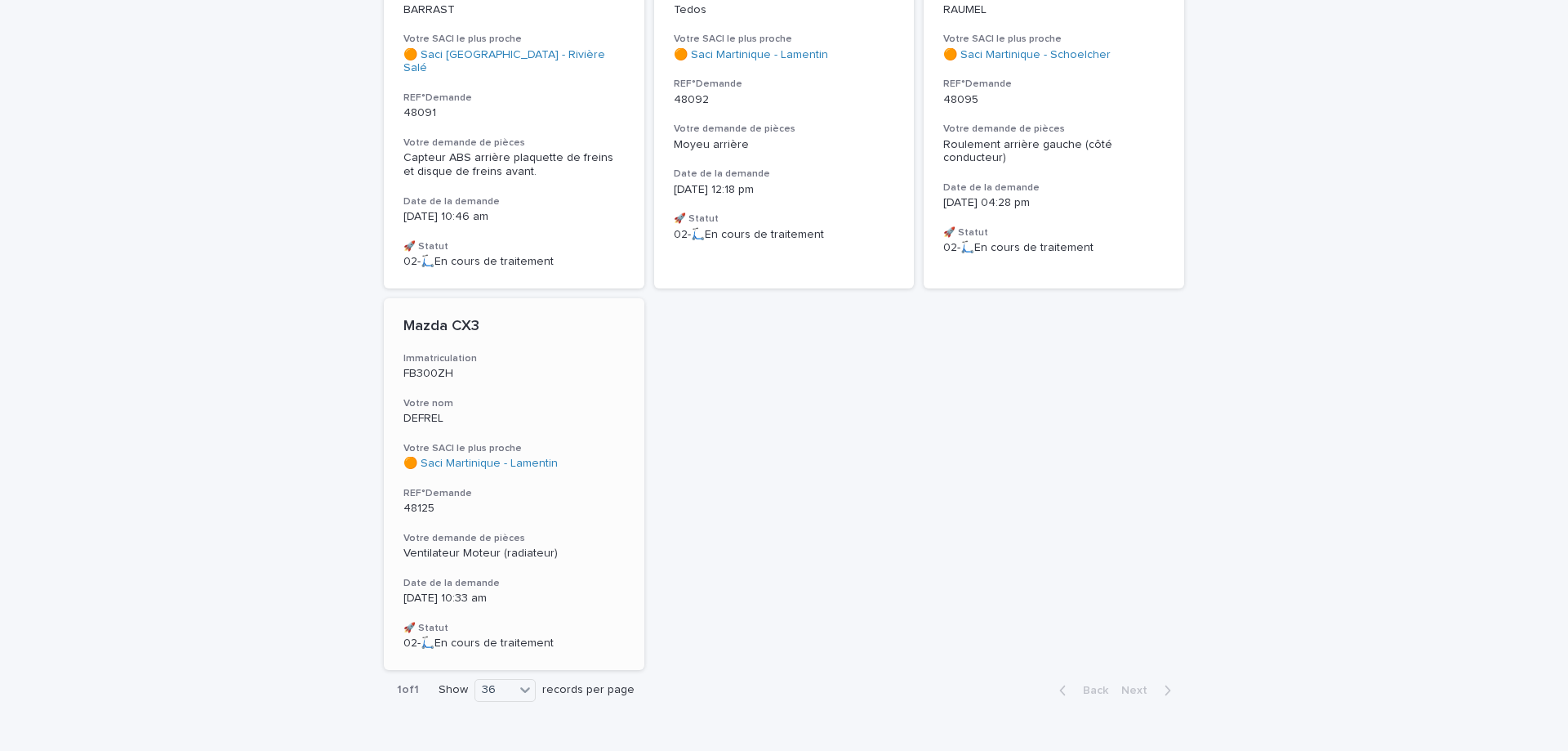
scroll to position [755, 0]
click at [473, 442] on div "Votre SACI le plus proche 🟠 Saci [GEOGRAPHIC_DATA] - Lamentin" at bounding box center [514, 456] width 221 height 29
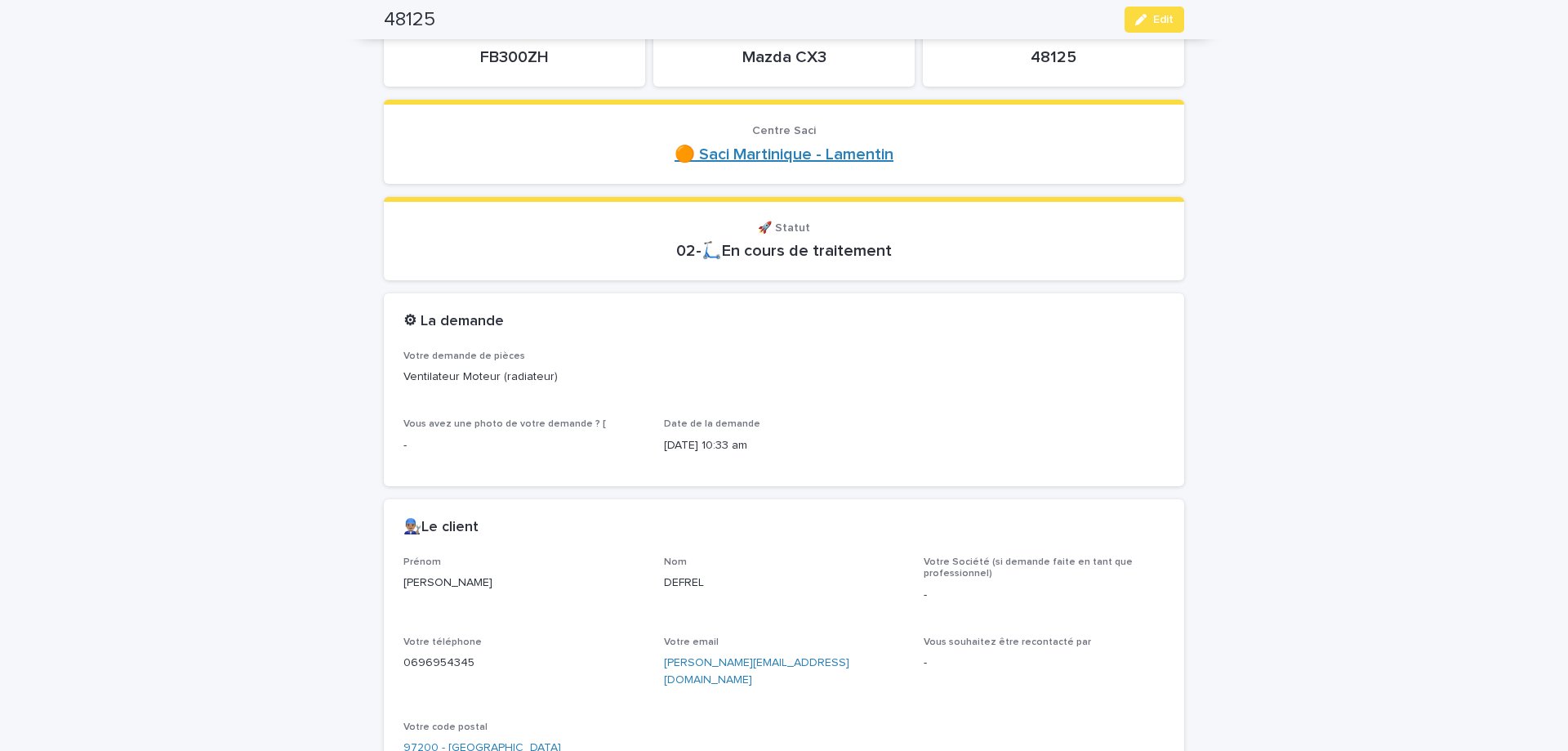
scroll to position [68, 0]
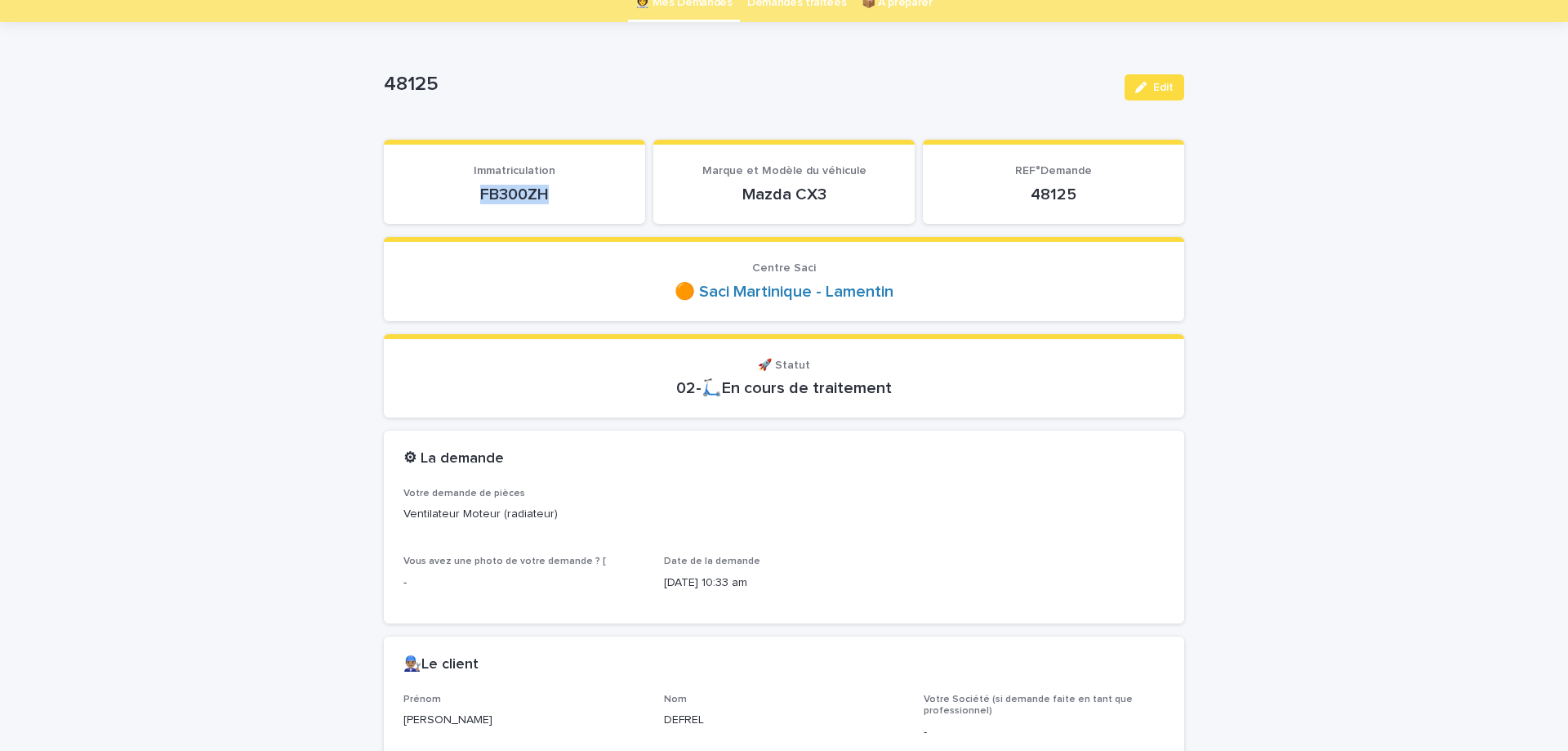
drag, startPoint x: 477, startPoint y: 188, endPoint x: 551, endPoint y: 192, distance: 74.1
click at [551, 192] on p "FB300ZH" at bounding box center [514, 194] width 222 height 20
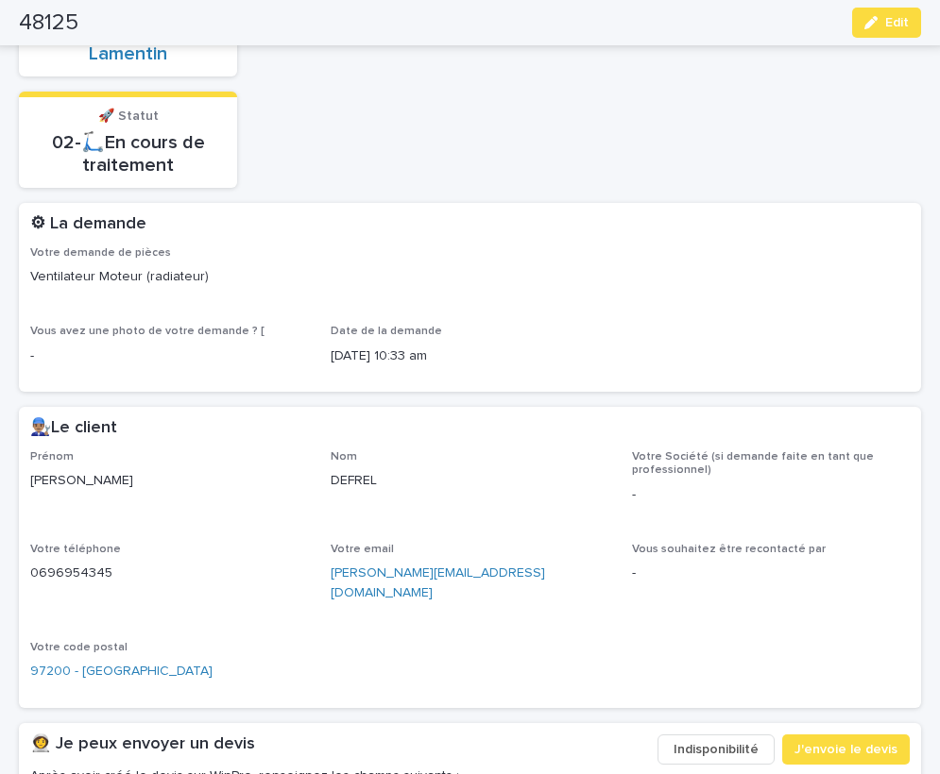
scroll to position [159, 0]
